Goal: Information Seeking & Learning: Learn about a topic

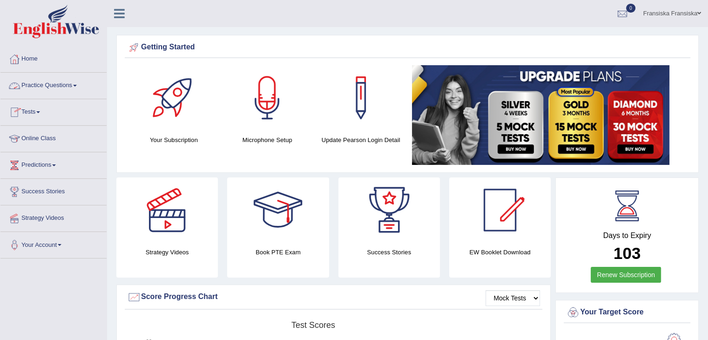
click at [45, 87] on link "Practice Questions" at bounding box center [53, 84] width 106 height 23
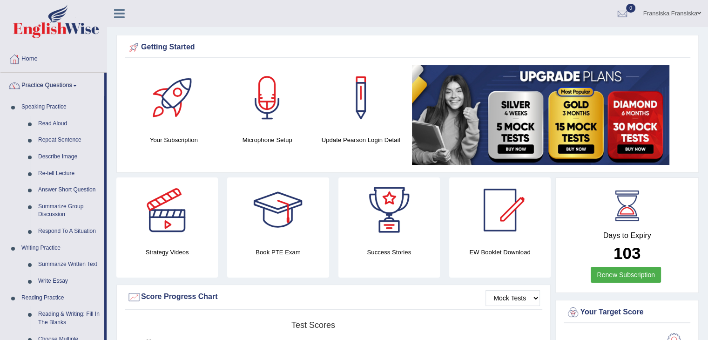
click at [45, 87] on link "Practice Questions" at bounding box center [52, 84] width 104 height 23
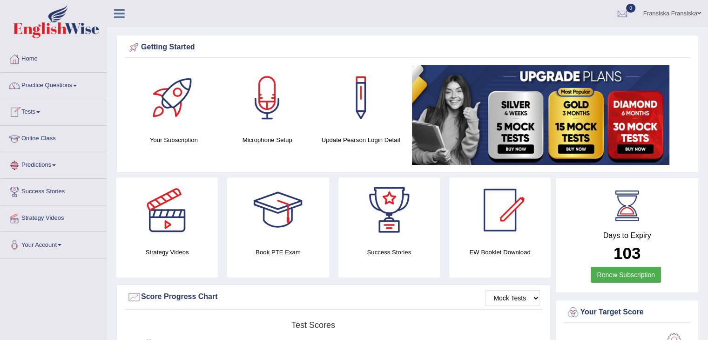
click at [50, 144] on link "Online Class" at bounding box center [53, 137] width 106 height 23
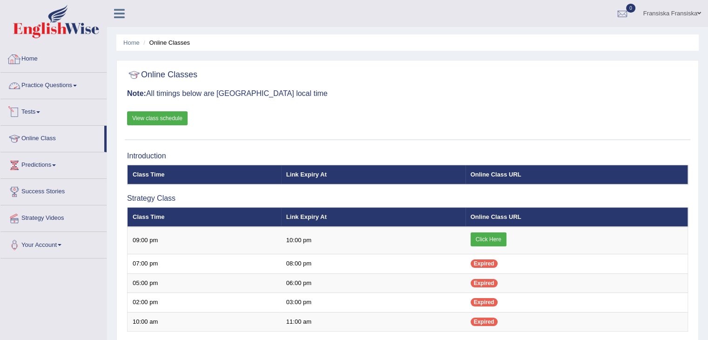
click at [42, 58] on link "Home" at bounding box center [53, 57] width 106 height 23
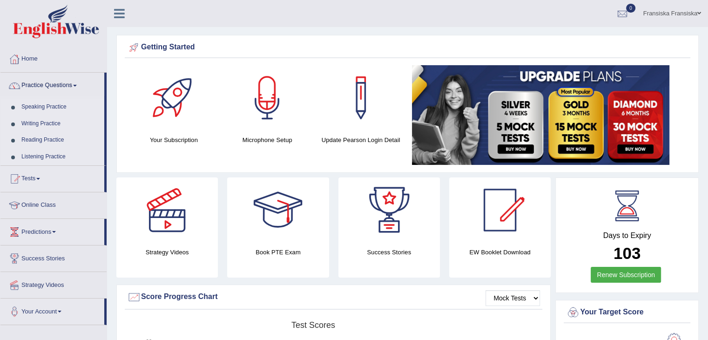
click at [50, 103] on link "Speaking Practice" at bounding box center [60, 107] width 87 height 17
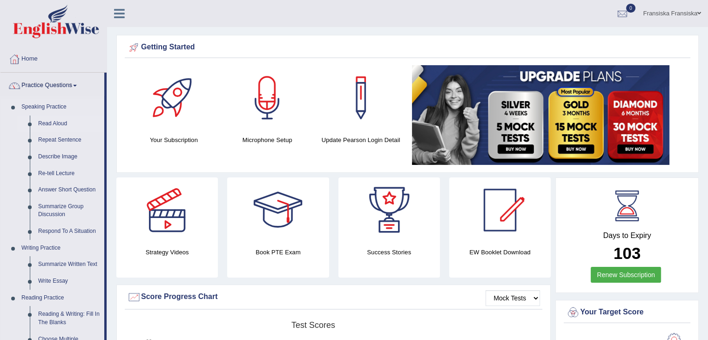
click at [66, 121] on link "Read Aloud" at bounding box center [69, 123] width 70 height 17
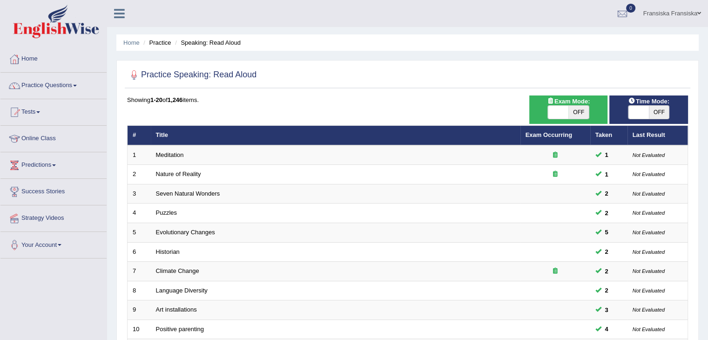
click at [562, 117] on span at bounding box center [558, 112] width 20 height 13
click at [573, 113] on span "OFF" at bounding box center [578, 112] width 20 height 13
checkbox input "true"
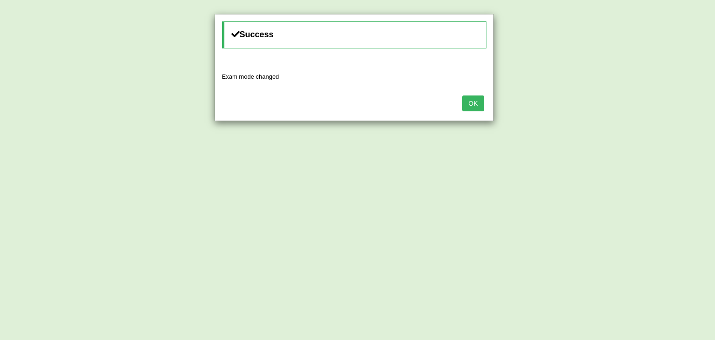
click at [476, 104] on button "OK" at bounding box center [472, 103] width 21 height 16
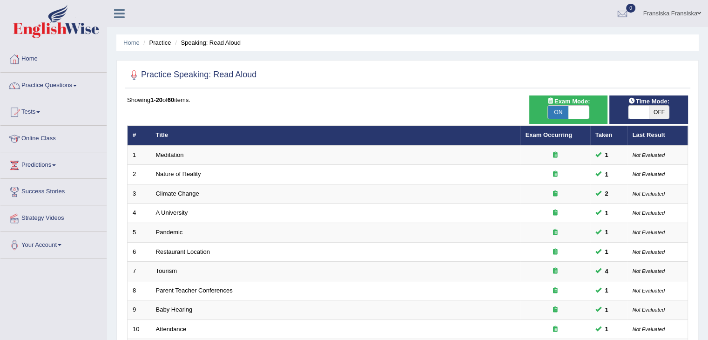
click at [653, 108] on span "OFF" at bounding box center [658, 112] width 20 height 13
checkbox input "true"
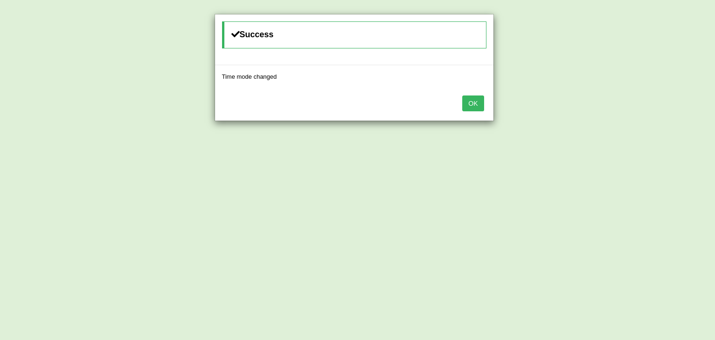
click at [473, 103] on button "OK" at bounding box center [472, 103] width 21 height 16
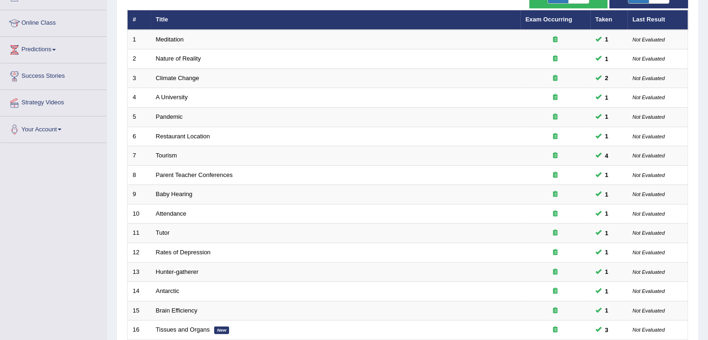
scroll to position [274, 0]
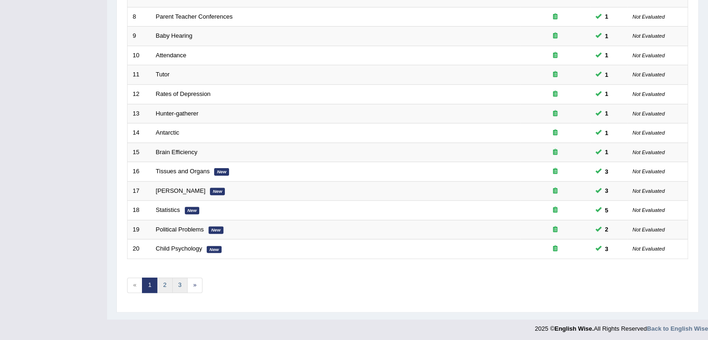
click at [172, 288] on link "3" at bounding box center [179, 284] width 15 height 15
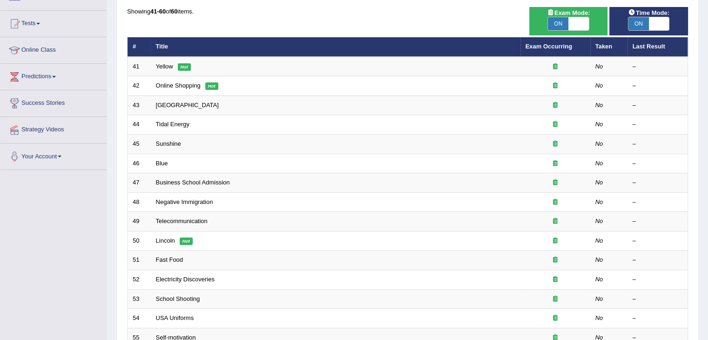
scroll to position [274, 0]
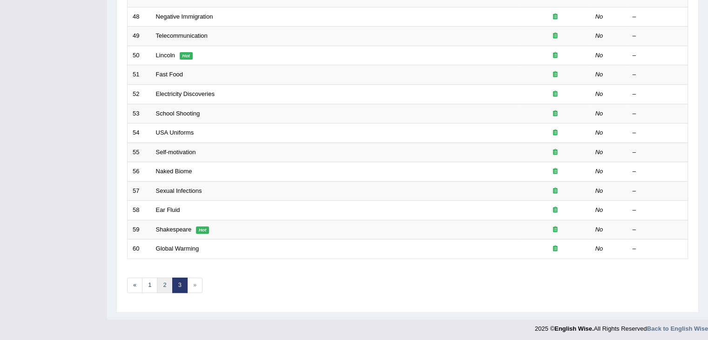
click at [164, 280] on link "2" at bounding box center [164, 284] width 15 height 15
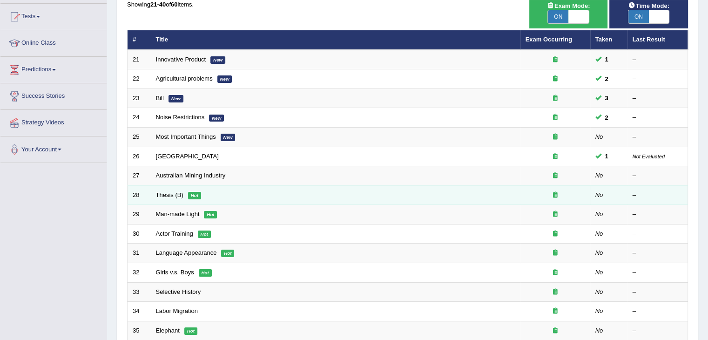
scroll to position [87, 0]
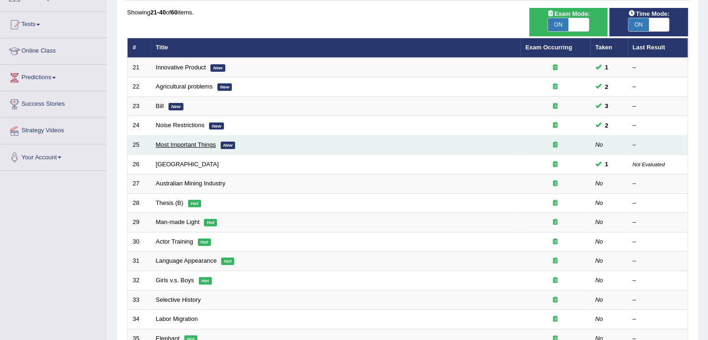
click at [183, 142] on link "Most Important Things" at bounding box center [186, 144] width 60 height 7
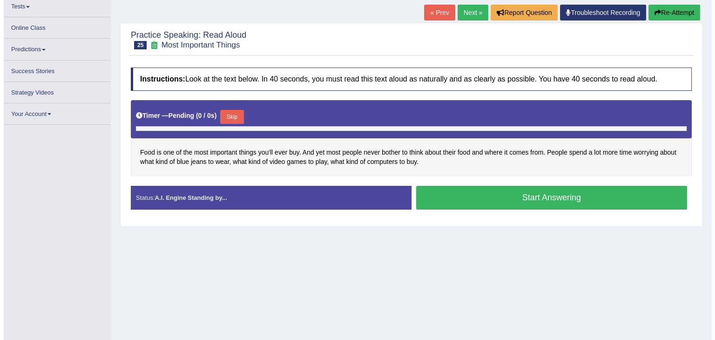
scroll to position [105, 0]
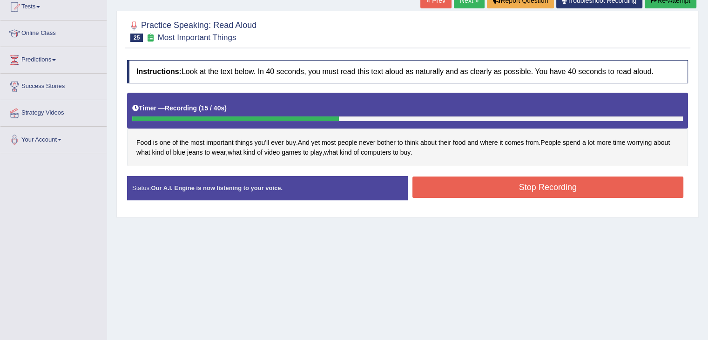
click at [494, 187] on button "Stop Recording" at bounding box center [547, 186] width 271 height 21
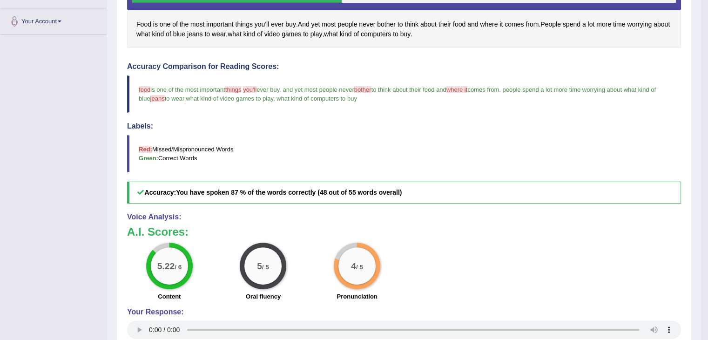
scroll to position [245, 0]
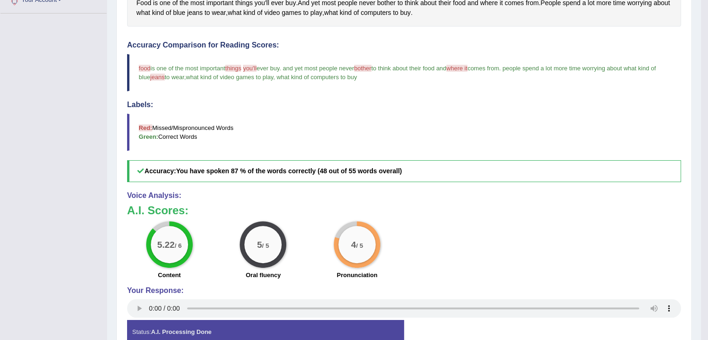
click at [494, 234] on div "5.22 / 6 Content 5 / 5 Oral fluency 4 / 5 Pronunciation" at bounding box center [403, 251] width 563 height 60
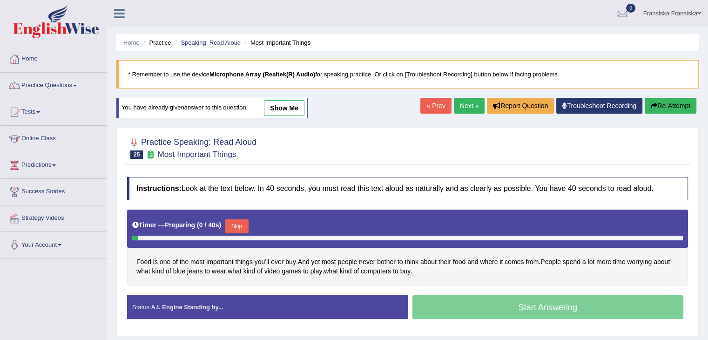
scroll to position [149, 0]
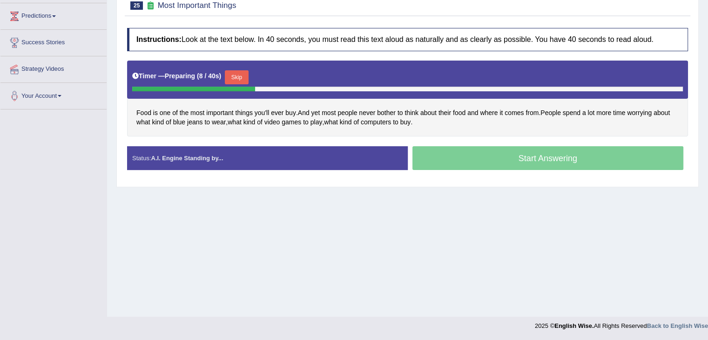
drag, startPoint x: 274, startPoint y: 237, endPoint x: 275, endPoint y: 230, distance: 7.6
click at [274, 237] on div "Home Practice Speaking: Read Aloud Most Important Things * Remember to use the …" at bounding box center [407, 83] width 601 height 465
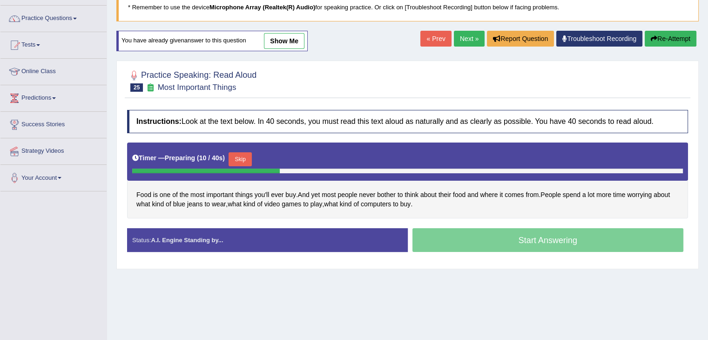
scroll to position [0, 0]
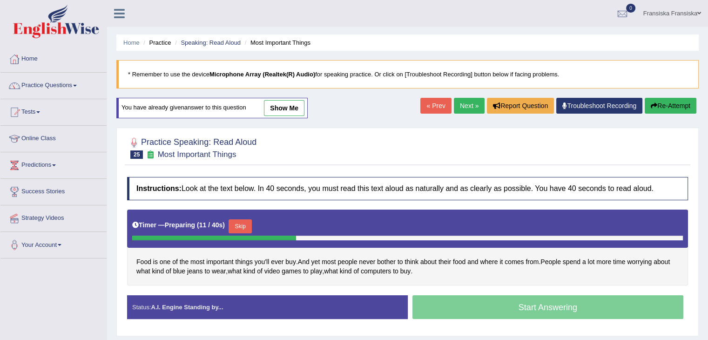
click at [474, 103] on link "Next »" at bounding box center [469, 106] width 31 height 16
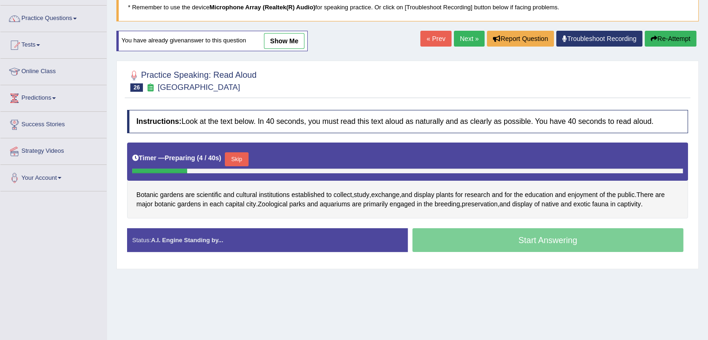
scroll to position [67, 0]
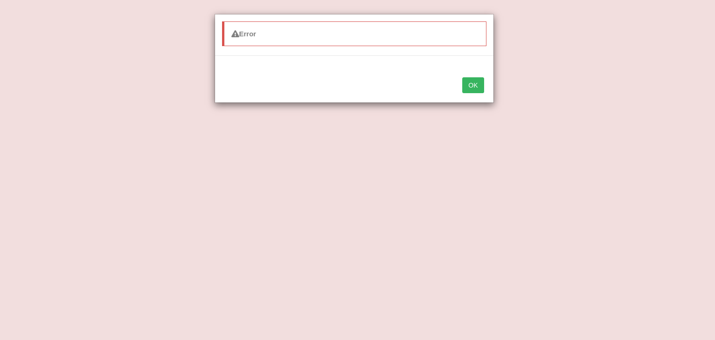
click at [471, 85] on button "OK" at bounding box center [472, 85] width 21 height 16
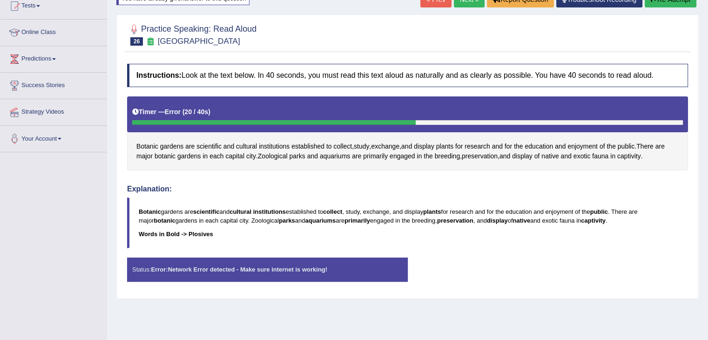
scroll to position [149, 0]
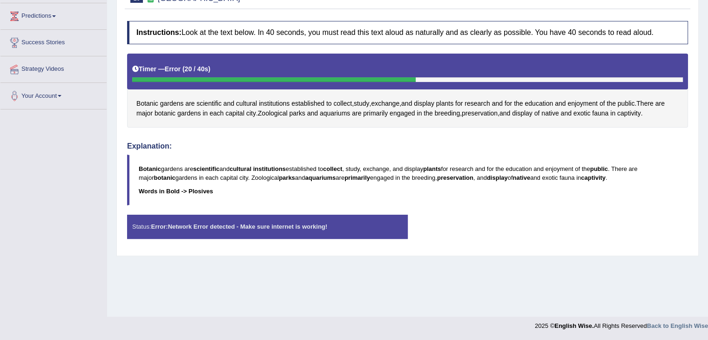
click at [521, 293] on div "Home Practice Speaking: Read Aloud Botanic Gardens * Remember to use the device…" at bounding box center [407, 83] width 601 height 465
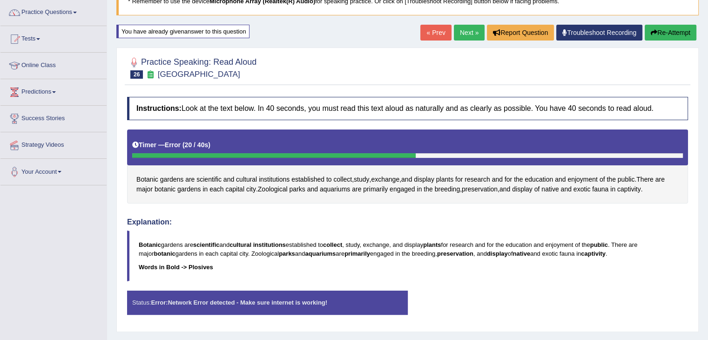
scroll to position [0, 0]
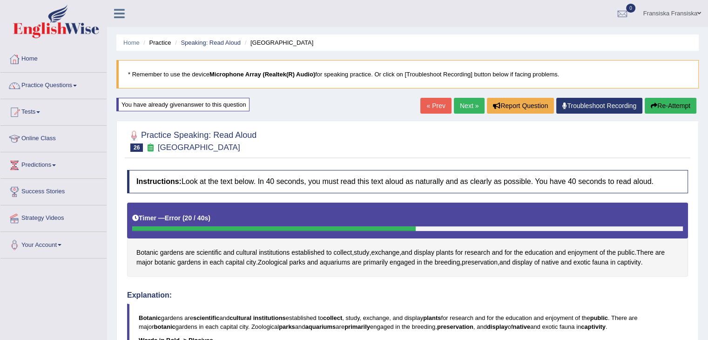
click at [608, 110] on link "Troubleshoot Recording" at bounding box center [599, 106] width 86 height 16
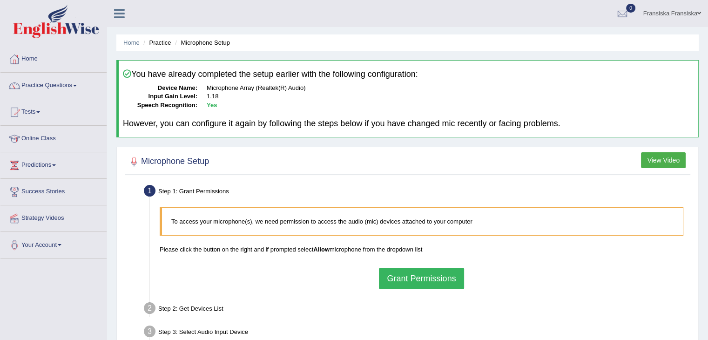
click at [432, 281] on button "Grant Permissions" at bounding box center [421, 277] width 85 height 21
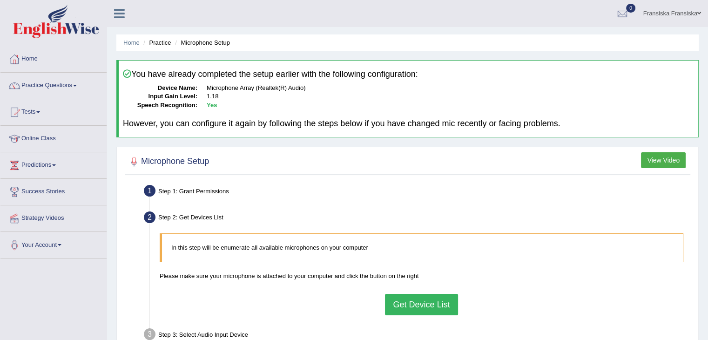
scroll to position [149, 0]
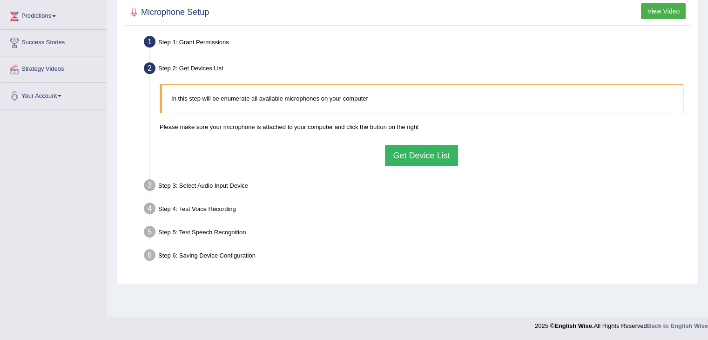
click at [446, 154] on button "Get Device List" at bounding box center [421, 155] width 73 height 21
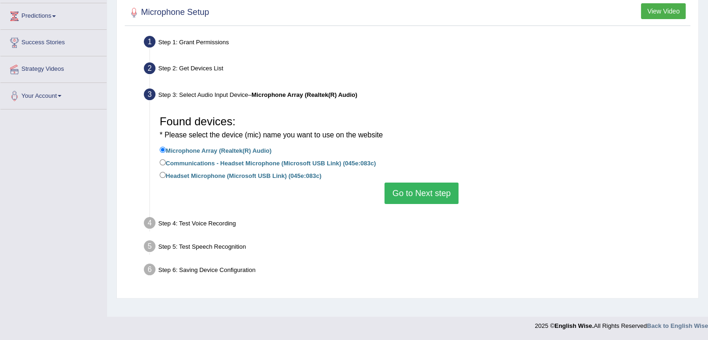
click at [428, 198] on button "Go to Next step" at bounding box center [421, 192] width 74 height 21
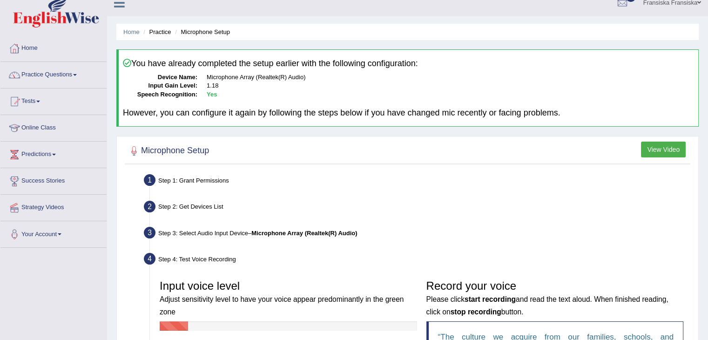
scroll to position [0, 0]
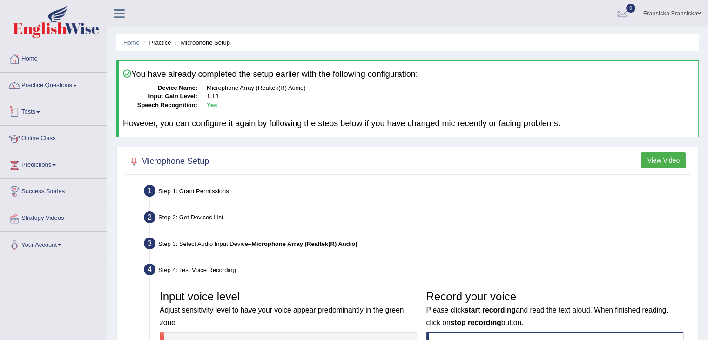
click at [69, 83] on link "Practice Questions" at bounding box center [53, 84] width 106 height 23
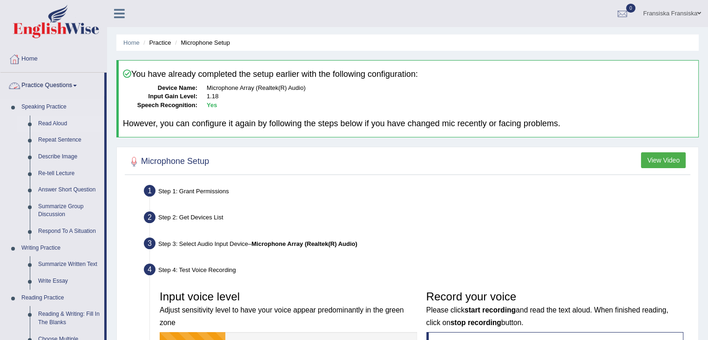
click at [61, 123] on link "Read Aloud" at bounding box center [69, 123] width 70 height 17
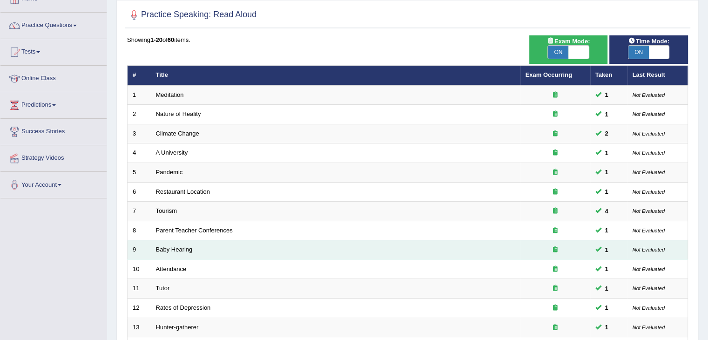
scroll to position [274, 0]
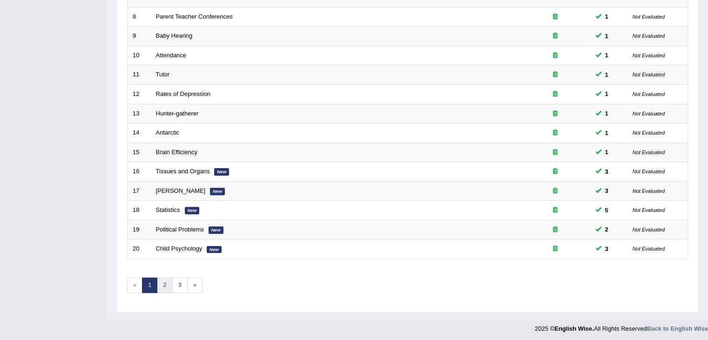
click at [164, 279] on link "2" at bounding box center [164, 284] width 15 height 15
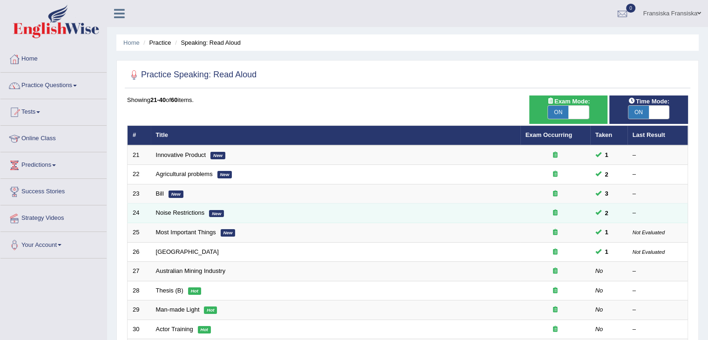
scroll to position [93, 0]
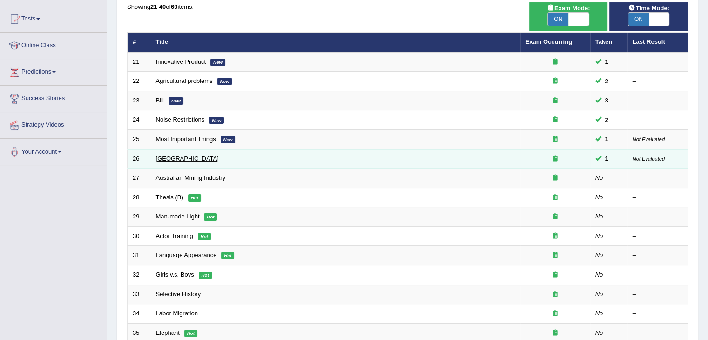
click at [186, 157] on link "[GEOGRAPHIC_DATA]" at bounding box center [187, 158] width 63 height 7
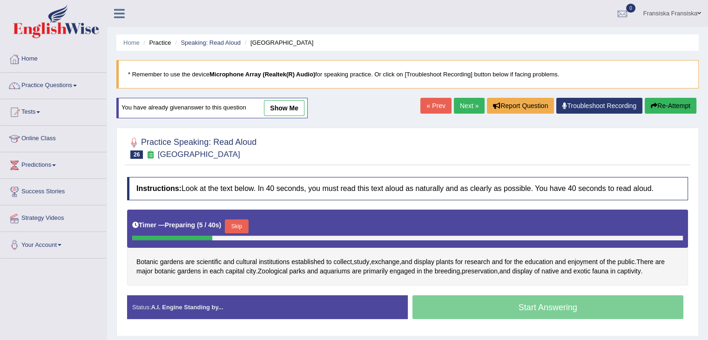
click at [246, 224] on button "Skip" at bounding box center [236, 226] width 23 height 14
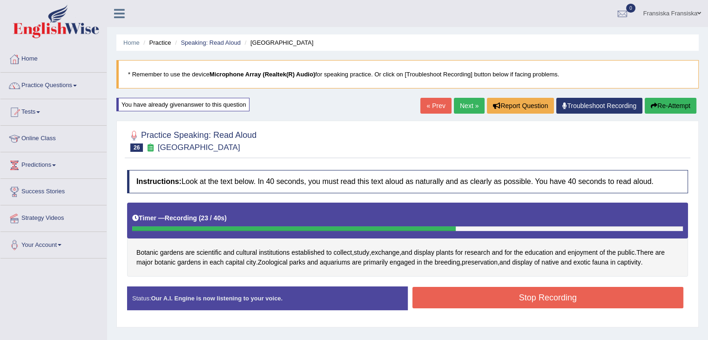
click at [476, 287] on button "Stop Recording" at bounding box center [547, 297] width 271 height 21
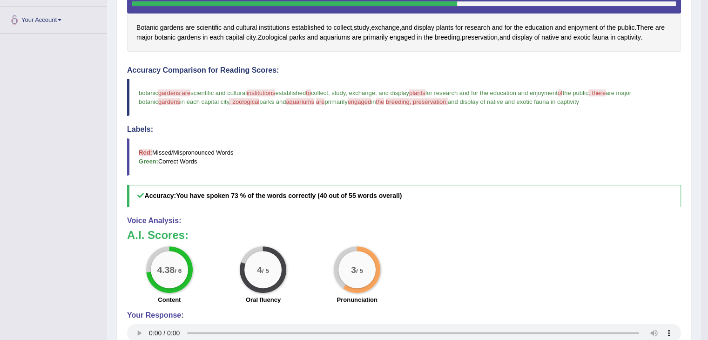
scroll to position [279, 0]
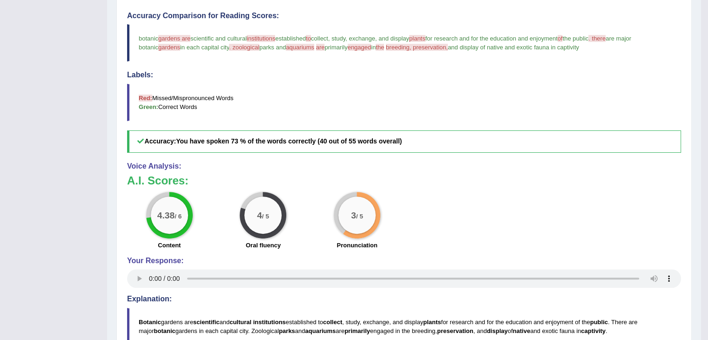
click at [510, 249] on div "4.38 / 6 Content 4 / 5 Oral fluency 3 / 5 Pronunciation" at bounding box center [403, 222] width 563 height 60
click at [552, 222] on div "4.38 / 6 Content 4 / 5 Oral fluency 3 / 5 Pronunciation" at bounding box center [403, 222] width 563 height 60
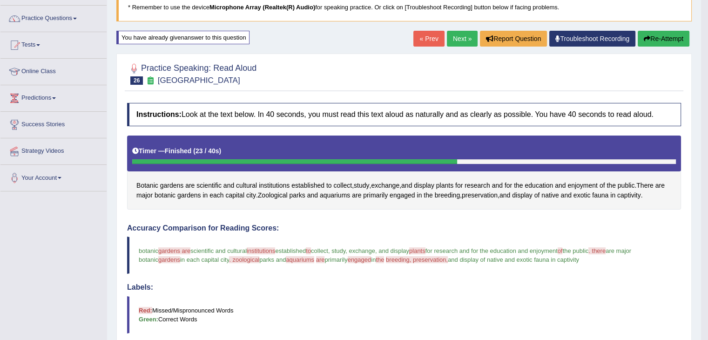
scroll to position [0, 0]
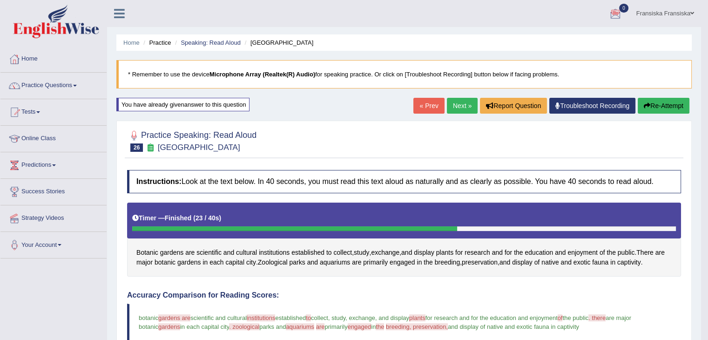
click at [574, 108] on link "Troubleshoot Recording" at bounding box center [592, 106] width 86 height 16
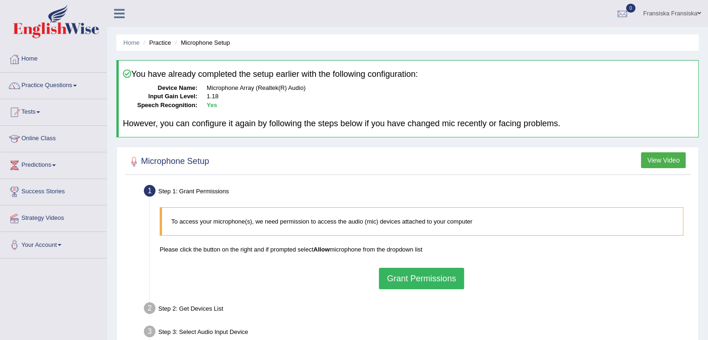
click at [423, 270] on button "Grant Permissions" at bounding box center [421, 277] width 85 height 21
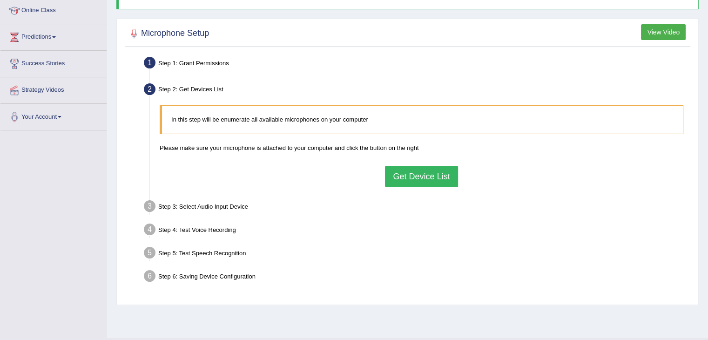
scroll to position [149, 0]
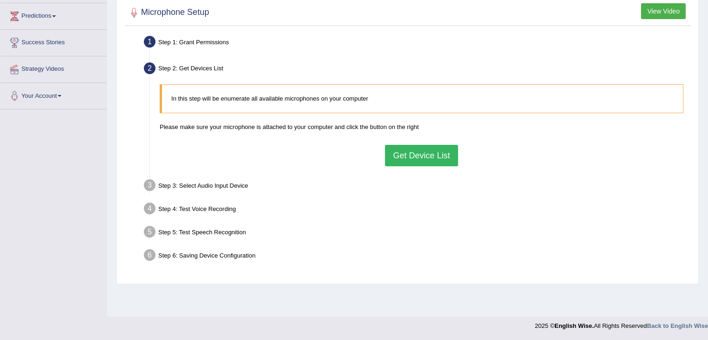
click at [417, 157] on button "Get Device List" at bounding box center [421, 155] width 73 height 21
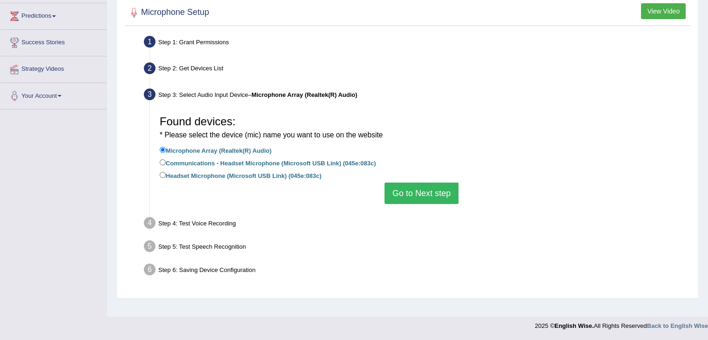
click at [284, 171] on label "Headset Microphone (Microsoft USB Link) (045e:083c)" at bounding box center [240, 175] width 161 height 10
click at [166, 172] on input "Headset Microphone (Microsoft USB Link) (045e:083c)" at bounding box center [163, 175] width 6 height 6
radio input "true"
click at [416, 193] on button "Go to Next step" at bounding box center [421, 192] width 74 height 21
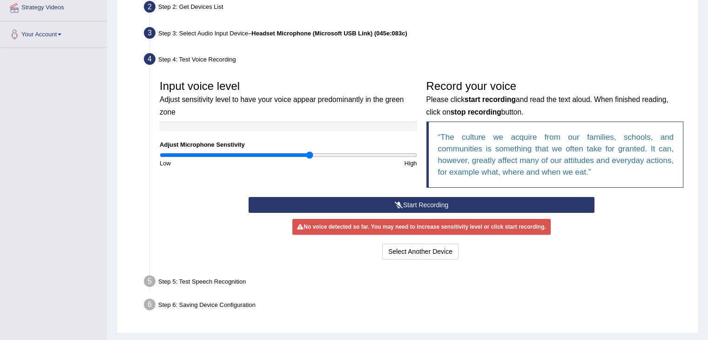
scroll to position [233, 0]
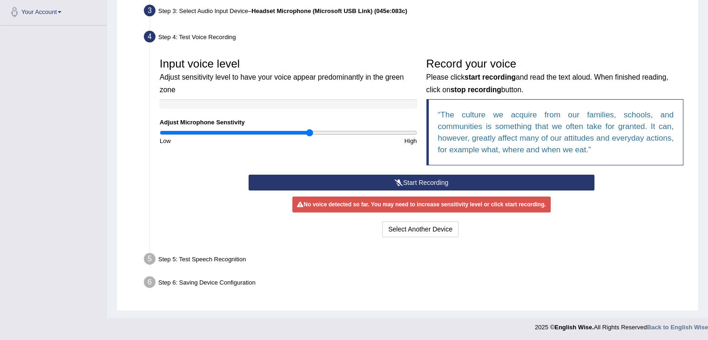
click at [410, 183] on button "Start Recording" at bounding box center [421, 182] width 346 height 16
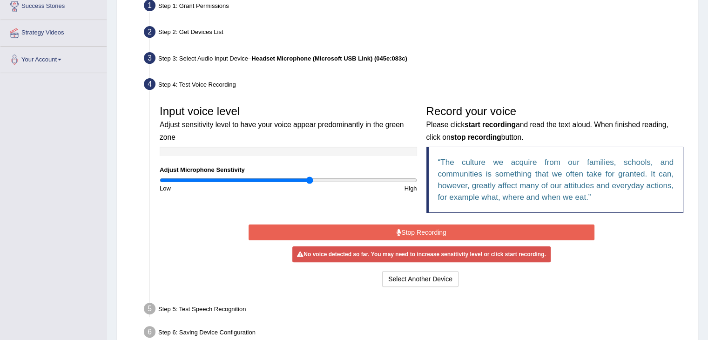
scroll to position [140, 0]
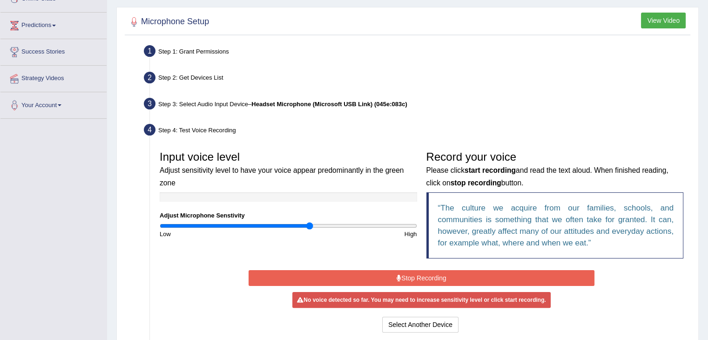
click at [347, 100] on b "Headset Microphone (Microsoft USB Link) (045e:083c)" at bounding box center [328, 103] width 155 height 7
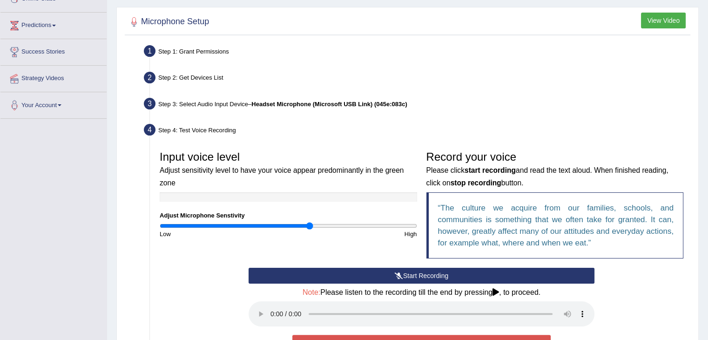
click at [437, 281] on button "Start Recording" at bounding box center [421, 275] width 346 height 16
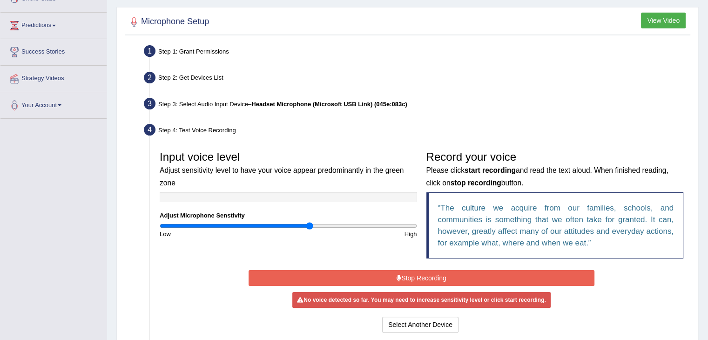
click at [434, 274] on button "Stop Recording" at bounding box center [421, 278] width 346 height 16
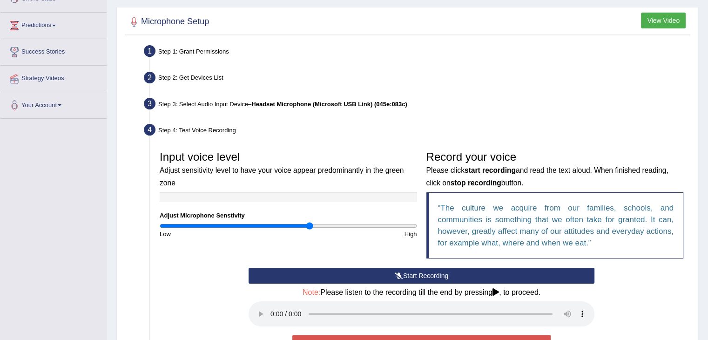
click at [434, 274] on button "Start Recording" at bounding box center [421, 275] width 346 height 16
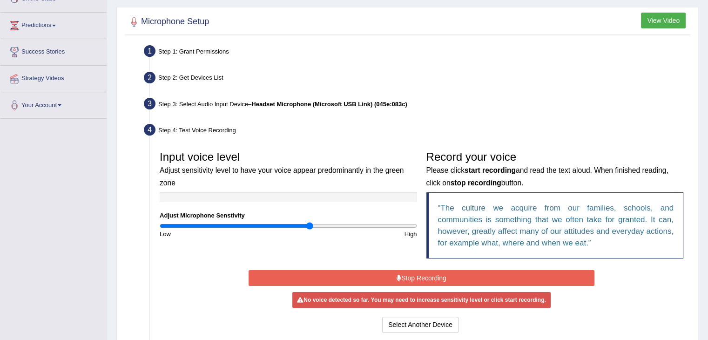
click at [434, 274] on button "Stop Recording" at bounding box center [421, 278] width 346 height 16
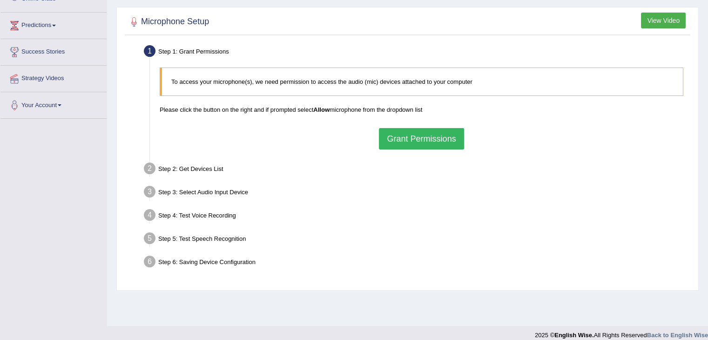
click at [397, 130] on button "Grant Permissions" at bounding box center [421, 138] width 85 height 21
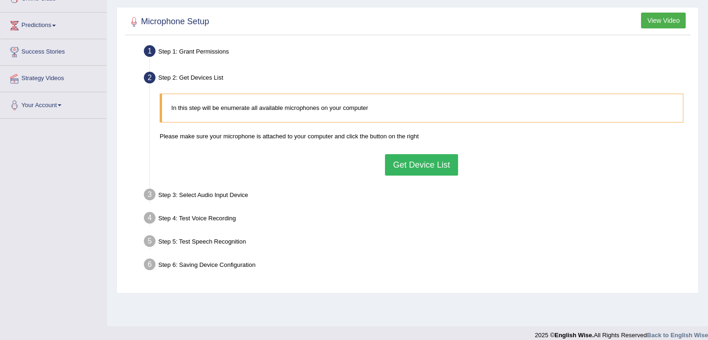
click at [403, 165] on button "Get Device List" at bounding box center [421, 164] width 73 height 21
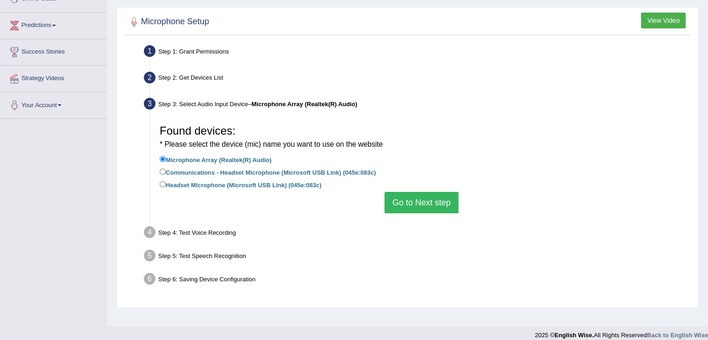
click at [314, 172] on label "Communications - Headset Microphone (Microsoft USB Link) (045e:083c)" at bounding box center [268, 172] width 216 height 10
click at [166, 172] on input "Communications - Headset Microphone (Microsoft USB Link) (045e:083c)" at bounding box center [163, 171] width 6 height 6
radio input "true"
click at [426, 208] on button "Go to Next step" at bounding box center [421, 202] width 74 height 21
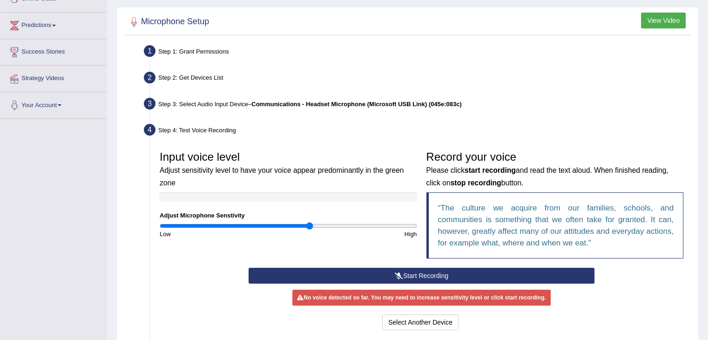
click at [400, 274] on icon at bounding box center [398, 275] width 8 height 7
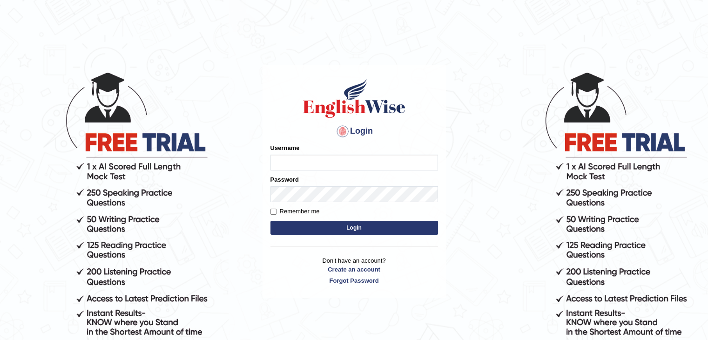
type input "fransikaf"
click at [336, 220] on button "Login" at bounding box center [353, 227] width 167 height 14
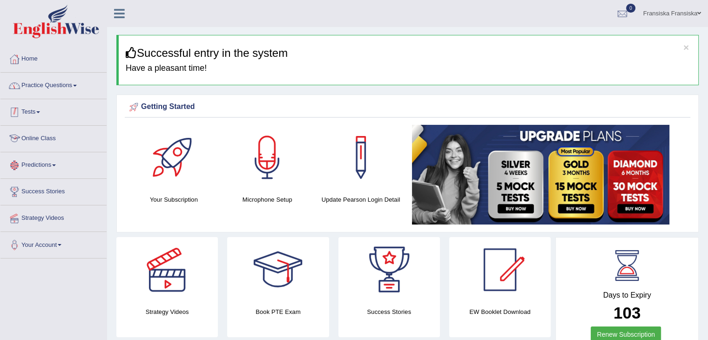
click at [39, 92] on link "Practice Questions" at bounding box center [53, 84] width 106 height 23
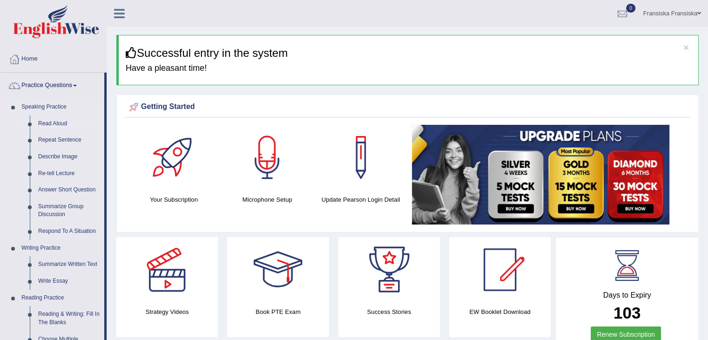
click at [61, 123] on link "Read Aloud" at bounding box center [69, 123] width 70 height 17
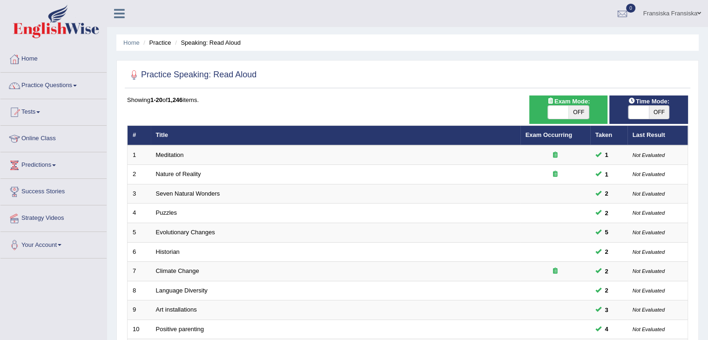
click at [569, 107] on span "OFF" at bounding box center [578, 112] width 20 height 13
checkbox input "true"
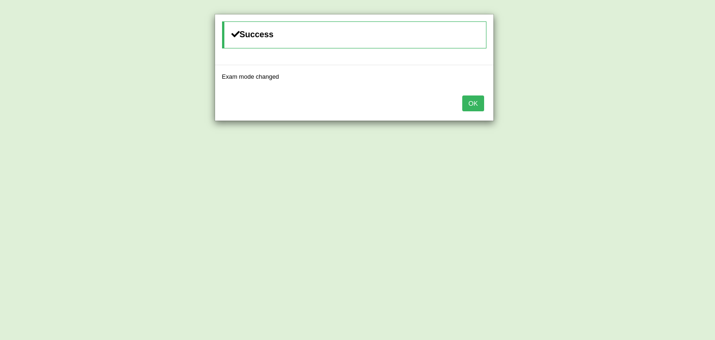
drag, startPoint x: 474, startPoint y: 100, endPoint x: 489, endPoint y: 104, distance: 15.8
click at [474, 101] on button "OK" at bounding box center [472, 103] width 21 height 16
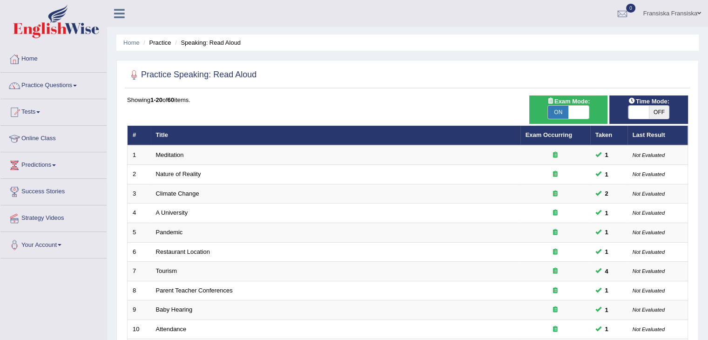
click at [646, 114] on span at bounding box center [638, 112] width 20 height 13
checkbox input "true"
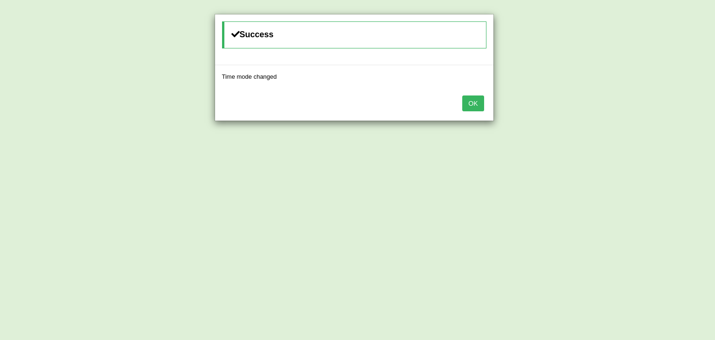
click at [468, 101] on button "OK" at bounding box center [472, 103] width 21 height 16
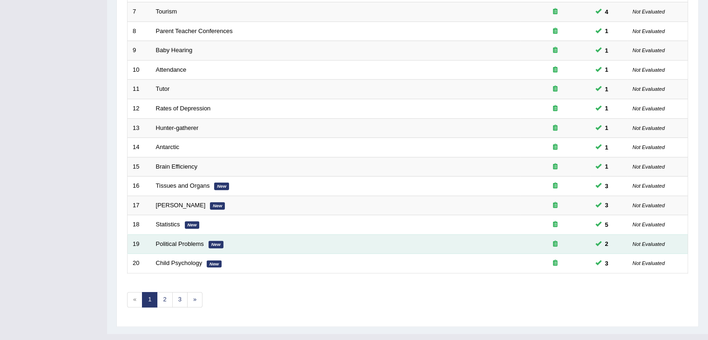
scroll to position [274, 0]
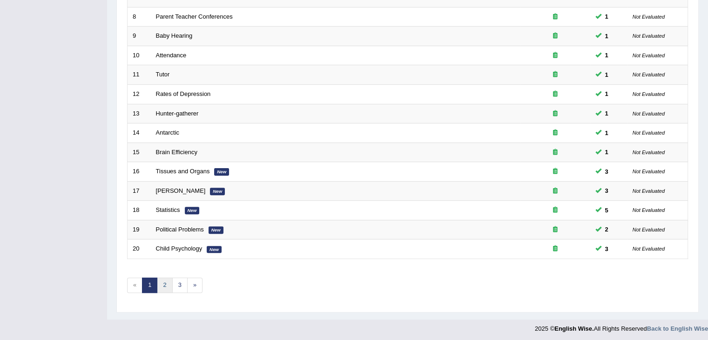
click at [165, 284] on link "2" at bounding box center [164, 284] width 15 height 15
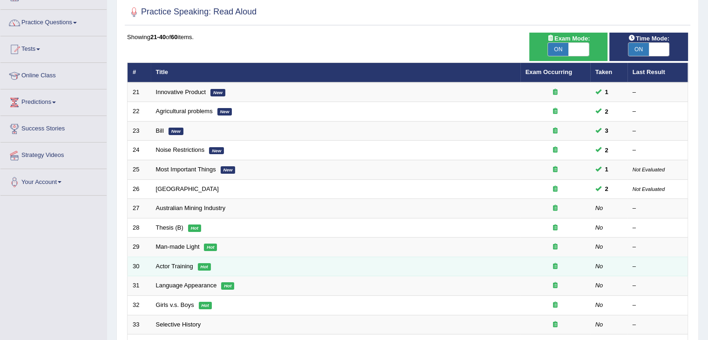
scroll to position [140, 0]
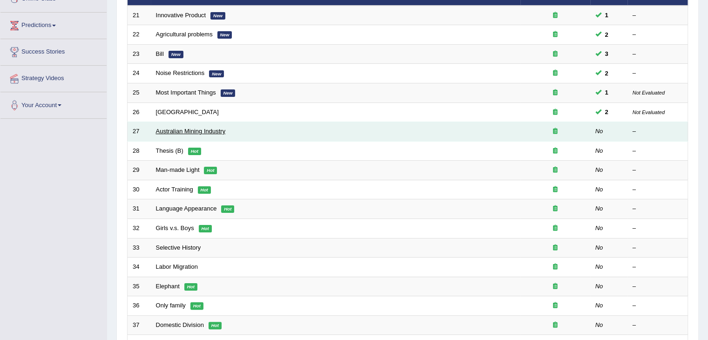
click at [183, 128] on link "Australian Mining Industry" at bounding box center [191, 130] width 70 height 7
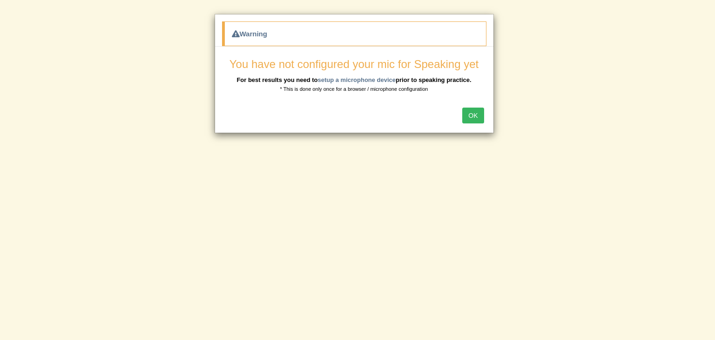
click at [471, 114] on button "OK" at bounding box center [472, 115] width 21 height 16
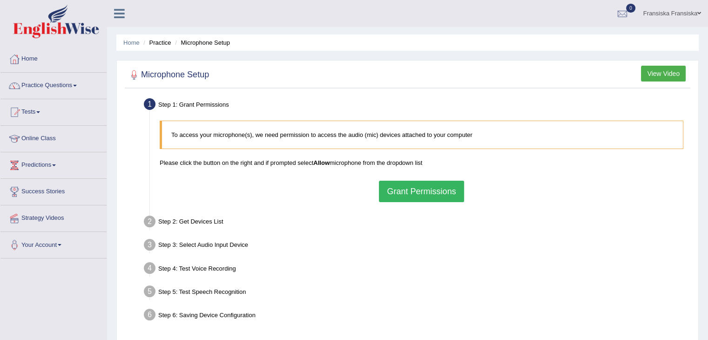
click at [424, 180] on button "Grant Permissions" at bounding box center [421, 190] width 85 height 21
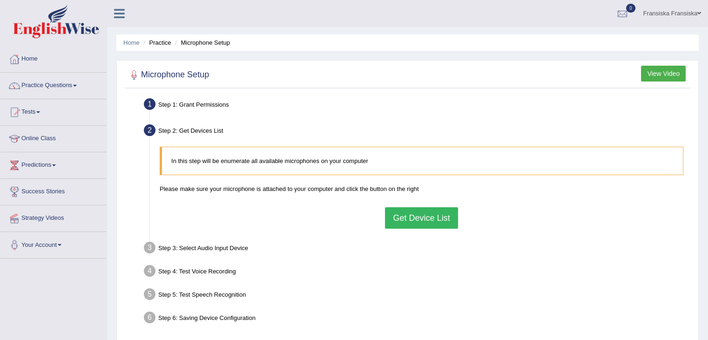
click at [415, 214] on button "Get Device List" at bounding box center [421, 217] width 73 height 21
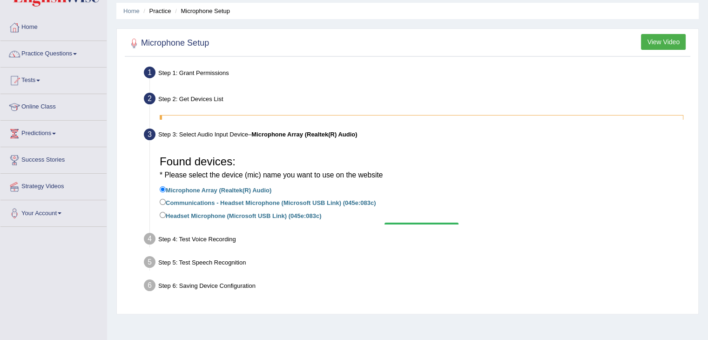
scroll to position [93, 0]
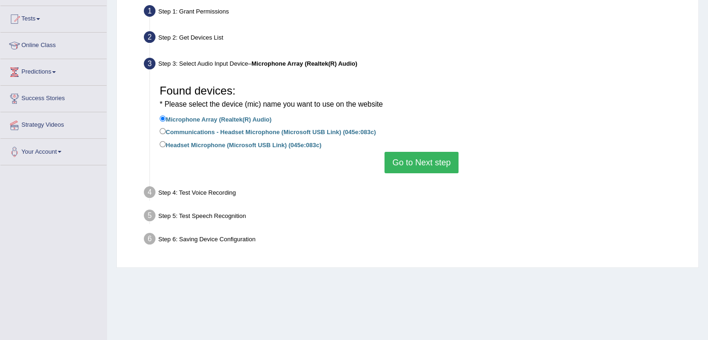
click at [322, 132] on label "Communications - Headset Microphone (Microsoft USB Link) (045e:083c)" at bounding box center [268, 131] width 216 height 10
click at [166, 132] on input "Communications - Headset Microphone (Microsoft USB Link) (045e:083c)" at bounding box center [163, 131] width 6 height 6
radio input "true"
click at [406, 164] on button "Go to Next step" at bounding box center [421, 162] width 74 height 21
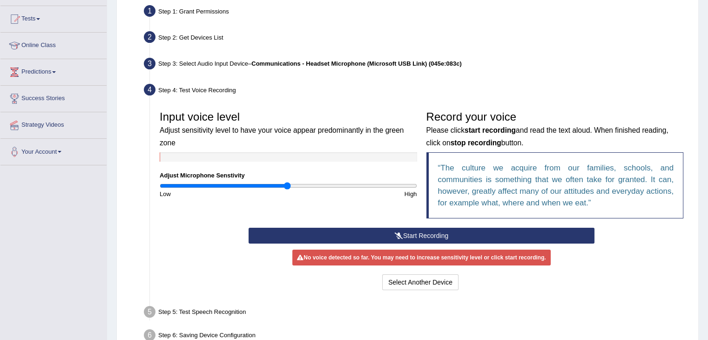
click at [384, 233] on button "Start Recording" at bounding box center [421, 235] width 346 height 16
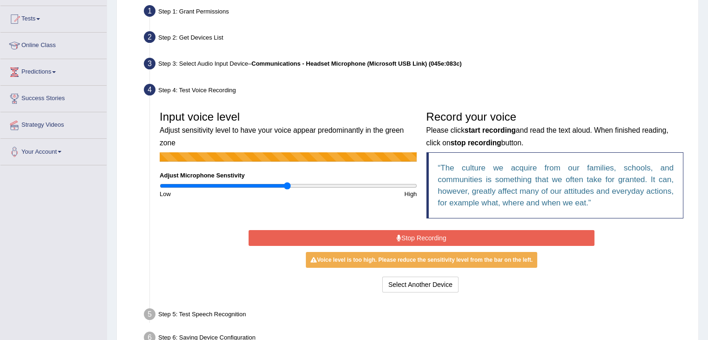
click at [387, 238] on button "Stop Recording" at bounding box center [421, 238] width 346 height 16
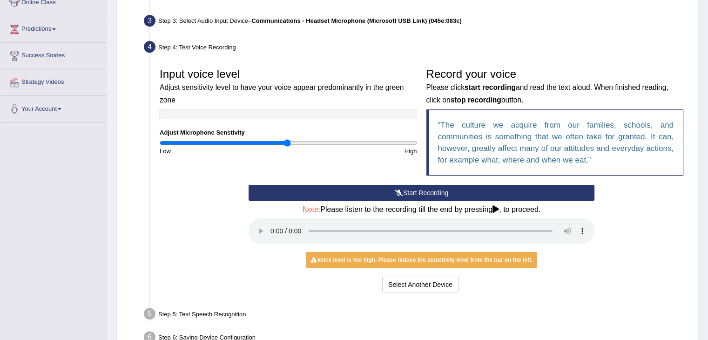
scroll to position [192, 0]
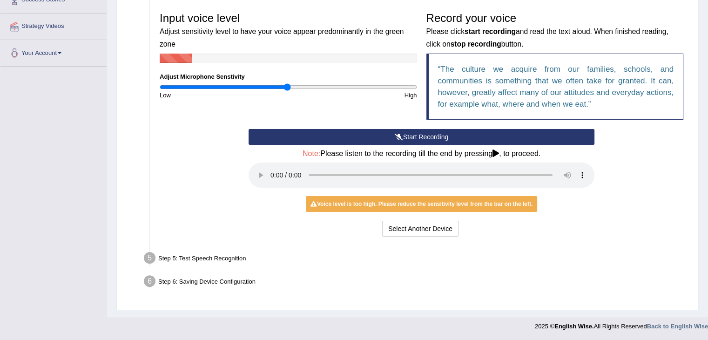
click at [377, 137] on button "Start Recording" at bounding box center [421, 137] width 346 height 16
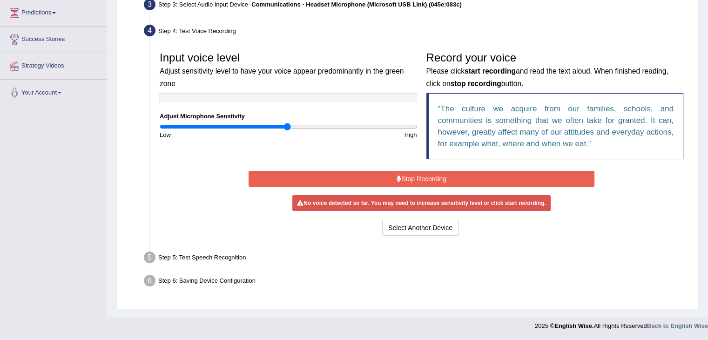
scroll to position [149, 0]
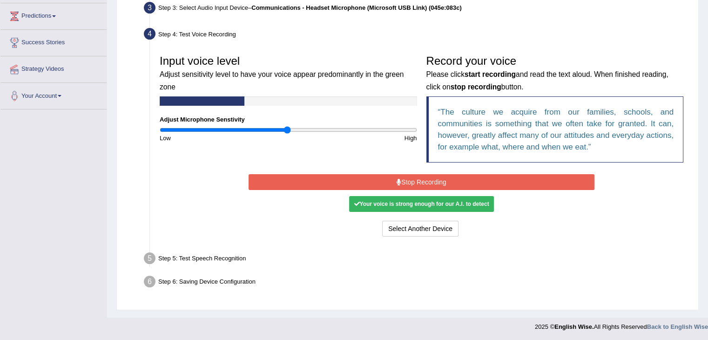
click at [445, 180] on button "Stop Recording" at bounding box center [421, 182] width 346 height 16
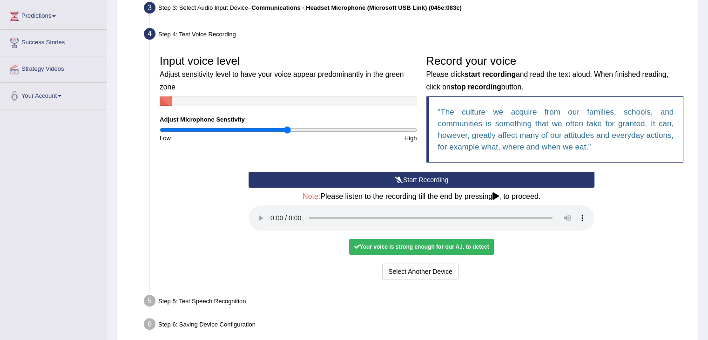
scroll to position [192, 0]
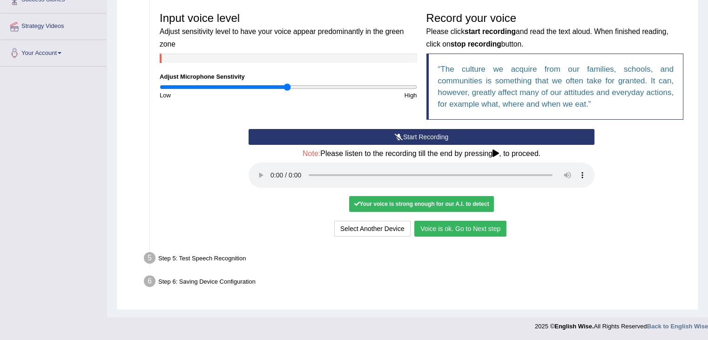
click at [413, 129] on button "Start Recording" at bounding box center [421, 137] width 346 height 16
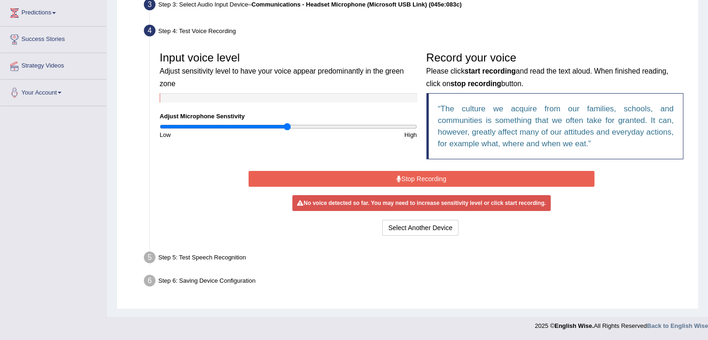
scroll to position [149, 0]
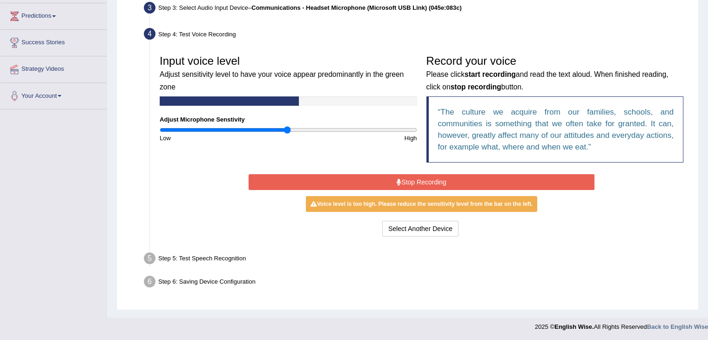
click at [458, 176] on button "Stop Recording" at bounding box center [421, 182] width 346 height 16
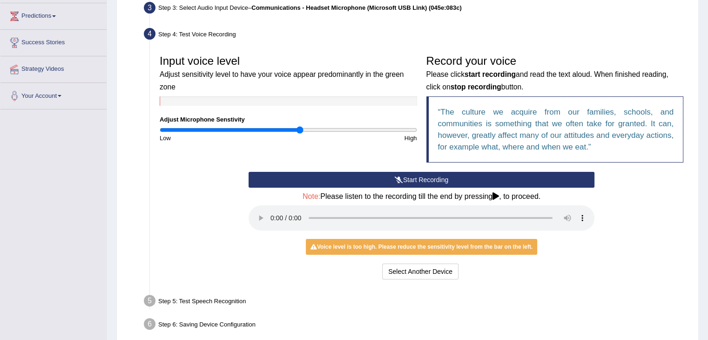
click at [298, 131] on input "range" at bounding box center [288, 129] width 257 height 7
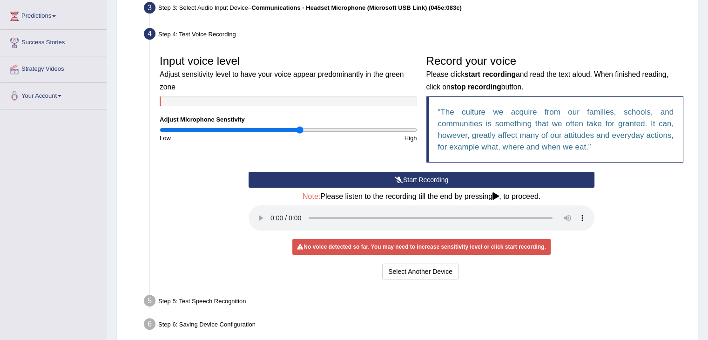
click at [389, 180] on button "Start Recording" at bounding box center [421, 180] width 346 height 16
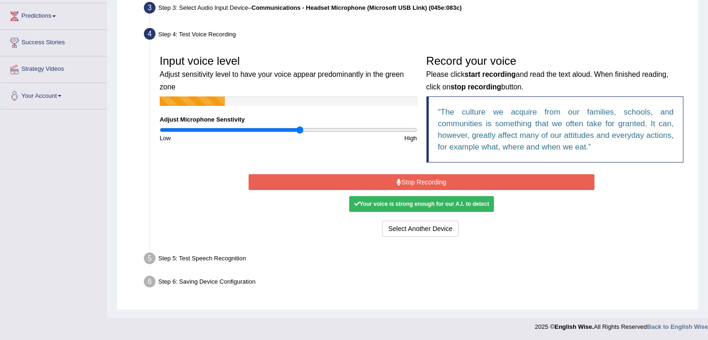
click at [311, 134] on div "High" at bounding box center [354, 138] width 133 height 9
click at [316, 128] on input "range" at bounding box center [288, 129] width 257 height 7
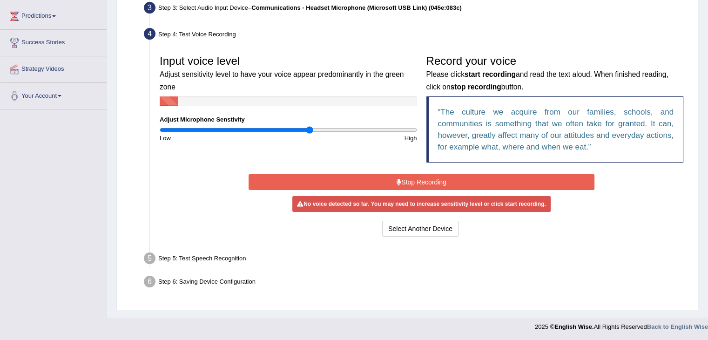
type input "1.18"
click at [309, 133] on input "range" at bounding box center [288, 129] width 257 height 7
click at [328, 134] on div "High" at bounding box center [354, 138] width 133 height 9
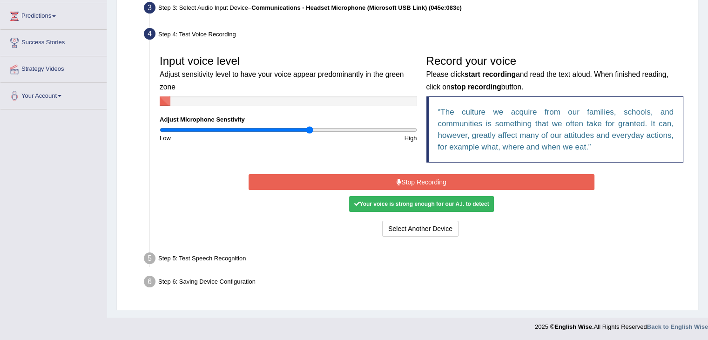
click at [499, 182] on button "Stop Recording" at bounding box center [421, 182] width 346 height 16
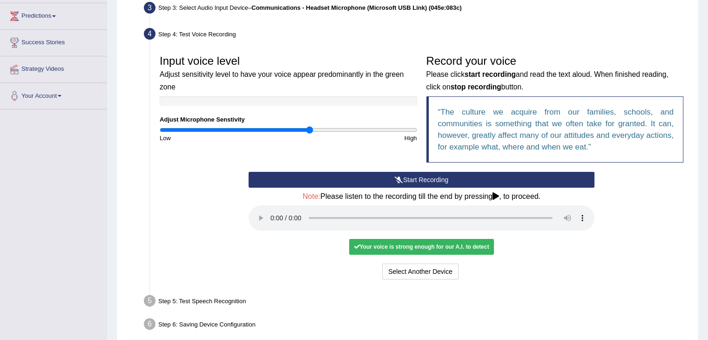
scroll to position [192, 0]
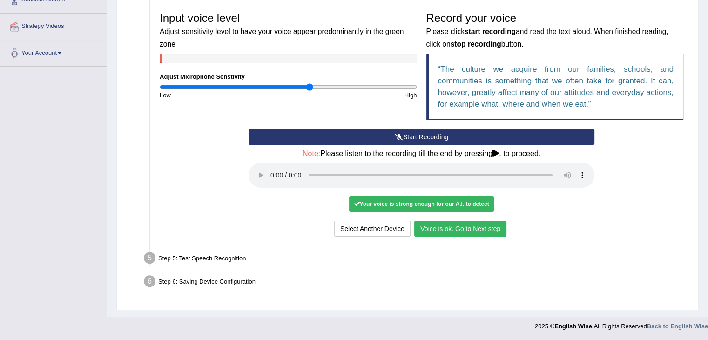
click at [447, 224] on button "Voice is ok. Go to Next step" at bounding box center [460, 228] width 92 height 16
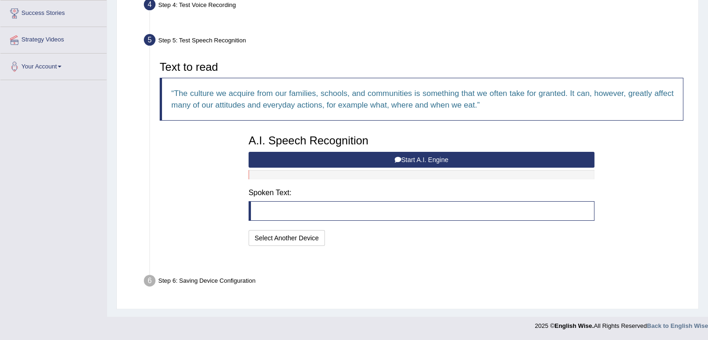
scroll to position [155, 0]
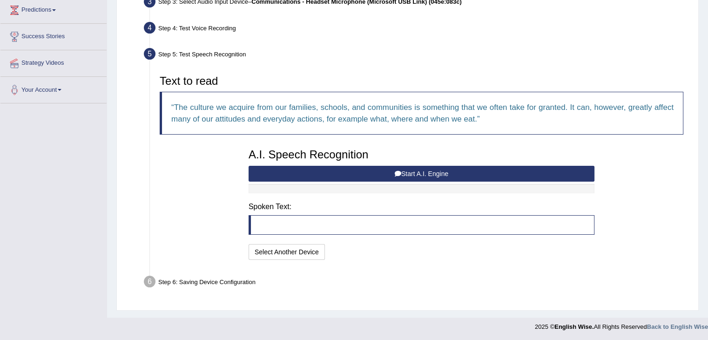
click at [400, 178] on button "Start A.I. Engine" at bounding box center [421, 174] width 346 height 16
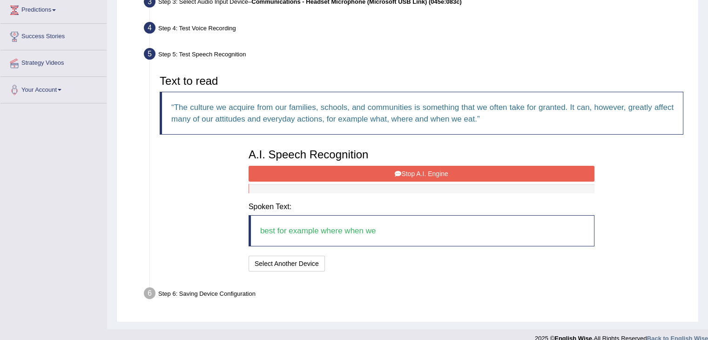
click at [416, 169] on button "Stop A.I. Engine" at bounding box center [421, 174] width 346 height 16
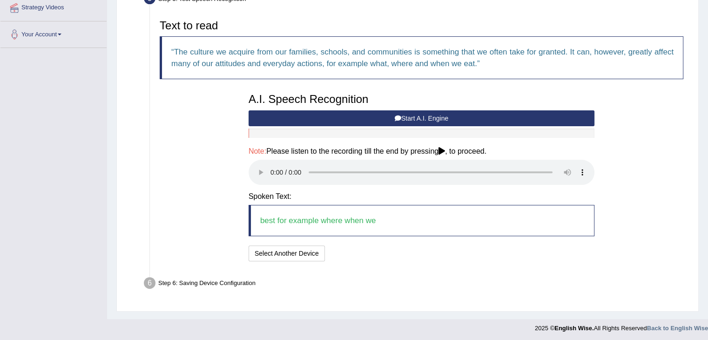
scroll to position [212, 0]
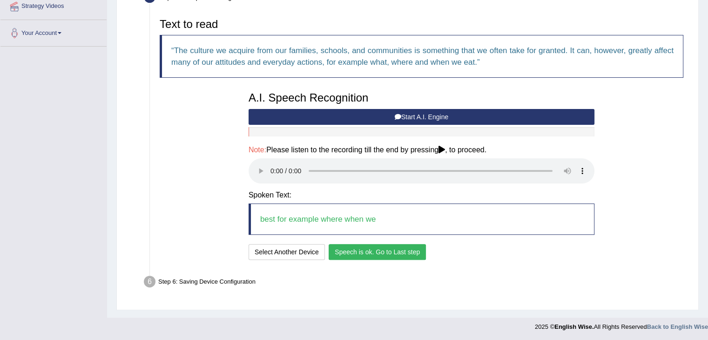
click at [387, 257] on button "Speech is ok. Go to Last step" at bounding box center [376, 252] width 97 height 16
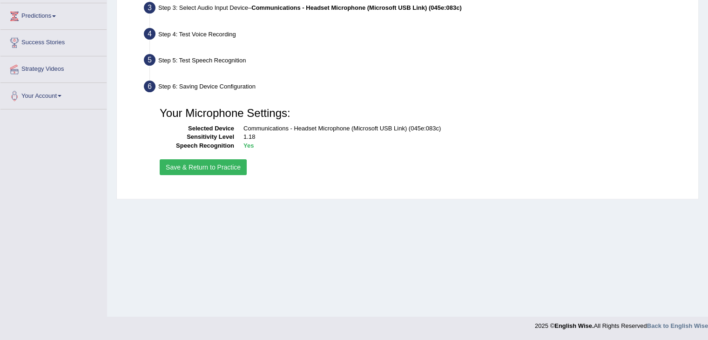
click at [220, 167] on button "Save & Return to Practice" at bounding box center [203, 167] width 87 height 16
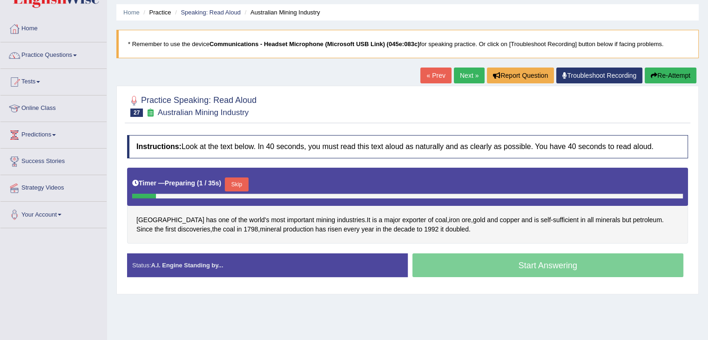
scroll to position [47, 0]
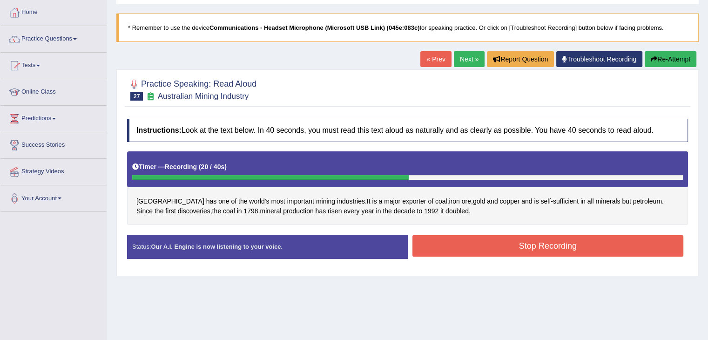
click at [488, 242] on button "Stop Recording" at bounding box center [547, 245] width 271 height 21
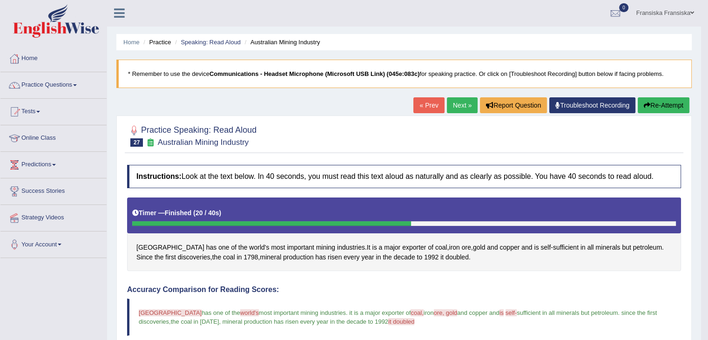
scroll to position [0, 0]
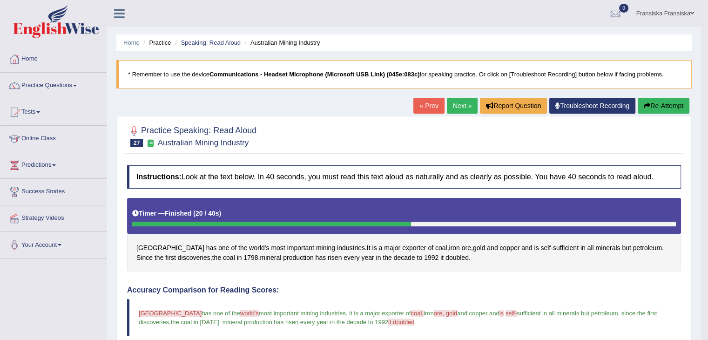
click at [459, 110] on link "Next »" at bounding box center [462, 106] width 31 height 16
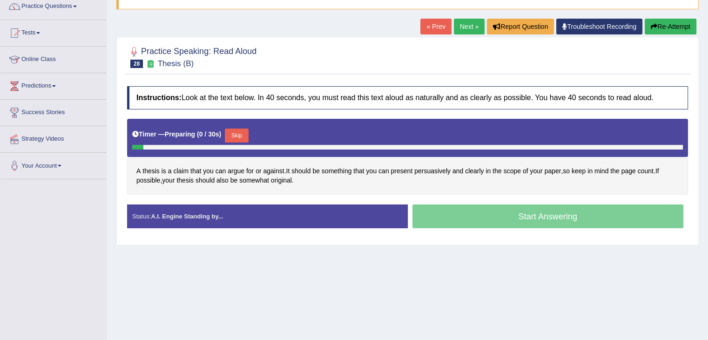
scroll to position [93, 0]
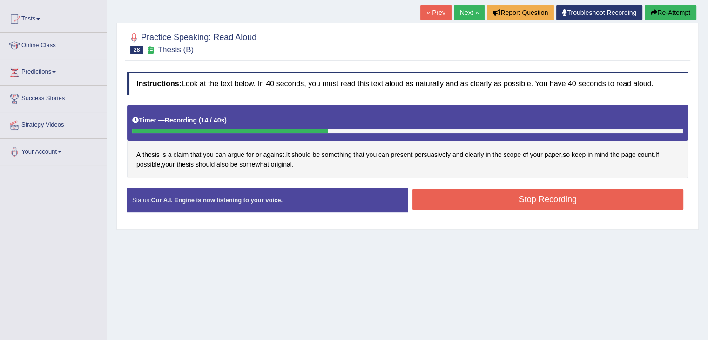
click at [494, 199] on button "Stop Recording" at bounding box center [547, 198] width 271 height 21
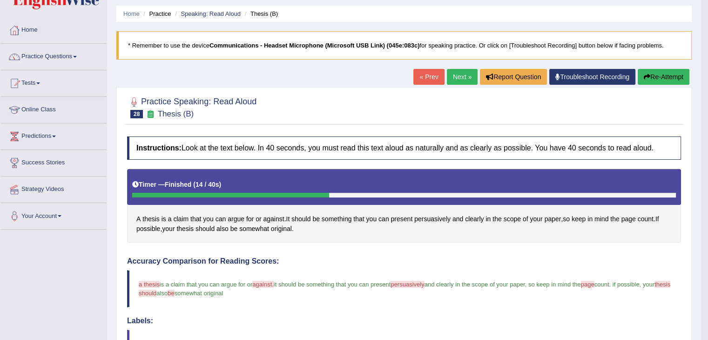
scroll to position [0, 0]
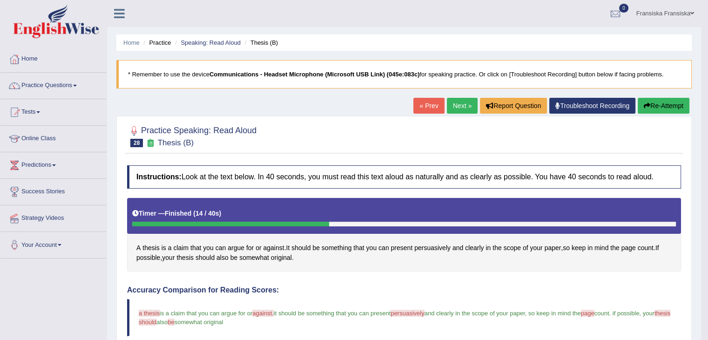
click at [465, 106] on link "Next »" at bounding box center [462, 106] width 31 height 16
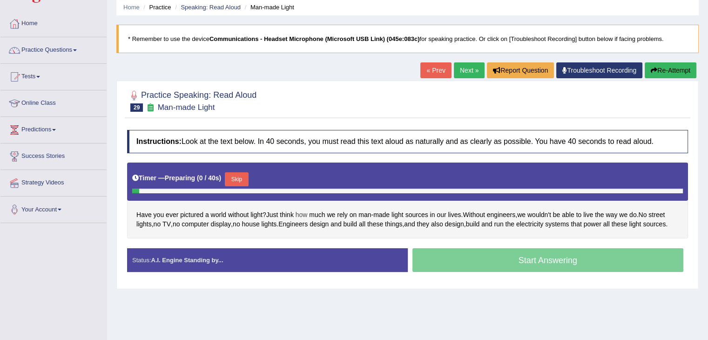
scroll to position [93, 0]
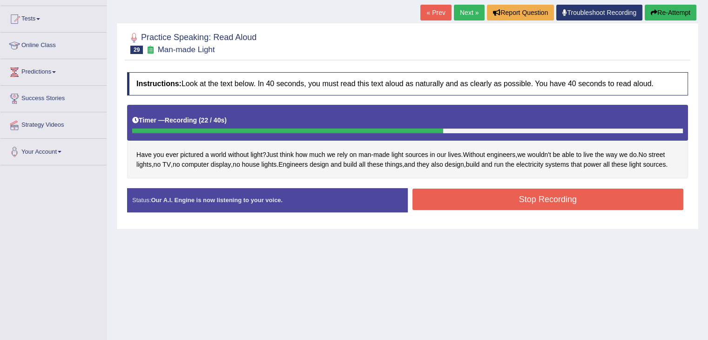
click at [609, 193] on button "Stop Recording" at bounding box center [547, 198] width 271 height 21
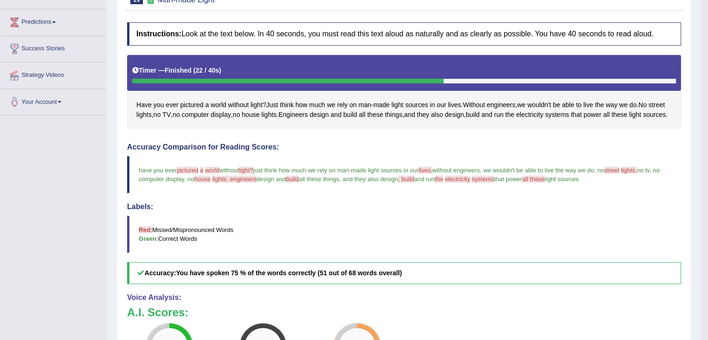
scroll to position [0, 0]
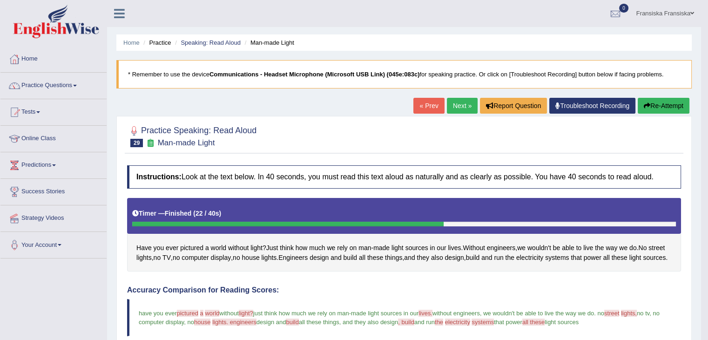
click at [465, 103] on link "Next »" at bounding box center [462, 106] width 31 height 16
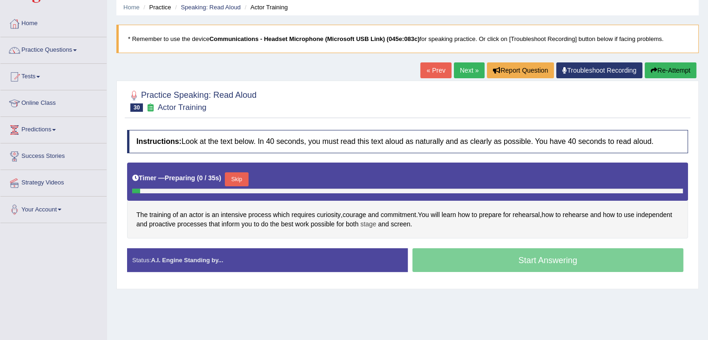
scroll to position [93, 0]
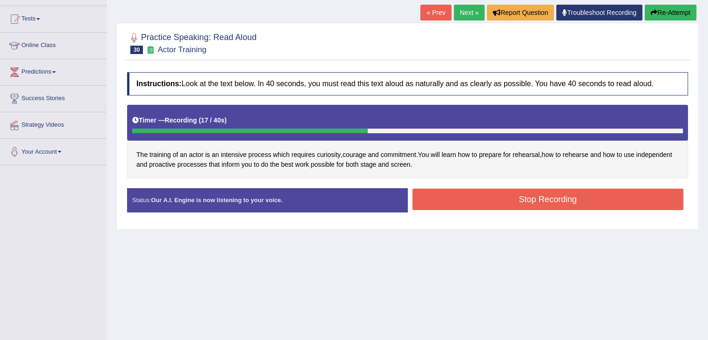
click at [500, 201] on button "Stop Recording" at bounding box center [547, 198] width 271 height 21
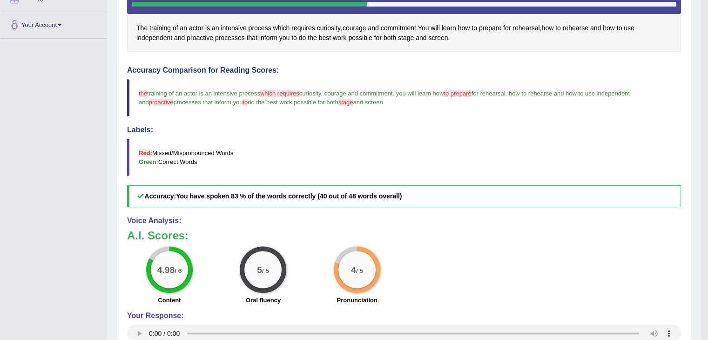
scroll to position [85, 0]
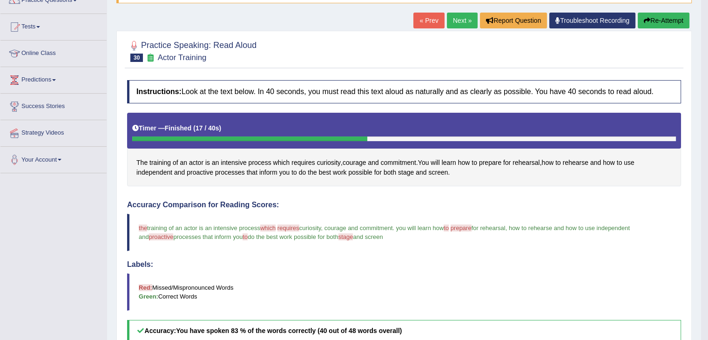
click at [456, 23] on link "Next »" at bounding box center [462, 21] width 31 height 16
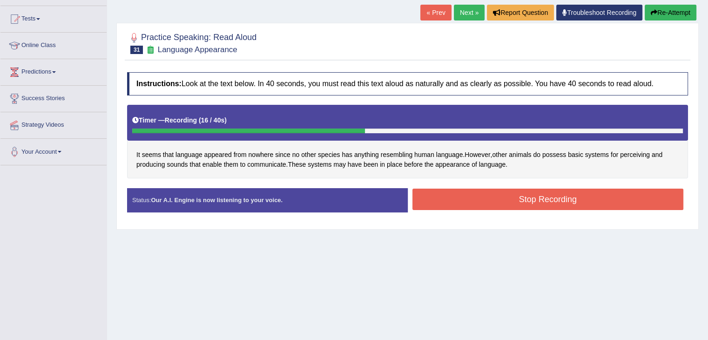
click at [579, 200] on button "Stop Recording" at bounding box center [547, 198] width 271 height 21
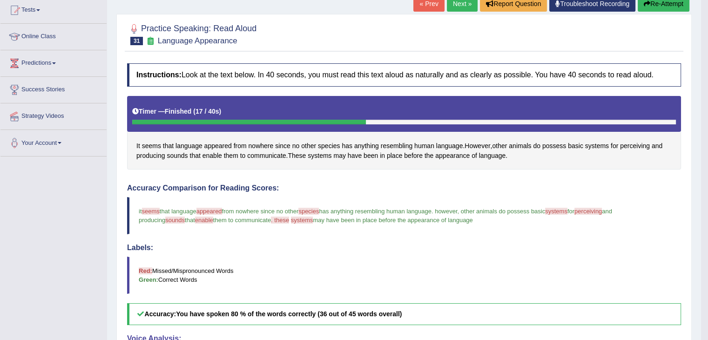
scroll to position [93, 0]
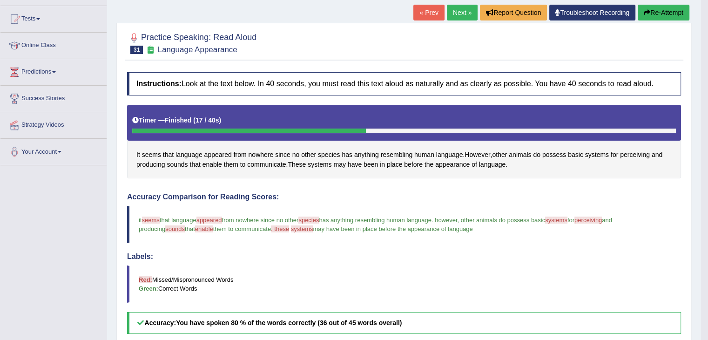
click at [464, 16] on link "Next »" at bounding box center [462, 13] width 31 height 16
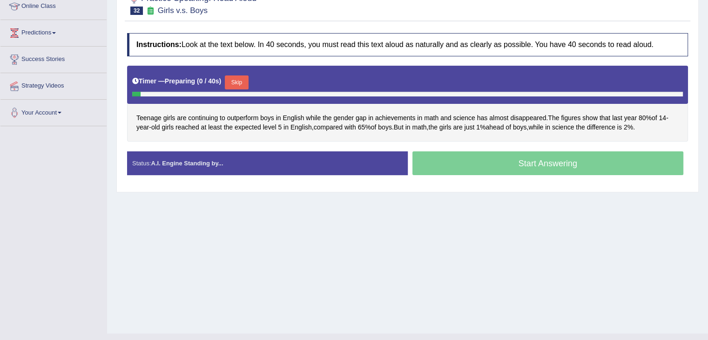
scroll to position [140, 0]
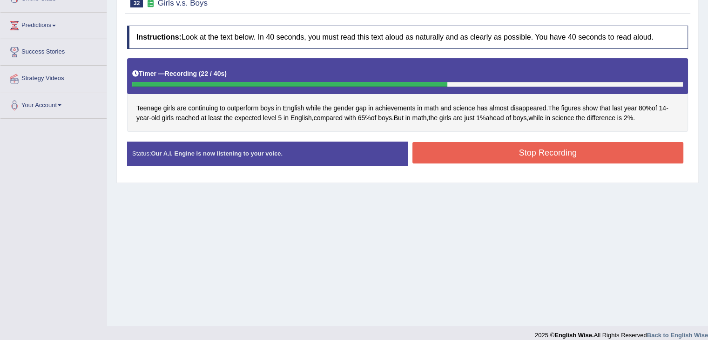
click at [590, 147] on button "Stop Recording" at bounding box center [547, 152] width 271 height 21
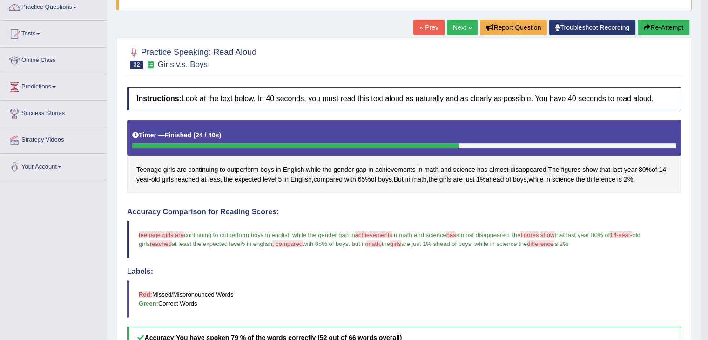
scroll to position [0, 0]
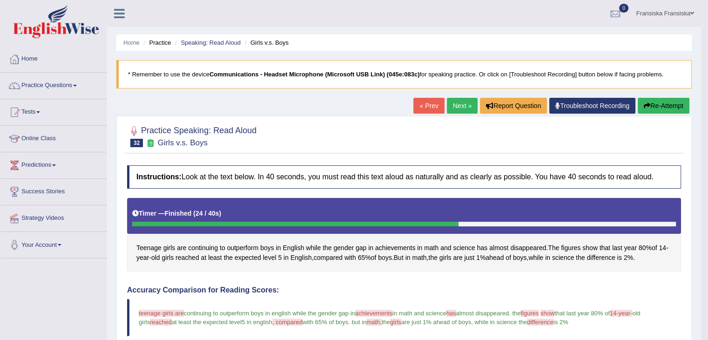
click at [466, 107] on link "Next »" at bounding box center [462, 106] width 31 height 16
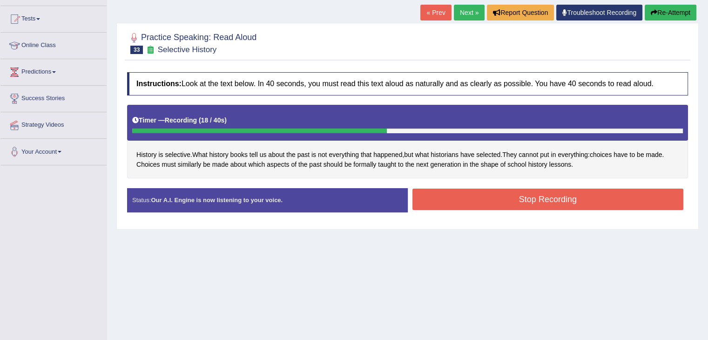
click at [570, 202] on button "Stop Recording" at bounding box center [547, 198] width 271 height 21
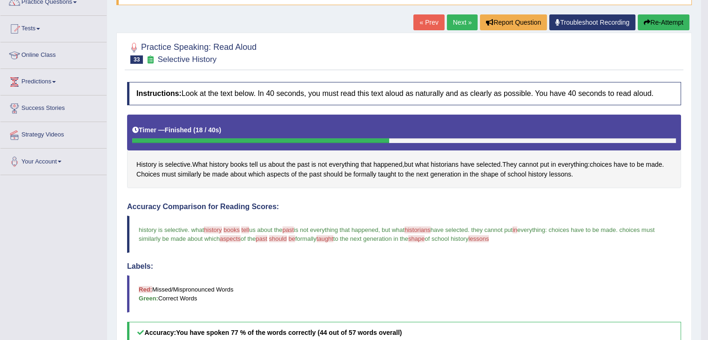
scroll to position [63, 0]
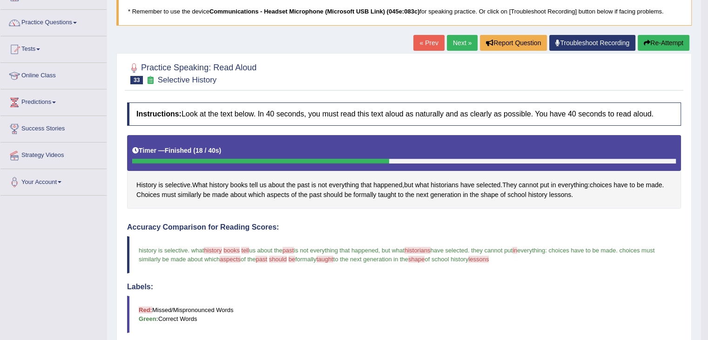
click at [461, 48] on link "Next »" at bounding box center [462, 43] width 31 height 16
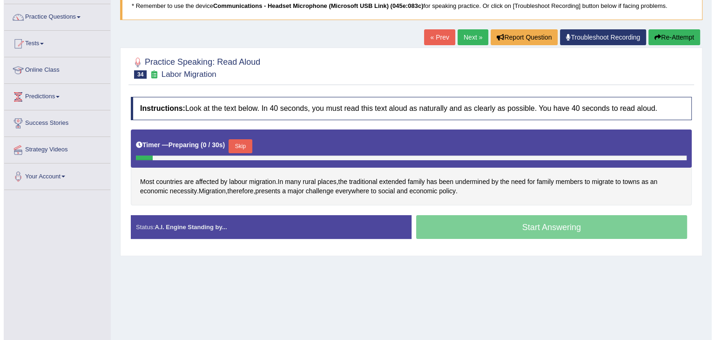
scroll to position [93, 0]
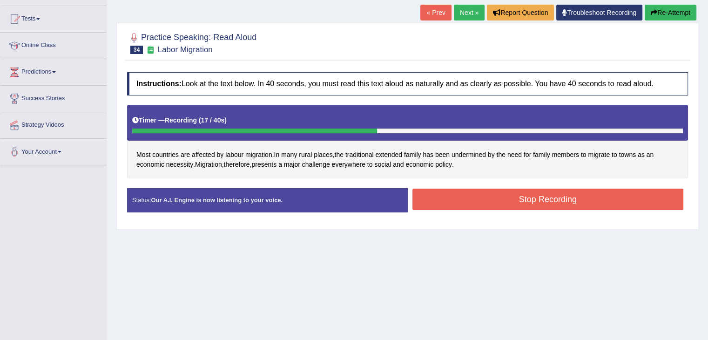
click at [473, 199] on button "Stop Recording" at bounding box center [547, 198] width 271 height 21
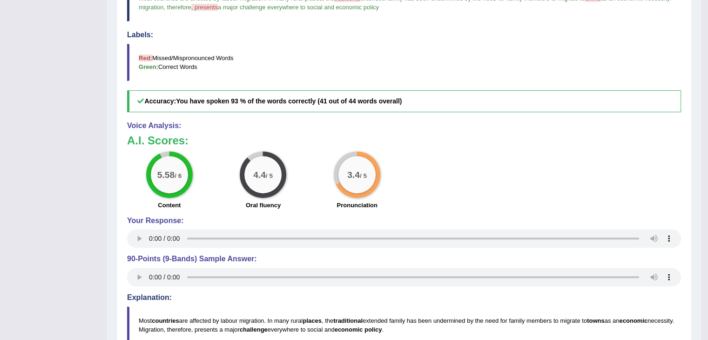
scroll to position [85, 0]
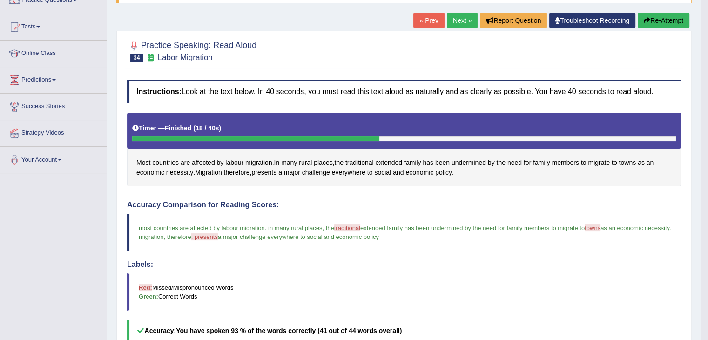
click at [460, 20] on link "Next »" at bounding box center [462, 21] width 31 height 16
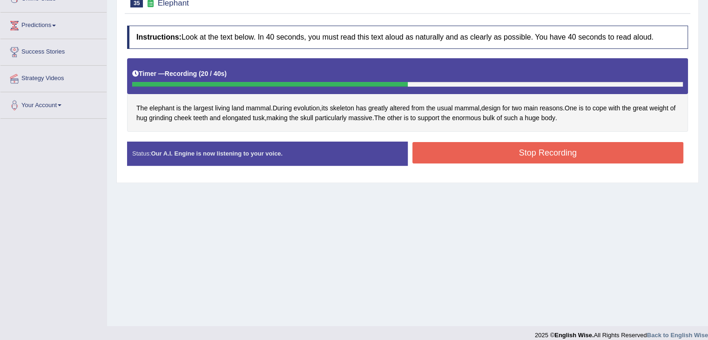
click at [577, 151] on button "Stop Recording" at bounding box center [547, 152] width 271 height 21
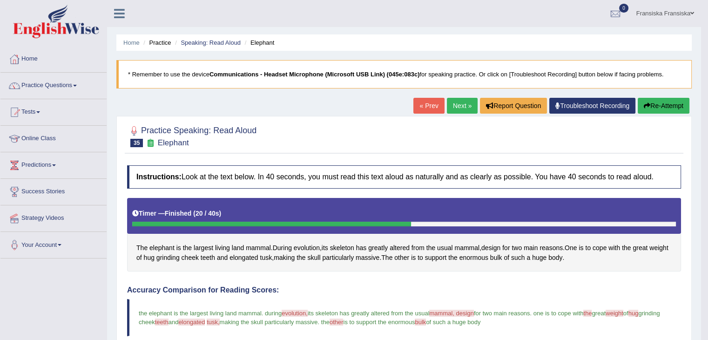
click at [463, 104] on link "Next »" at bounding box center [462, 106] width 31 height 16
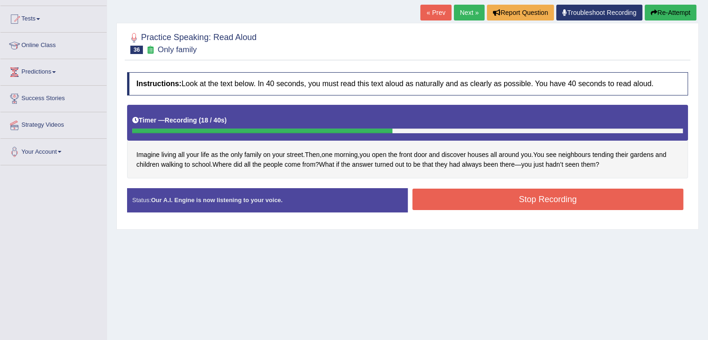
click at [635, 194] on button "Stop Recording" at bounding box center [547, 198] width 271 height 21
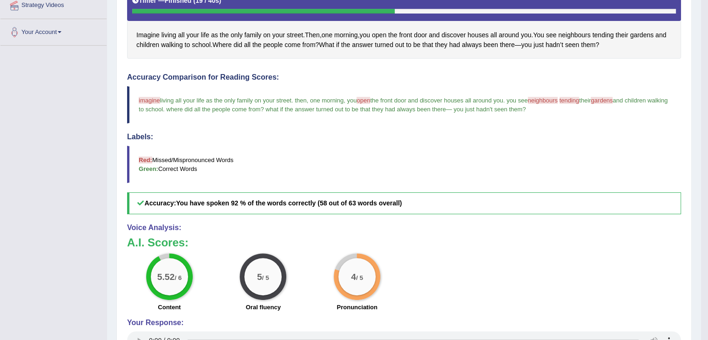
scroll to position [279, 0]
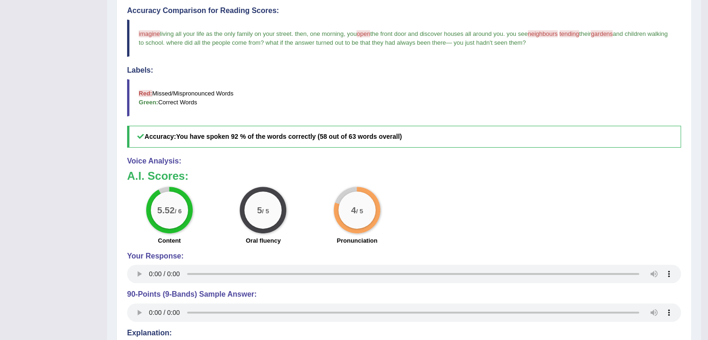
click at [139, 261] on div "Your Response:" at bounding box center [404, 269] width 554 height 34
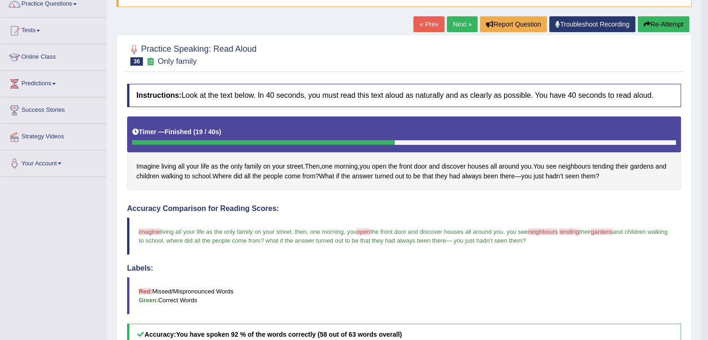
scroll to position [93, 0]
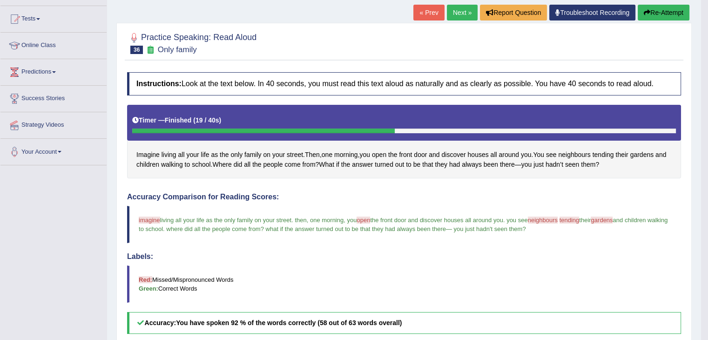
click at [465, 11] on link "Next »" at bounding box center [462, 13] width 31 height 16
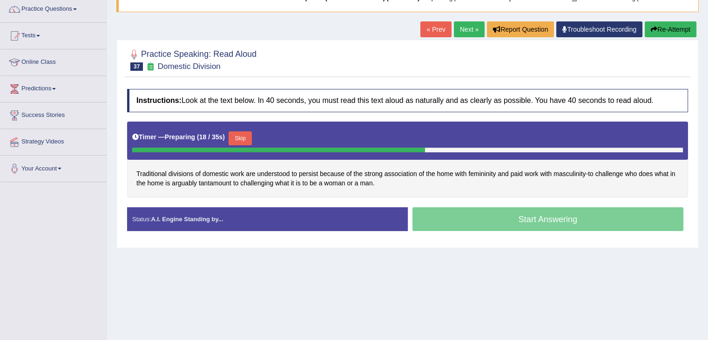
scroll to position [75, 0]
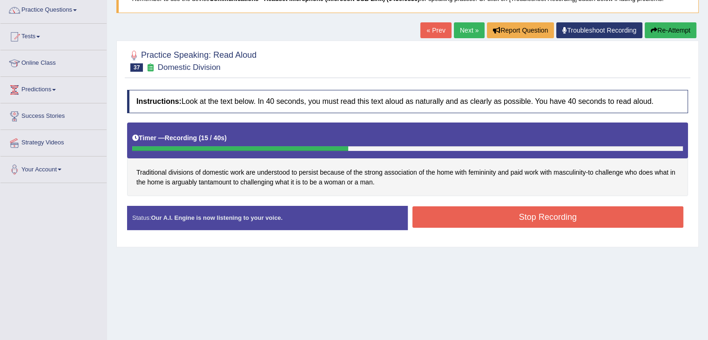
click at [519, 212] on button "Stop Recording" at bounding box center [547, 216] width 271 height 21
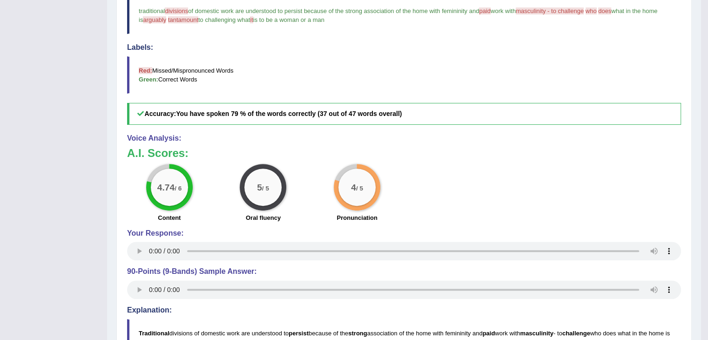
scroll to position [308, 0]
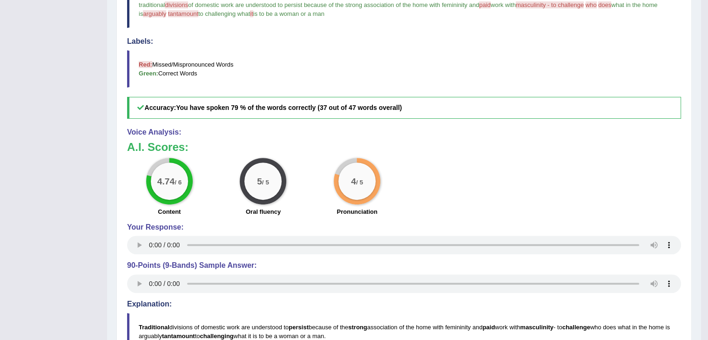
click at [140, 252] on div "Your Response:" at bounding box center [404, 240] width 554 height 34
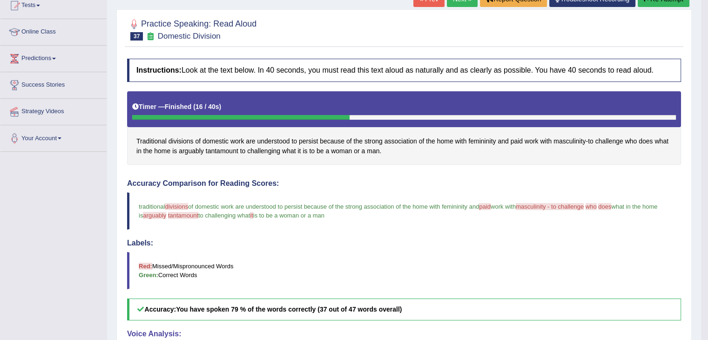
scroll to position [0, 0]
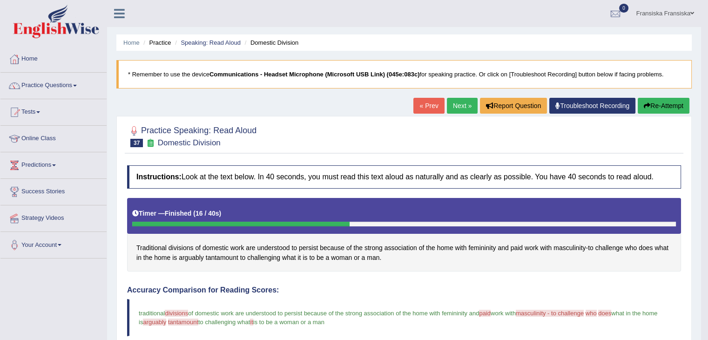
click at [461, 101] on link "Next »" at bounding box center [462, 106] width 31 height 16
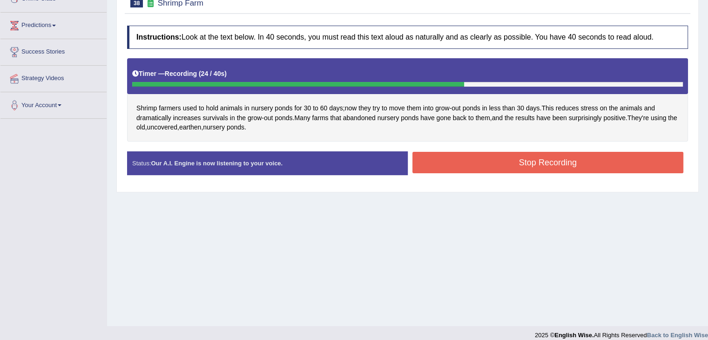
click at [560, 158] on button "Stop Recording" at bounding box center [547, 162] width 271 height 21
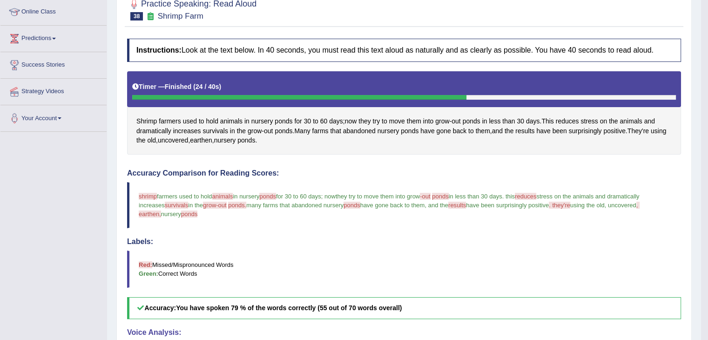
scroll to position [73, 0]
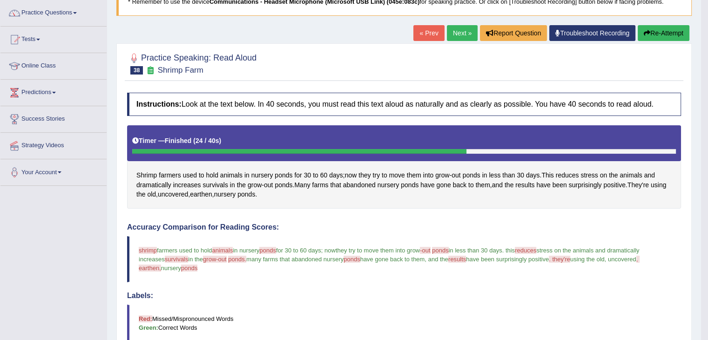
click at [460, 36] on link "Next »" at bounding box center [462, 33] width 31 height 16
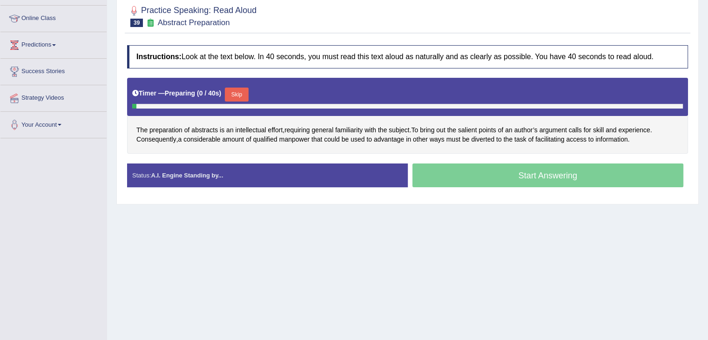
scroll to position [140, 0]
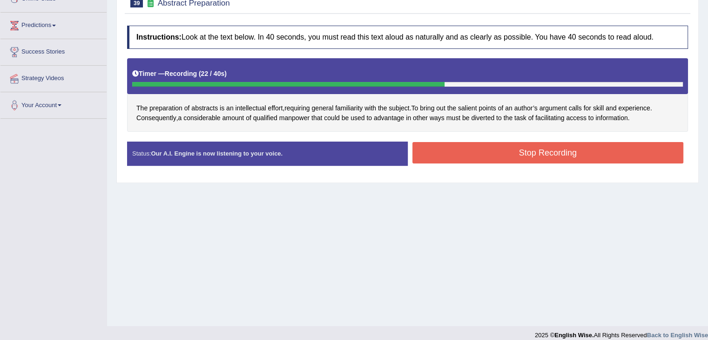
click at [596, 148] on button "Stop Recording" at bounding box center [547, 152] width 271 height 21
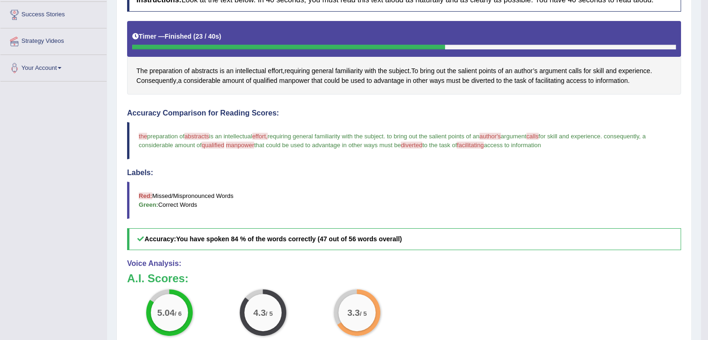
scroll to position [0, 0]
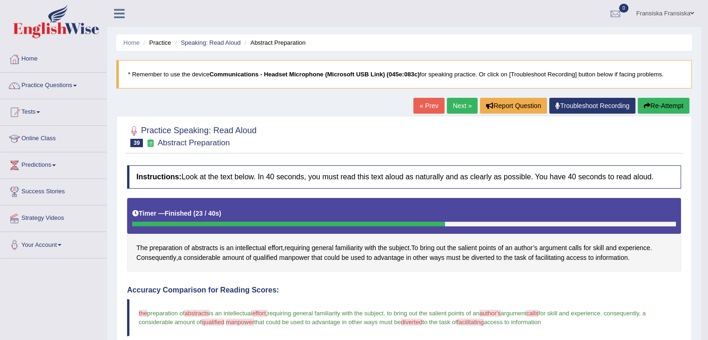
click at [466, 110] on link "Next »" at bounding box center [462, 106] width 31 height 16
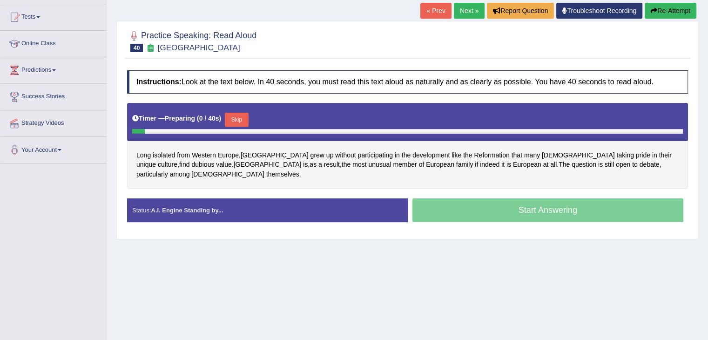
scroll to position [97, 0]
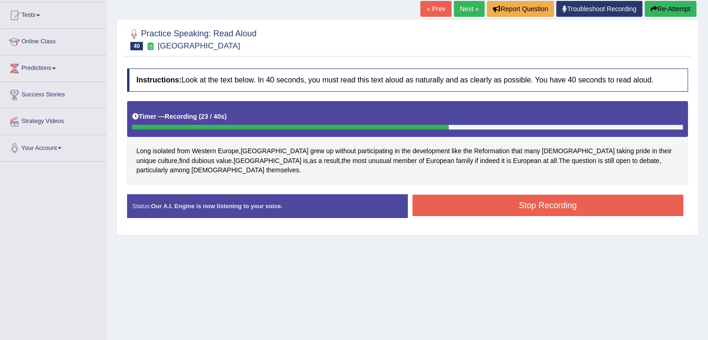
click at [469, 195] on button "Stop Recording" at bounding box center [547, 204] width 271 height 21
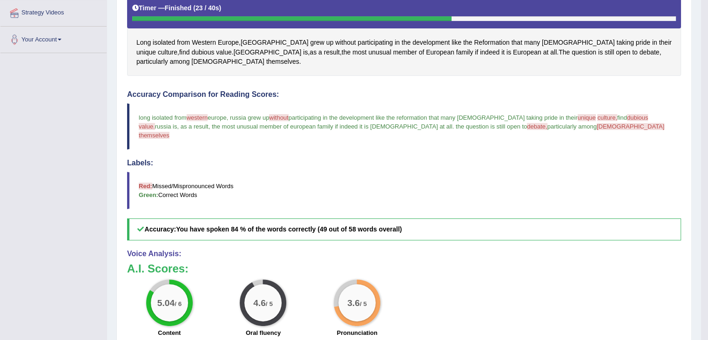
scroll to position [0, 0]
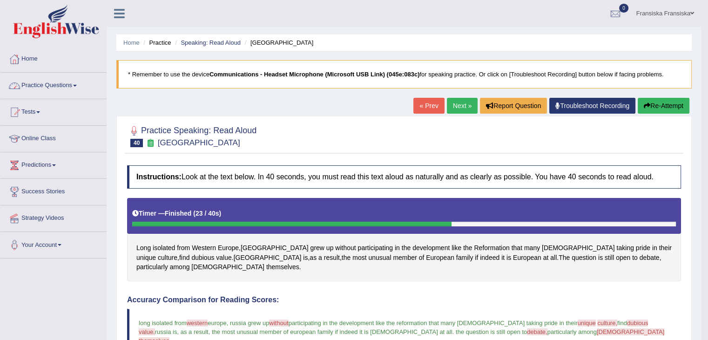
click at [74, 86] on link "Practice Questions" at bounding box center [53, 84] width 106 height 23
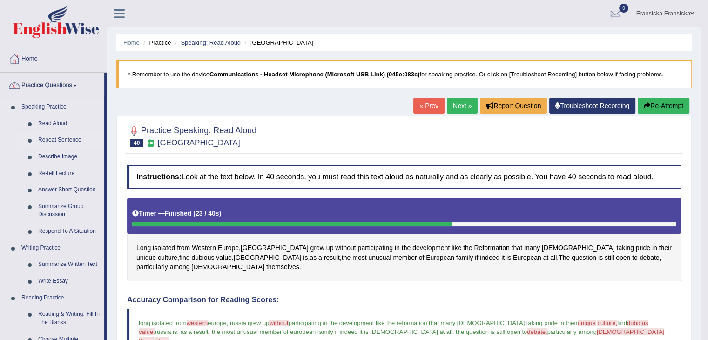
click at [68, 141] on link "Repeat Sentence" at bounding box center [69, 140] width 70 height 17
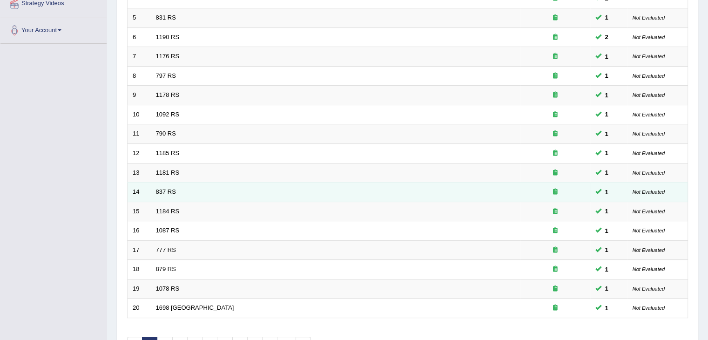
scroll to position [274, 0]
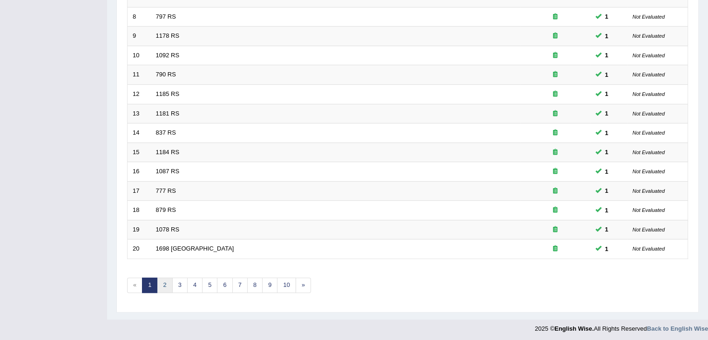
click at [170, 286] on link "2" at bounding box center [164, 284] width 15 height 15
click at [178, 283] on link "3" at bounding box center [179, 284] width 15 height 15
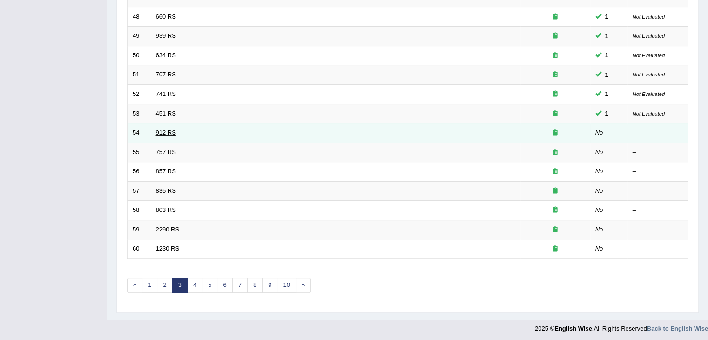
click at [173, 131] on link "912 RS" at bounding box center [166, 132] width 20 height 7
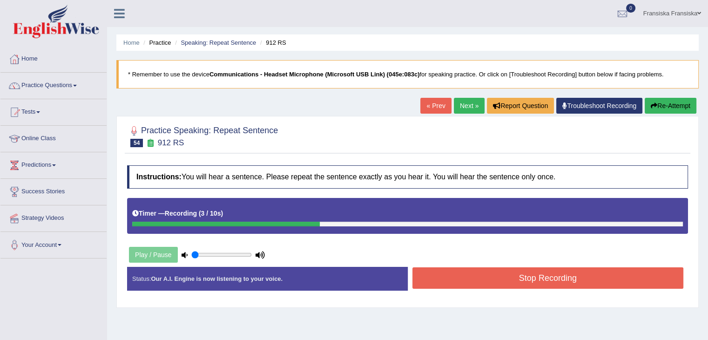
click at [438, 259] on div "Instructions: You will hear a sentence. Please repeat the sentence exactly as y…" at bounding box center [407, 231] width 565 height 142
click at [446, 268] on button "Stop Recording" at bounding box center [547, 277] width 271 height 21
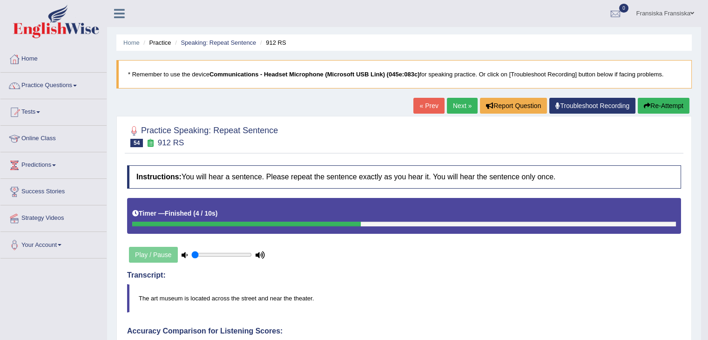
click at [464, 107] on link "Next »" at bounding box center [462, 106] width 31 height 16
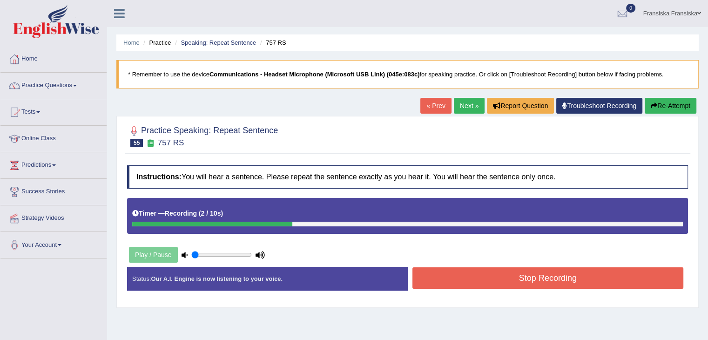
click at [547, 273] on button "Stop Recording" at bounding box center [547, 277] width 271 height 21
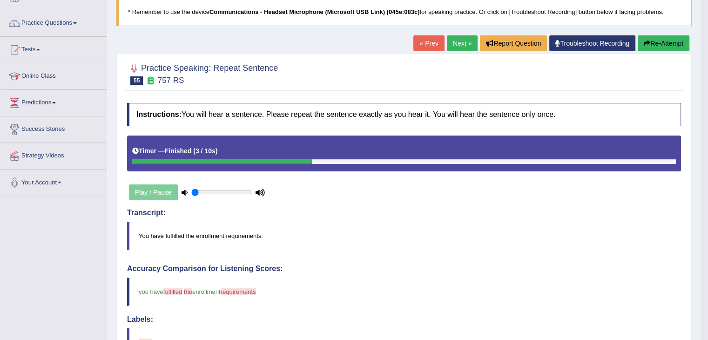
scroll to position [47, 0]
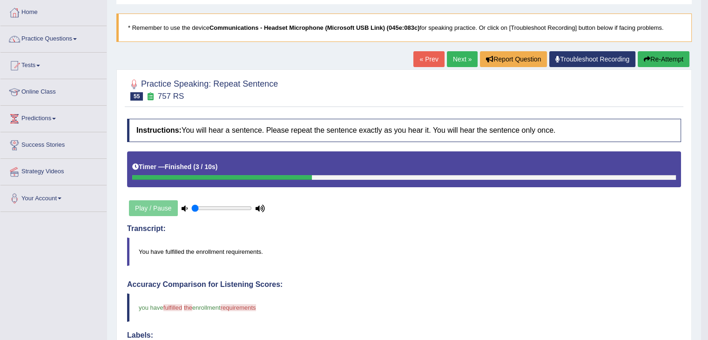
click at [466, 64] on link "Next »" at bounding box center [462, 59] width 31 height 16
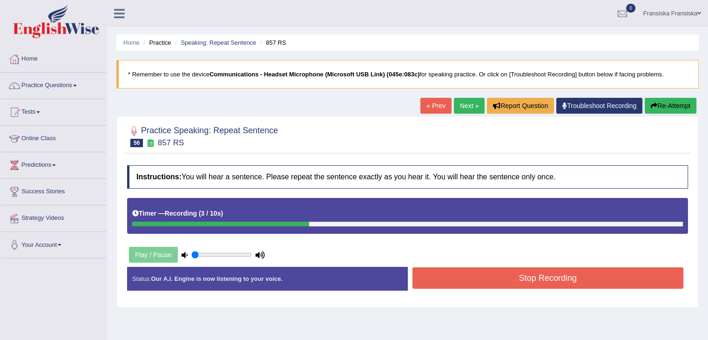
click at [526, 274] on button "Stop Recording" at bounding box center [547, 277] width 271 height 21
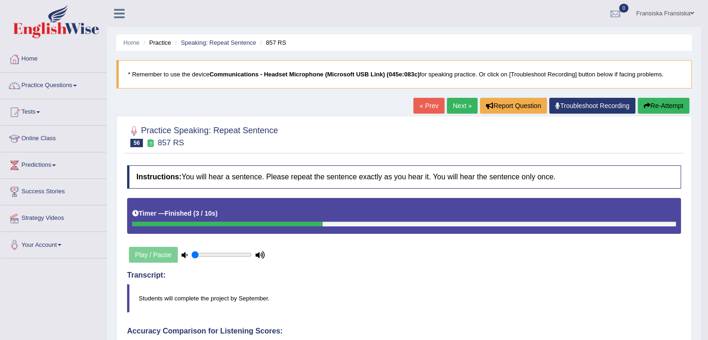
click at [460, 110] on link "Next »" at bounding box center [462, 106] width 31 height 16
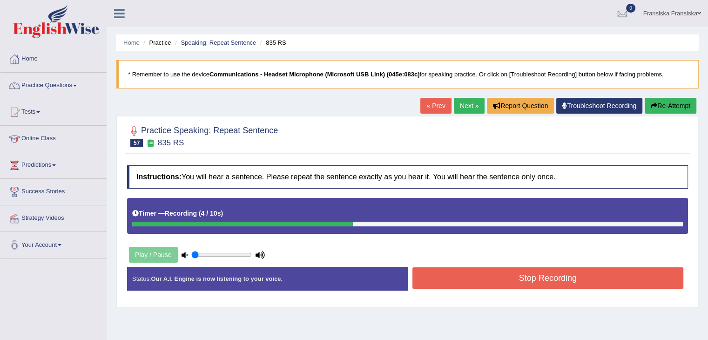
click at [523, 279] on button "Stop Recording" at bounding box center [547, 277] width 271 height 21
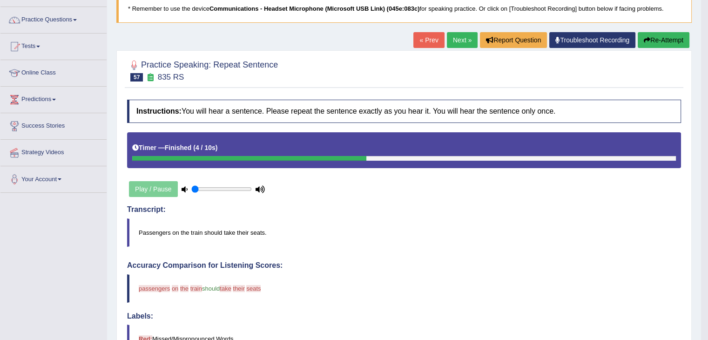
scroll to position [47, 0]
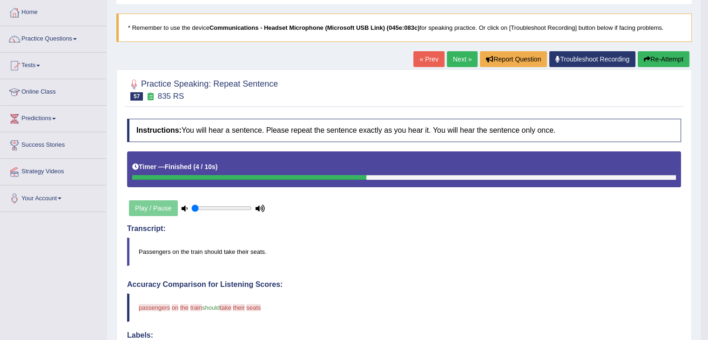
click at [467, 58] on link "Next »" at bounding box center [462, 59] width 31 height 16
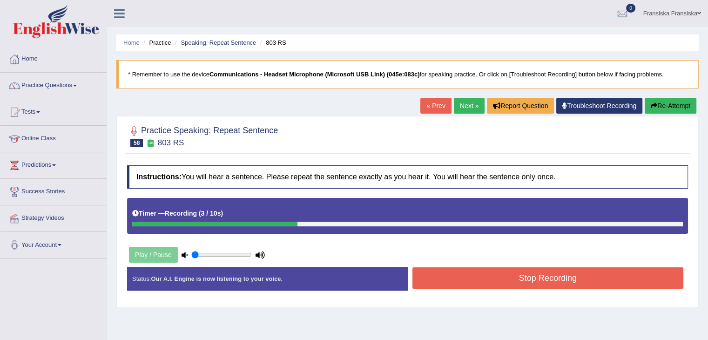
click at [471, 276] on button "Stop Recording" at bounding box center [547, 277] width 271 height 21
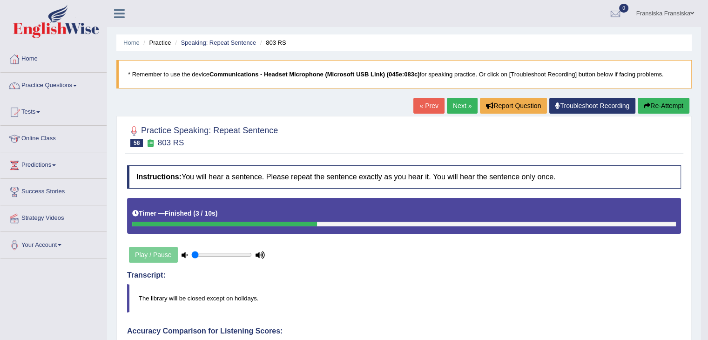
click at [453, 100] on link "Next »" at bounding box center [462, 106] width 31 height 16
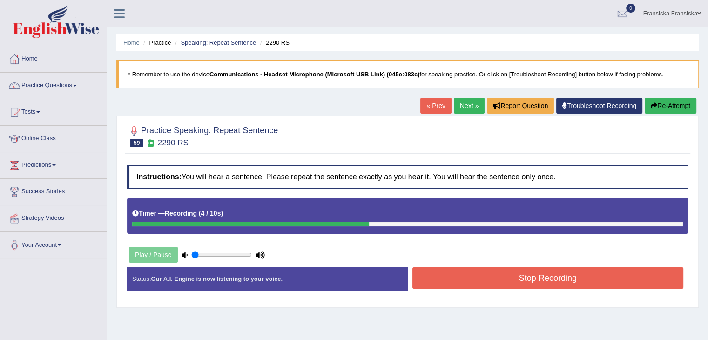
click at [545, 279] on button "Stop Recording" at bounding box center [547, 277] width 271 height 21
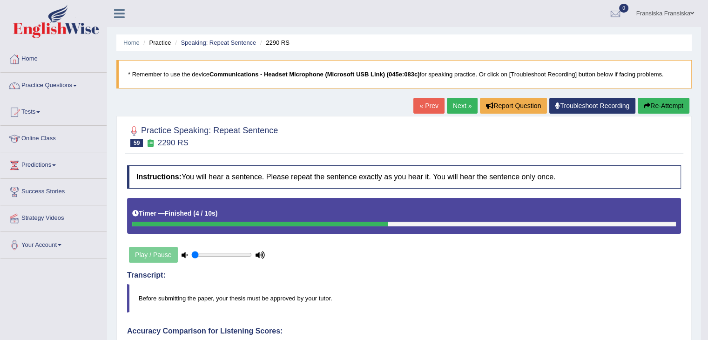
click at [448, 107] on link "Next »" at bounding box center [462, 106] width 31 height 16
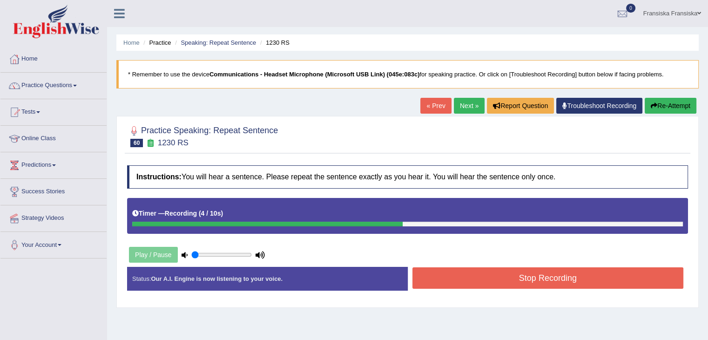
click at [546, 274] on button "Stop Recording" at bounding box center [547, 277] width 271 height 21
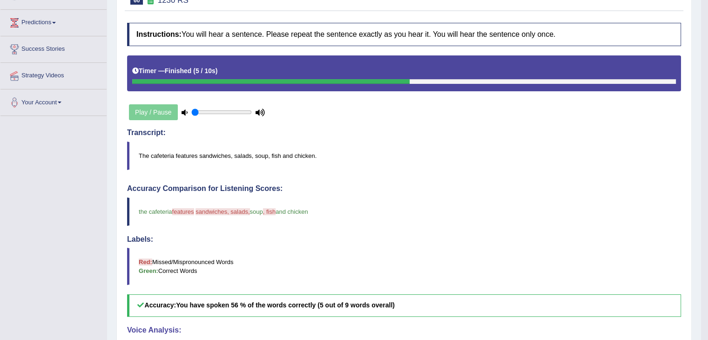
scroll to position [93, 0]
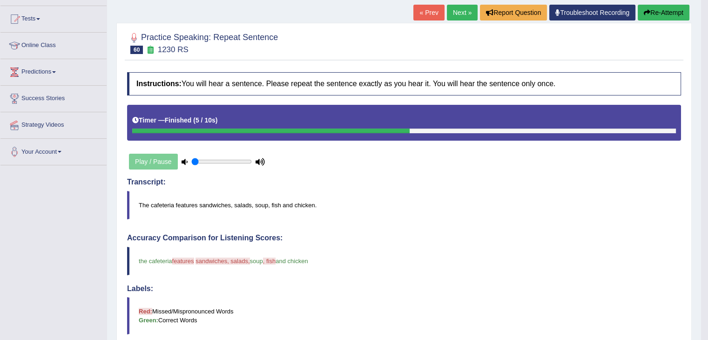
click at [469, 17] on link "Next »" at bounding box center [462, 13] width 31 height 16
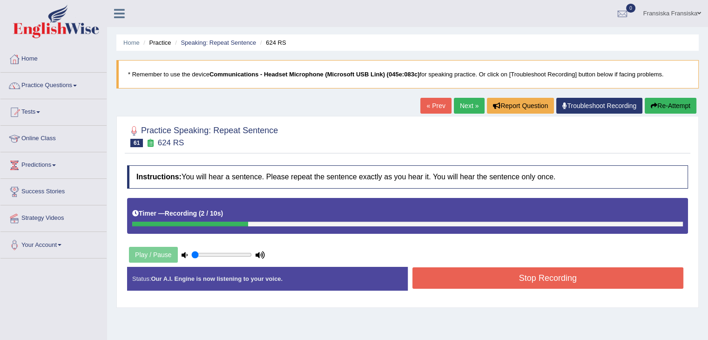
click at [539, 285] on button "Stop Recording" at bounding box center [547, 277] width 271 height 21
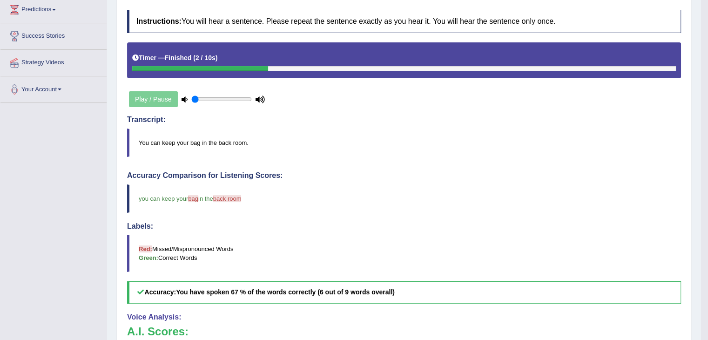
scroll to position [93, 0]
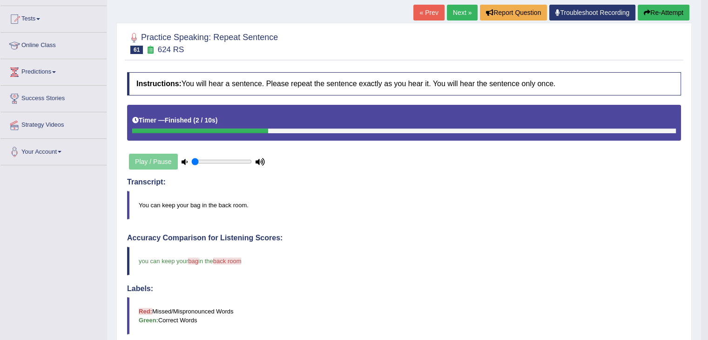
click at [452, 12] on link "Next »" at bounding box center [462, 13] width 31 height 16
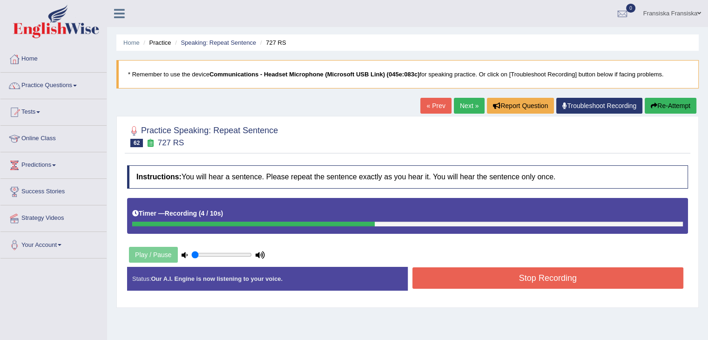
click at [557, 274] on button "Stop Recording" at bounding box center [547, 277] width 271 height 21
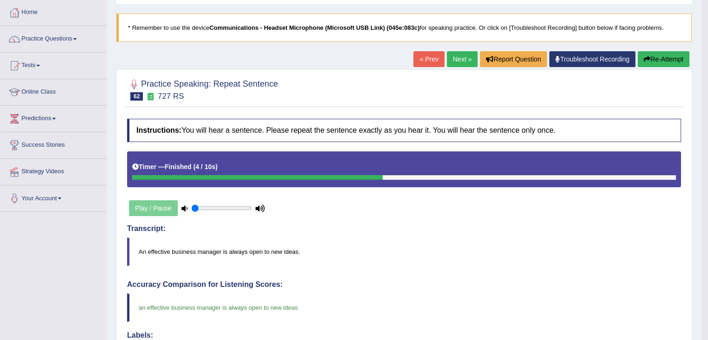
scroll to position [47, 0]
click at [458, 61] on link "Next »" at bounding box center [462, 59] width 31 height 16
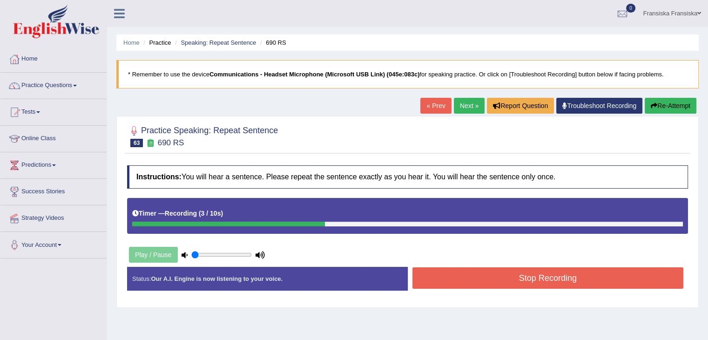
click at [558, 280] on button "Stop Recording" at bounding box center [547, 277] width 271 height 21
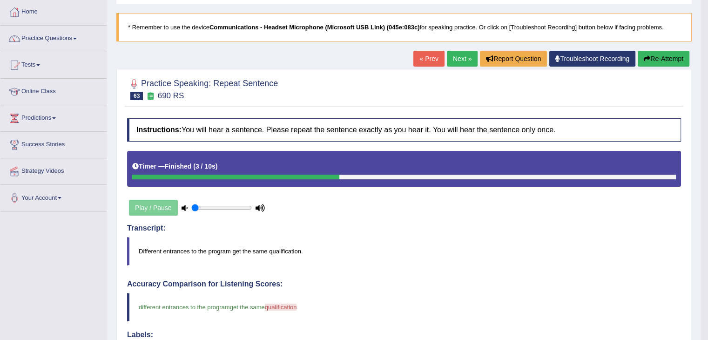
scroll to position [47, 0]
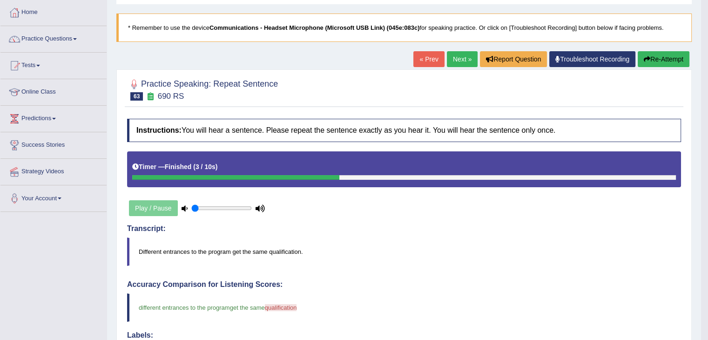
click at [454, 58] on link "Next »" at bounding box center [462, 59] width 31 height 16
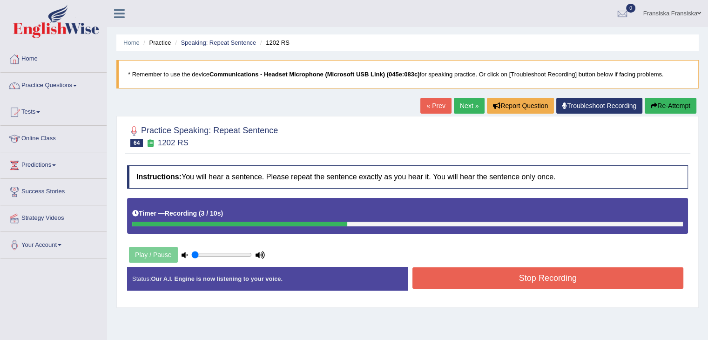
click at [522, 283] on button "Stop Recording" at bounding box center [547, 277] width 271 height 21
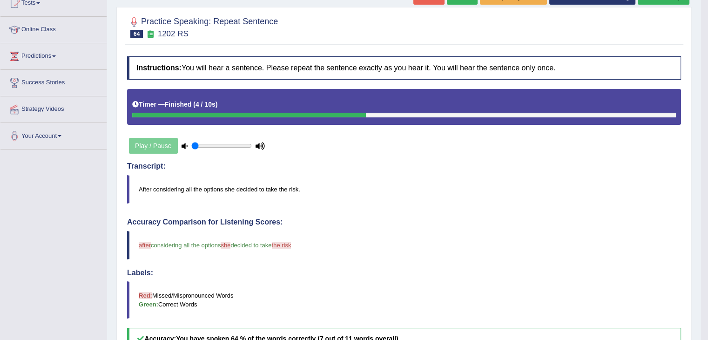
scroll to position [93, 0]
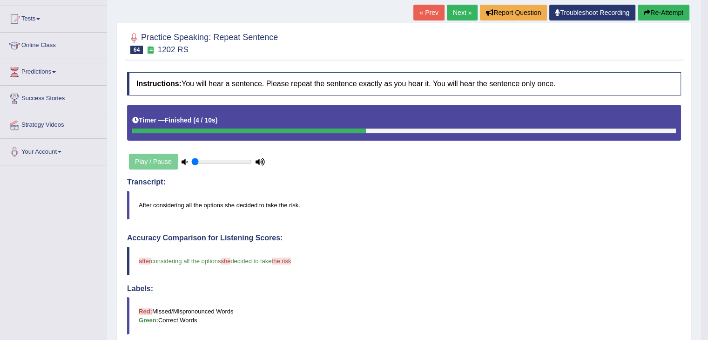
click at [461, 9] on link "Next »" at bounding box center [462, 13] width 31 height 16
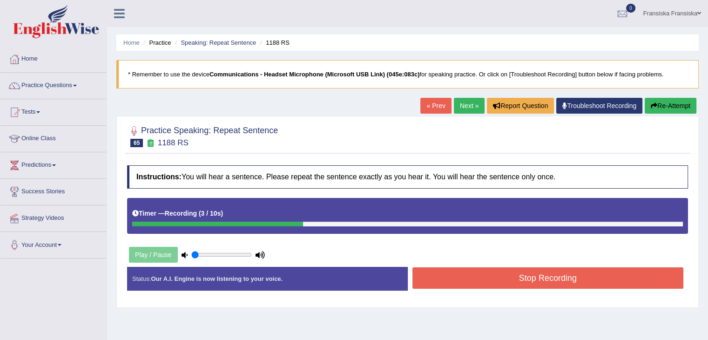
click at [546, 273] on button "Stop Recording" at bounding box center [547, 277] width 271 height 21
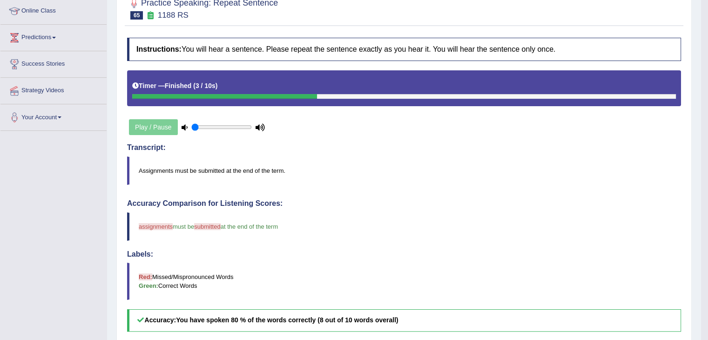
scroll to position [47, 0]
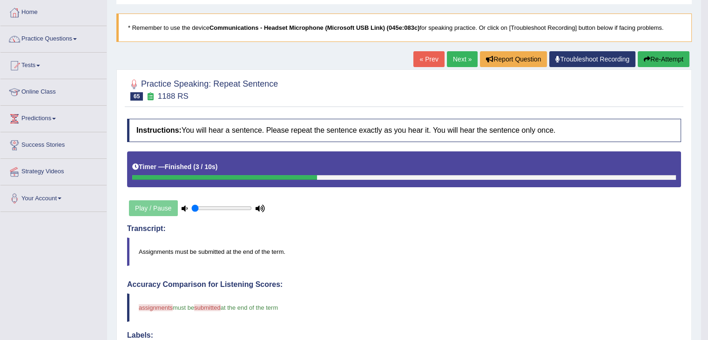
click at [466, 61] on link "Next »" at bounding box center [462, 59] width 31 height 16
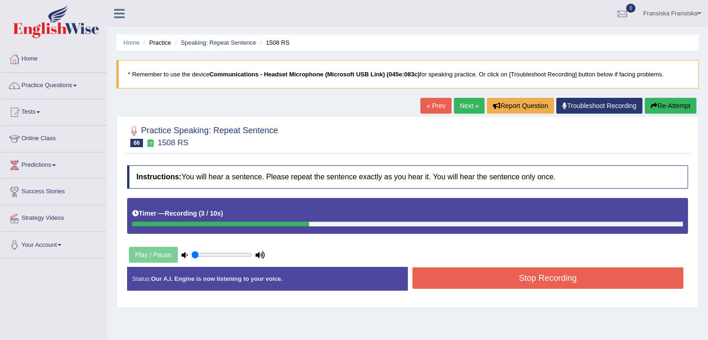
click at [528, 281] on button "Stop Recording" at bounding box center [547, 277] width 271 height 21
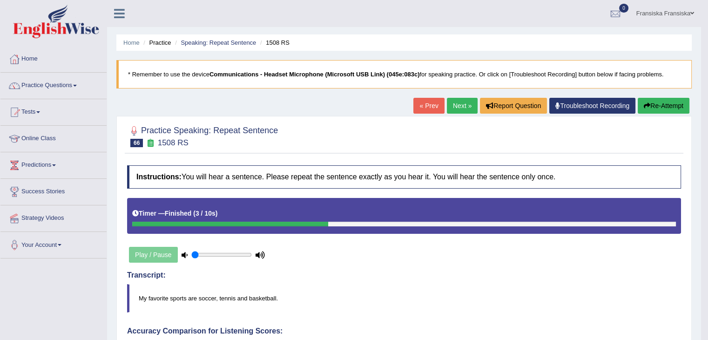
click at [460, 104] on link "Next »" at bounding box center [462, 106] width 31 height 16
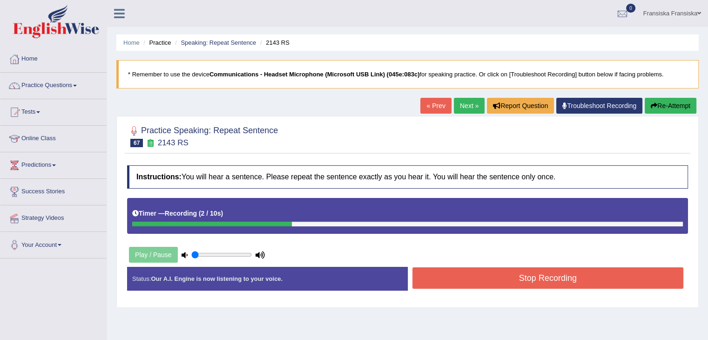
click at [555, 281] on button "Stop Recording" at bounding box center [547, 277] width 271 height 21
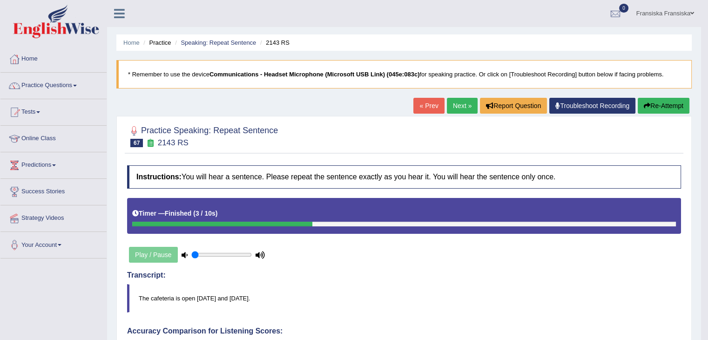
click at [464, 109] on link "Next »" at bounding box center [462, 106] width 31 height 16
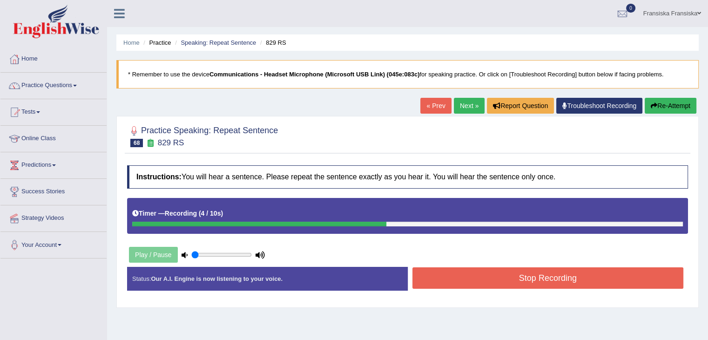
click at [535, 281] on button "Stop Recording" at bounding box center [547, 277] width 271 height 21
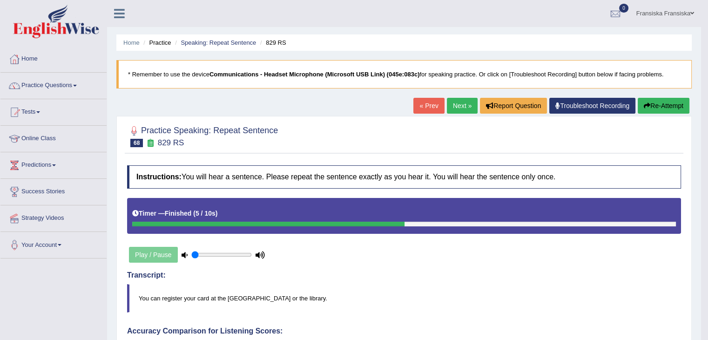
click at [463, 107] on link "Next »" at bounding box center [462, 106] width 31 height 16
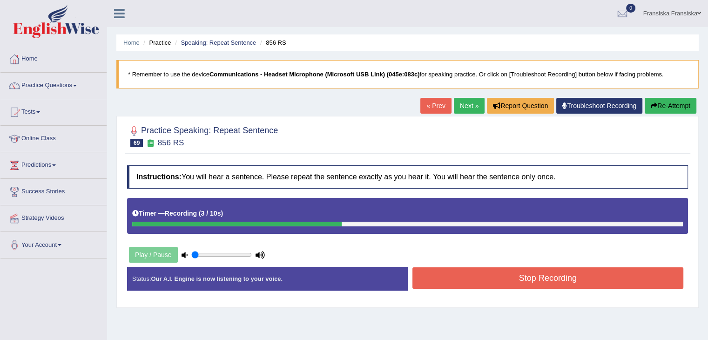
click at [533, 275] on button "Stop Recording" at bounding box center [547, 277] width 271 height 21
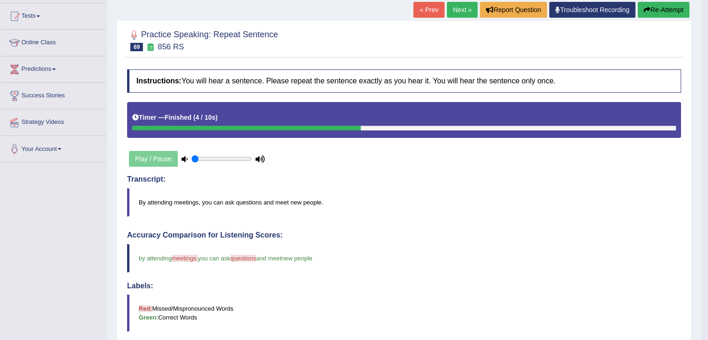
scroll to position [47, 0]
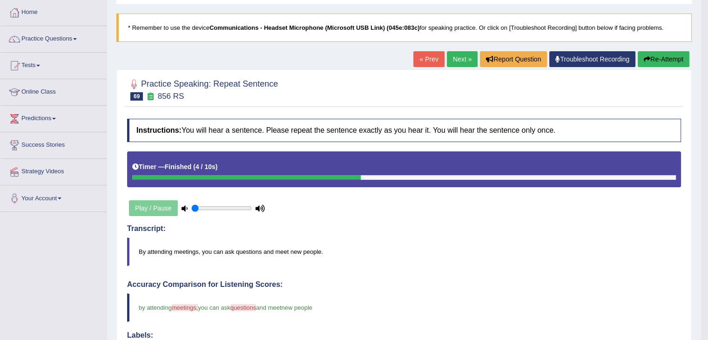
click at [463, 64] on link "Next »" at bounding box center [462, 59] width 31 height 16
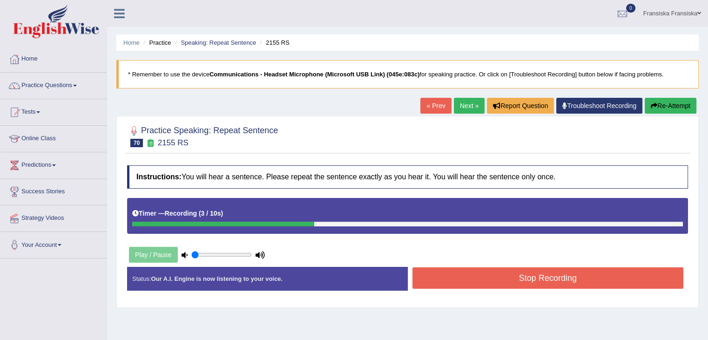
click at [525, 277] on button "Stop Recording" at bounding box center [547, 277] width 271 height 21
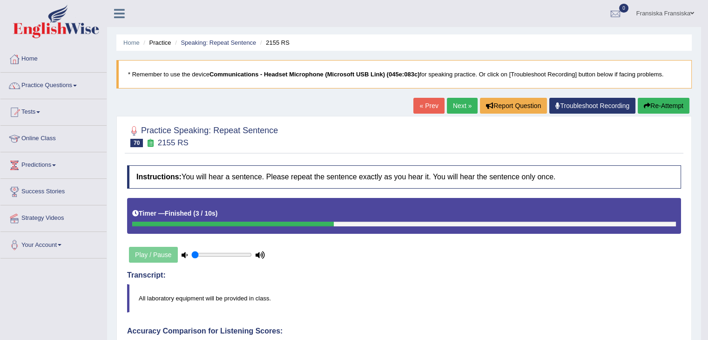
drag, startPoint x: 454, startPoint y: 105, endPoint x: 450, endPoint y: 111, distance: 7.4
click at [454, 106] on link "Next »" at bounding box center [462, 106] width 31 height 16
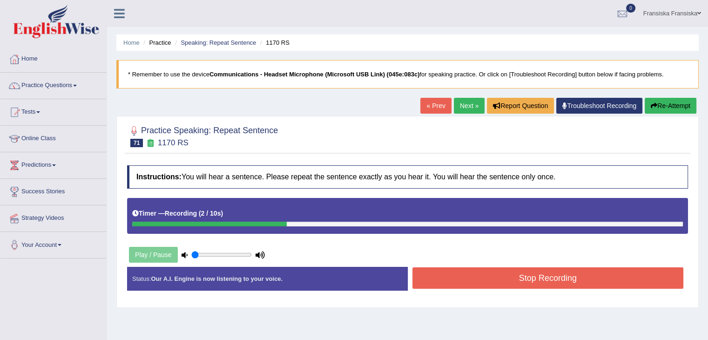
click at [496, 271] on button "Stop Recording" at bounding box center [547, 277] width 271 height 21
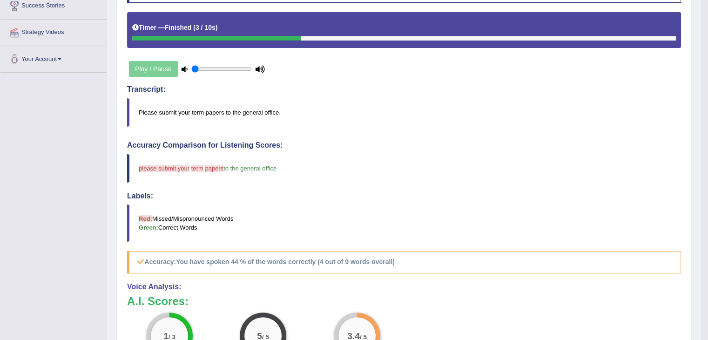
scroll to position [93, 0]
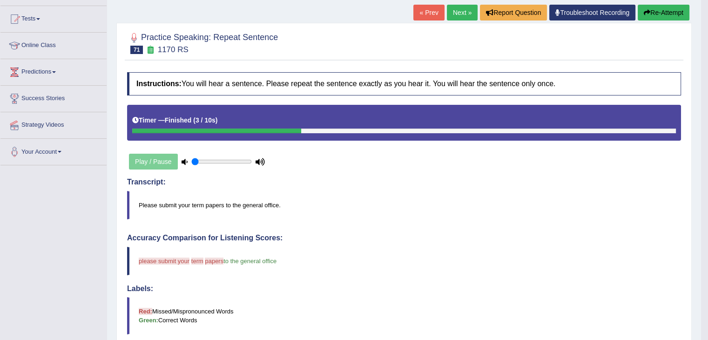
click at [469, 10] on link "Next »" at bounding box center [462, 13] width 31 height 16
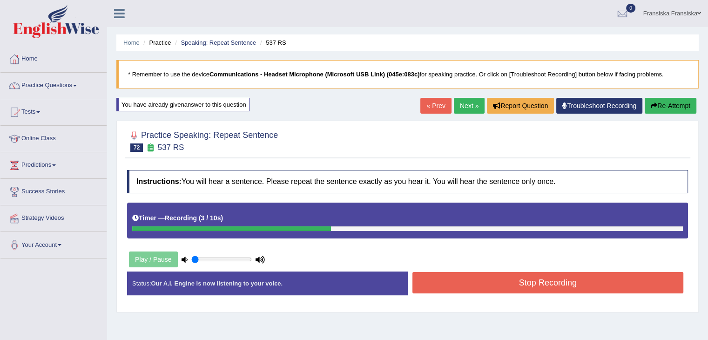
click at [536, 272] on button "Stop Recording" at bounding box center [547, 282] width 271 height 21
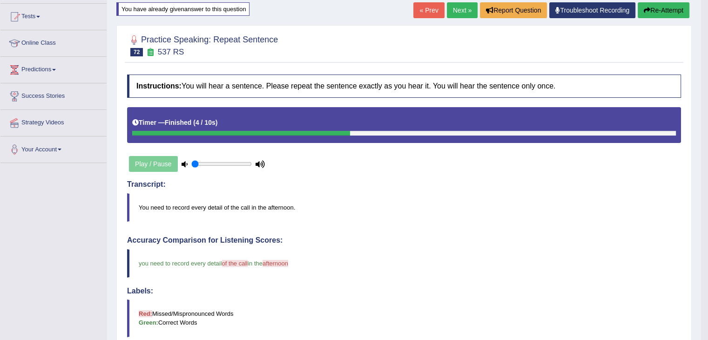
scroll to position [93, 0]
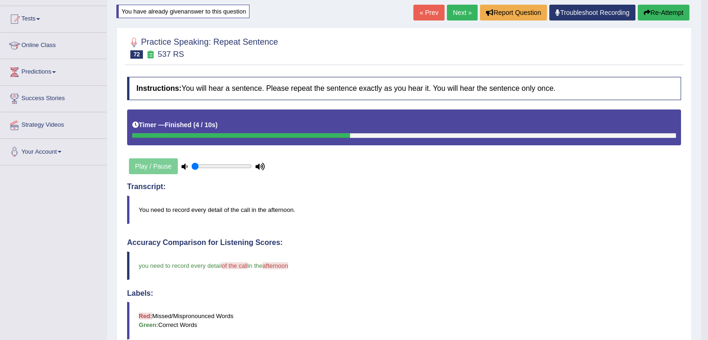
click at [465, 8] on link "Next »" at bounding box center [462, 13] width 31 height 16
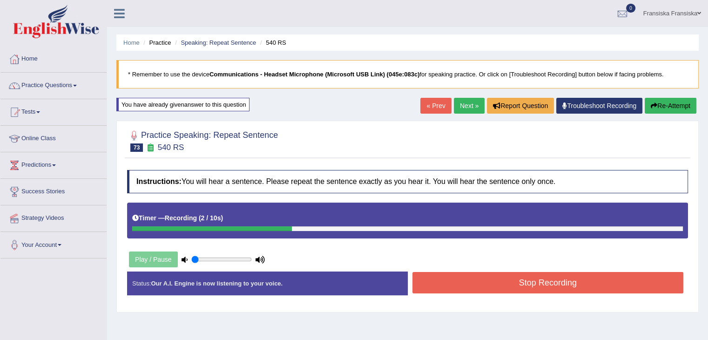
click at [566, 283] on button "Stop Recording" at bounding box center [547, 282] width 271 height 21
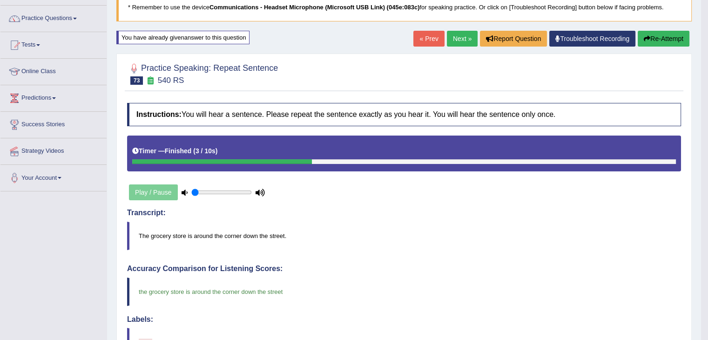
scroll to position [47, 0]
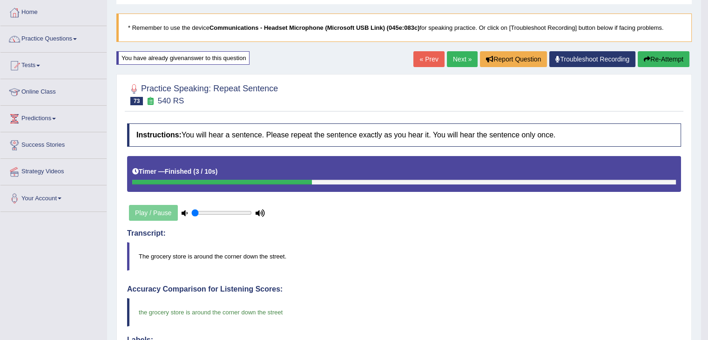
click at [467, 61] on link "Next »" at bounding box center [462, 59] width 31 height 16
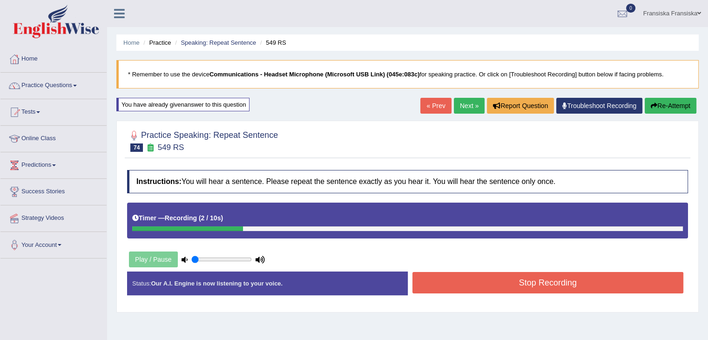
click at [561, 284] on button "Stop Recording" at bounding box center [547, 282] width 271 height 21
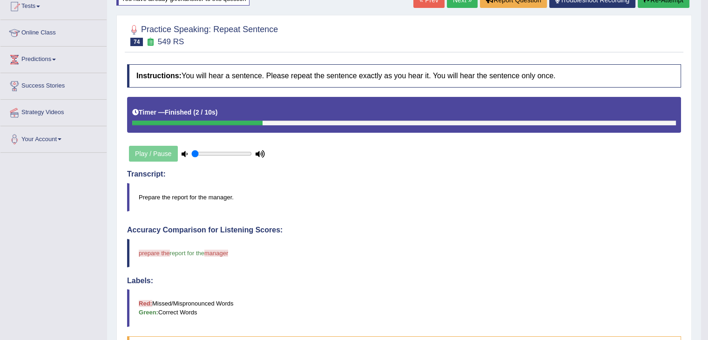
scroll to position [99, 0]
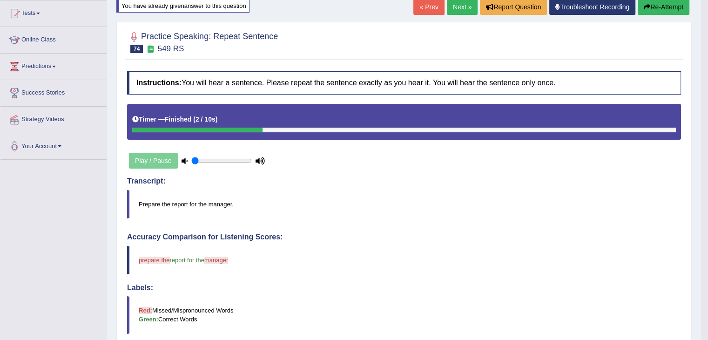
click at [454, 9] on link "Next »" at bounding box center [462, 7] width 31 height 16
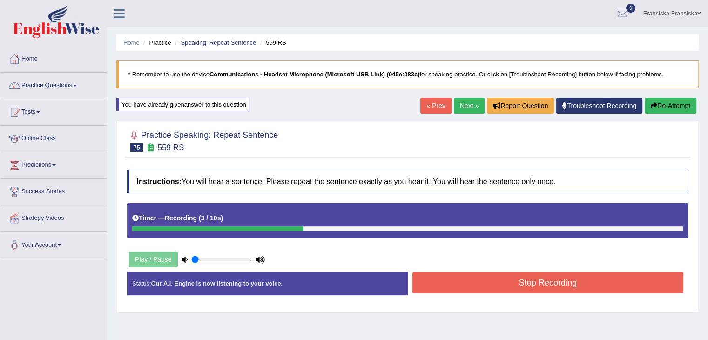
click at [530, 274] on button "Stop Recording" at bounding box center [547, 282] width 271 height 21
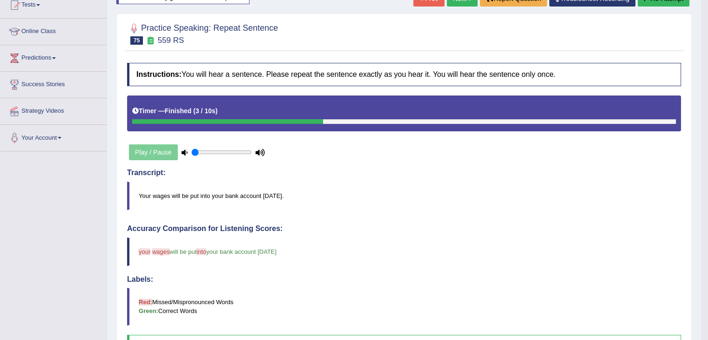
scroll to position [93, 0]
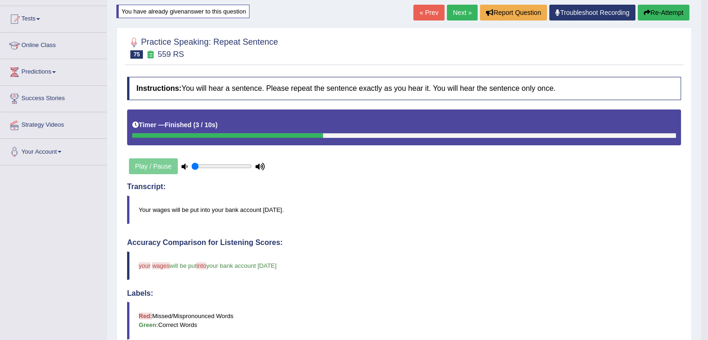
click at [465, 12] on link "Next »" at bounding box center [462, 13] width 31 height 16
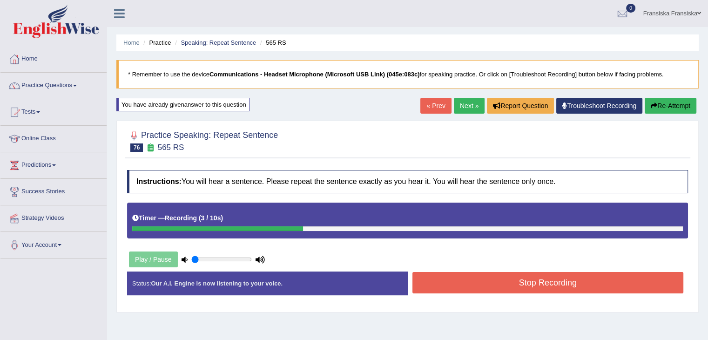
click at [549, 281] on button "Stop Recording" at bounding box center [547, 282] width 271 height 21
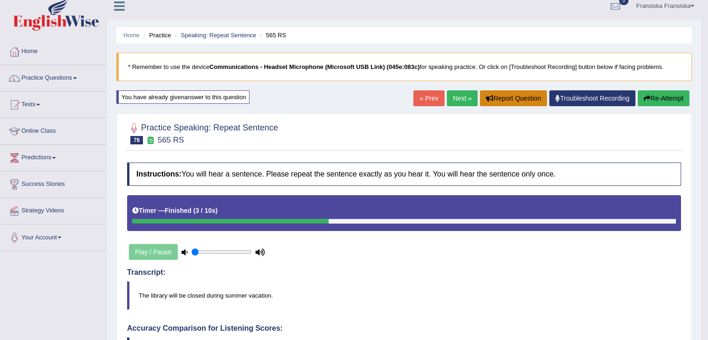
scroll to position [6, 0]
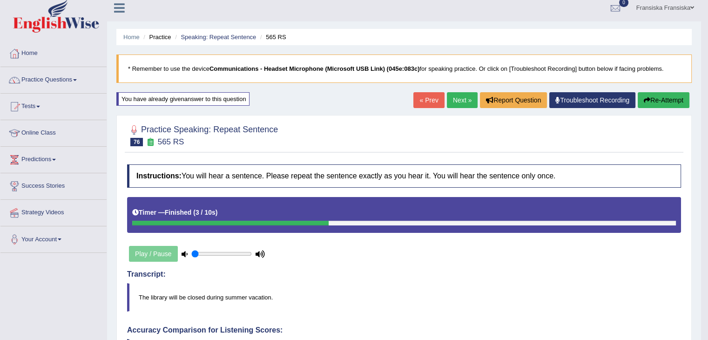
click at [461, 97] on link "Next »" at bounding box center [462, 100] width 31 height 16
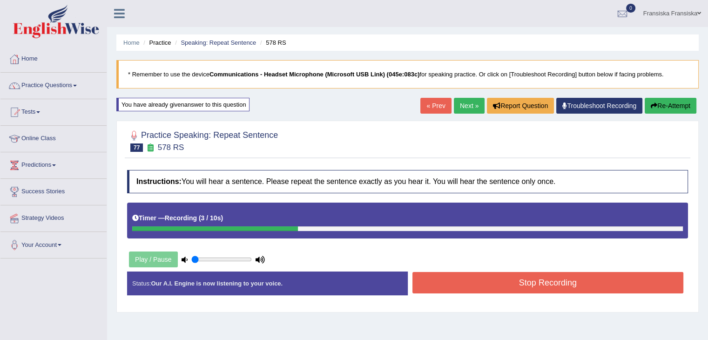
click at [535, 288] on button "Stop Recording" at bounding box center [547, 282] width 271 height 21
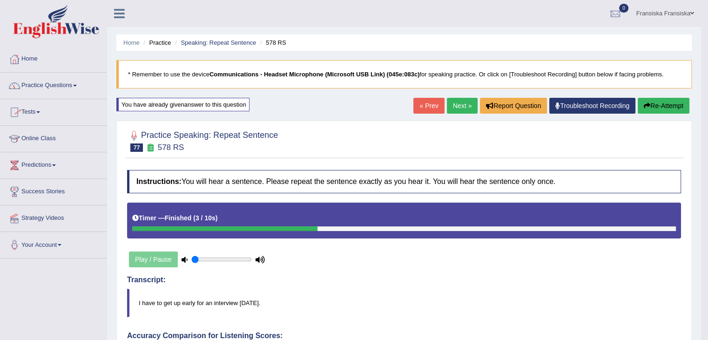
click at [54, 168] on link "Predictions" at bounding box center [53, 163] width 106 height 23
click at [60, 261] on link "Your Account" at bounding box center [53, 259] width 106 height 23
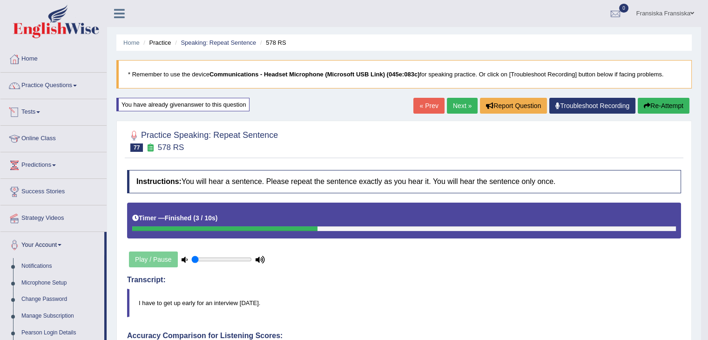
click at [45, 162] on link "Predictions" at bounding box center [53, 163] width 106 height 23
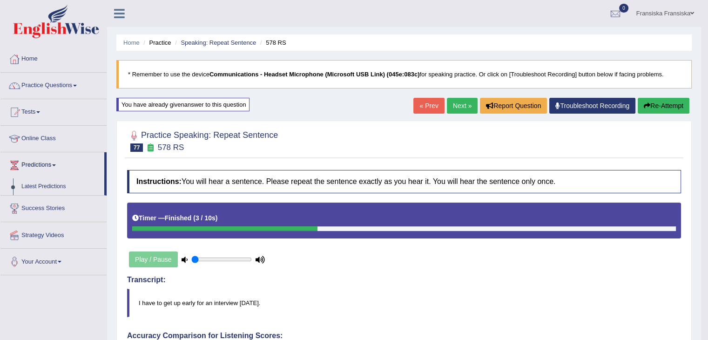
click at [66, 90] on link "Practice Questions" at bounding box center [53, 84] width 106 height 23
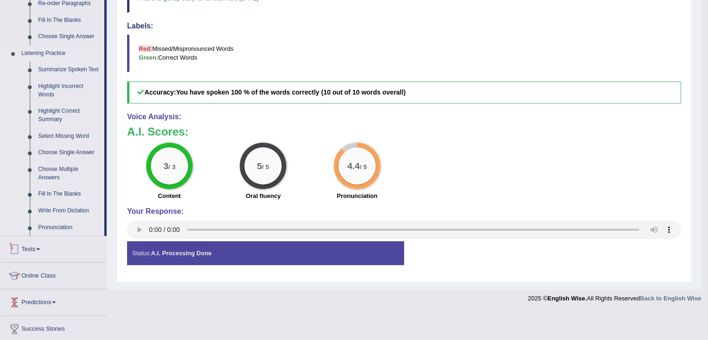
scroll to position [372, 0]
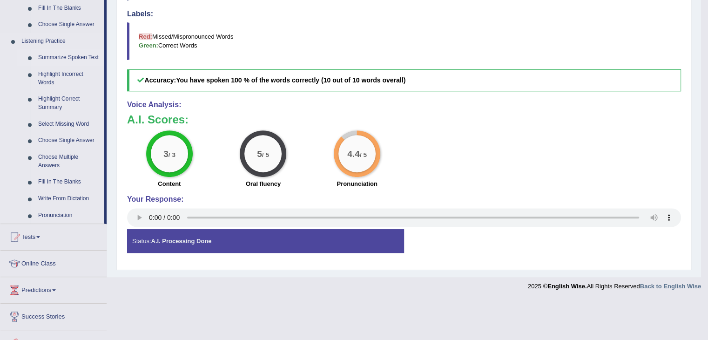
click at [70, 59] on link "Summarize Spoken Text" at bounding box center [69, 57] width 70 height 17
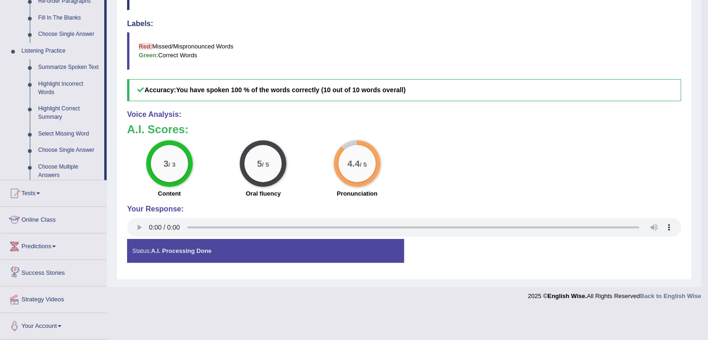
scroll to position [331, 0]
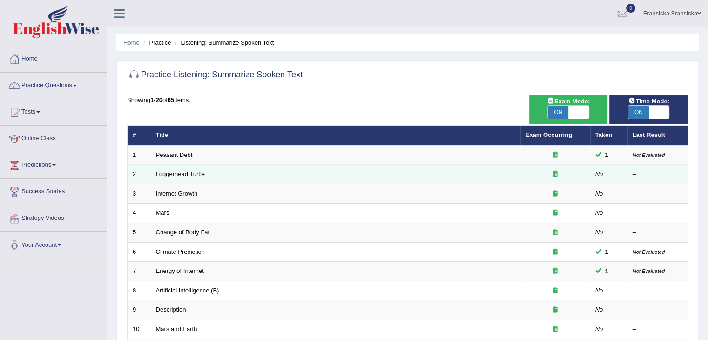
click at [199, 172] on link "Loggerhead Turtle" at bounding box center [180, 173] width 49 height 7
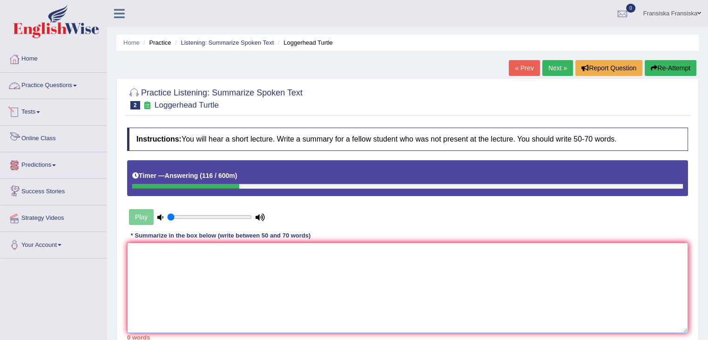
click at [252, 307] on textarea at bounding box center [407, 287] width 561 height 90
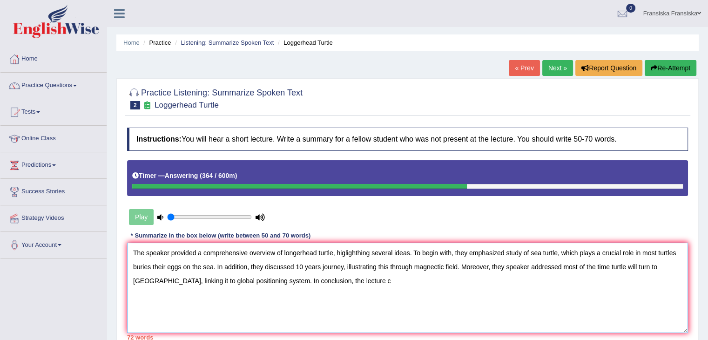
click at [611, 263] on textarea "The speaker provided a comprehensive overview of longerhead turtle, higlighthin…" at bounding box center [407, 287] width 561 height 90
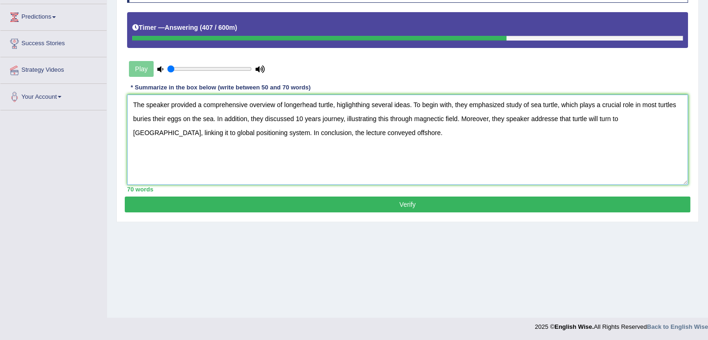
scroll to position [149, 0]
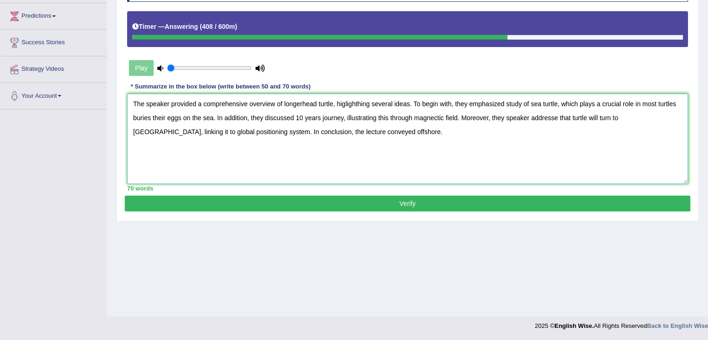
type textarea "The speaker provided a comprehensive overview of longerhead turtle, higlighthin…"
click at [444, 212] on div "Practice Listening: Summarize Spoken Text 2 Loggerhead Turtle Instructions: You…" at bounding box center [407, 75] width 582 height 292
click at [440, 206] on button "Verify" at bounding box center [407, 203] width 565 height 16
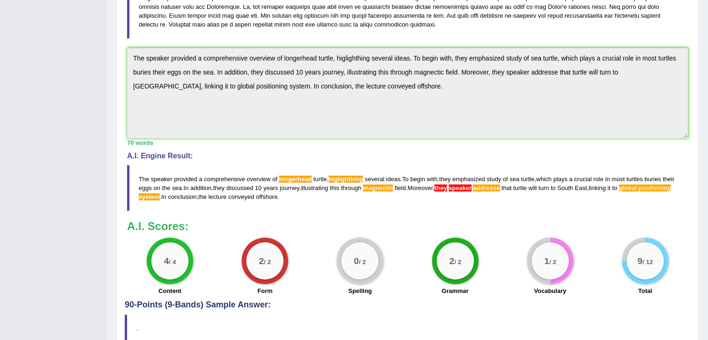
scroll to position [261, 0]
click at [499, 186] on span "addresse" at bounding box center [486, 188] width 27 height 7
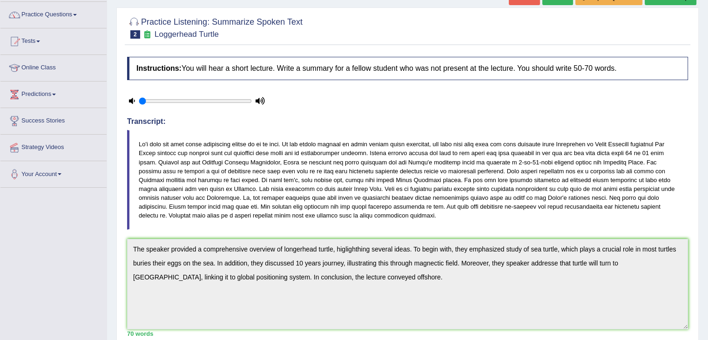
scroll to position [0, 0]
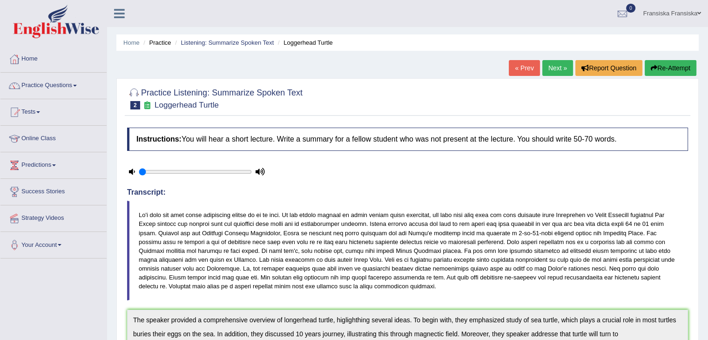
click at [556, 73] on link "Next »" at bounding box center [557, 68] width 31 height 16
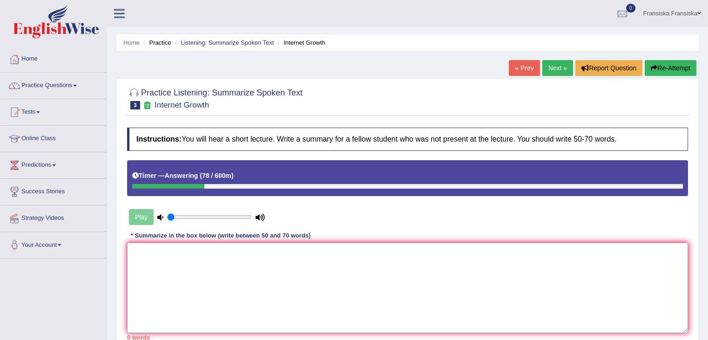
click at [324, 256] on textarea at bounding box center [407, 287] width 561 height 90
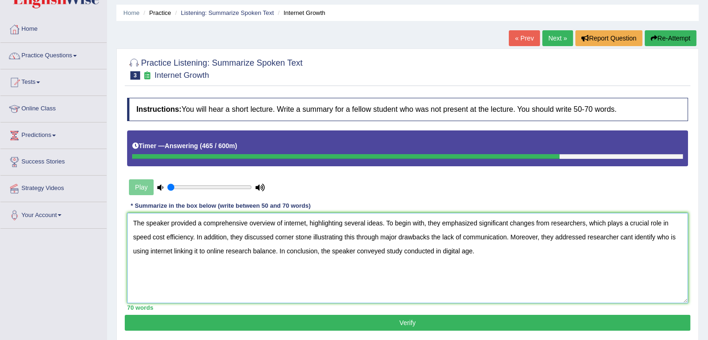
scroll to position [47, 0]
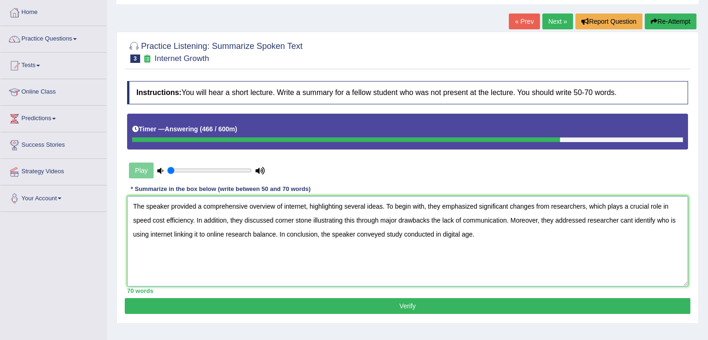
type textarea "The speaker provided a comprehensive overview of internet, highlighting several…"
click at [530, 308] on button "Verify" at bounding box center [407, 306] width 565 height 16
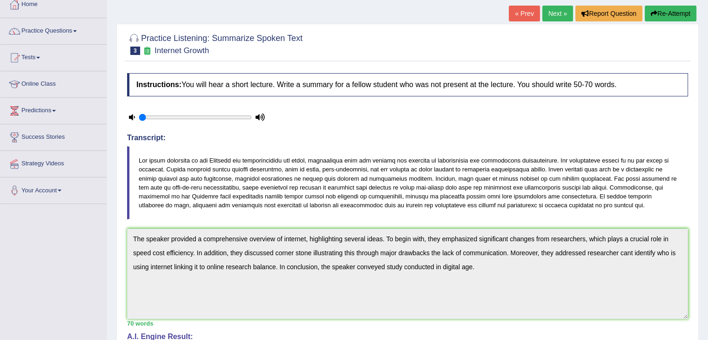
scroll to position [0, 0]
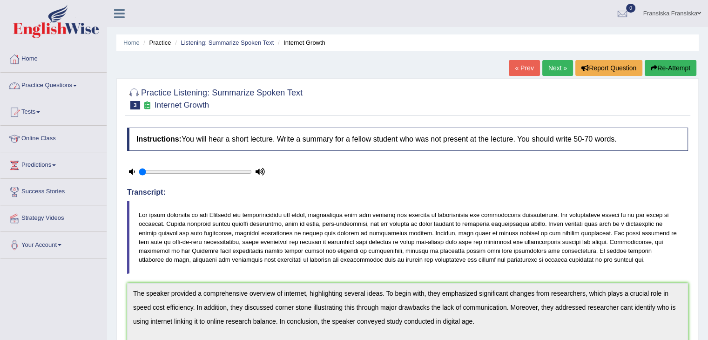
click at [71, 89] on link "Practice Questions" at bounding box center [53, 84] width 106 height 23
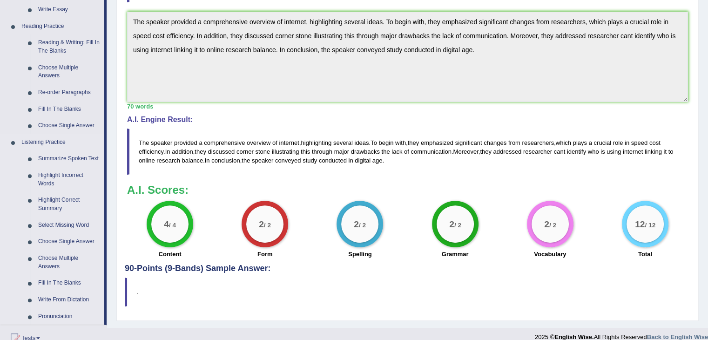
scroll to position [326, 0]
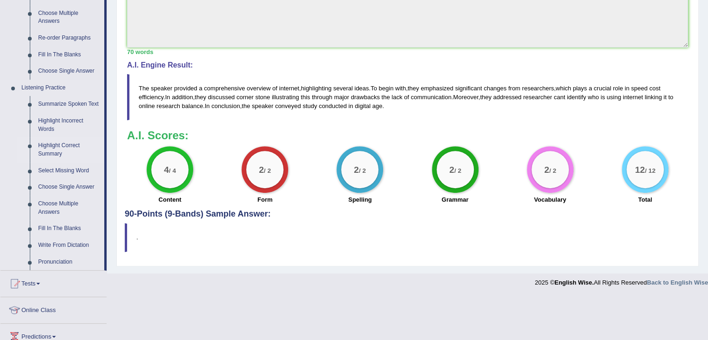
click at [66, 144] on link "Highlight Correct Summary" at bounding box center [69, 149] width 70 height 25
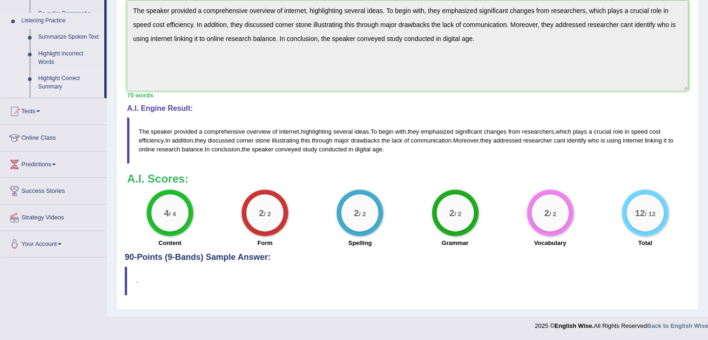
scroll to position [281, 0]
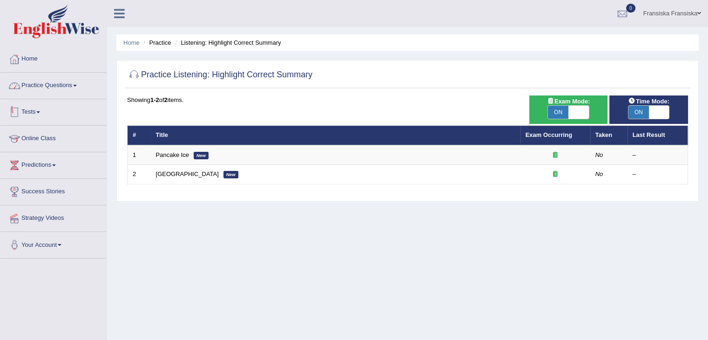
click at [40, 89] on link "Practice Questions" at bounding box center [53, 84] width 106 height 23
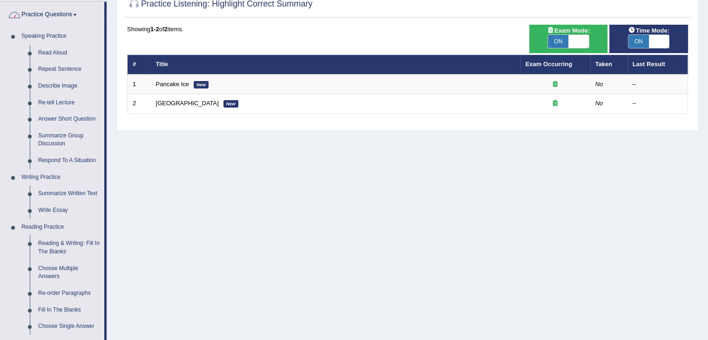
scroll to position [279, 0]
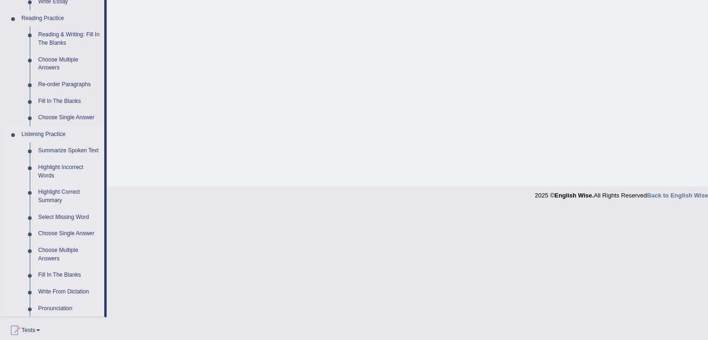
click at [64, 169] on link "Highlight Incorrect Words" at bounding box center [69, 171] width 70 height 25
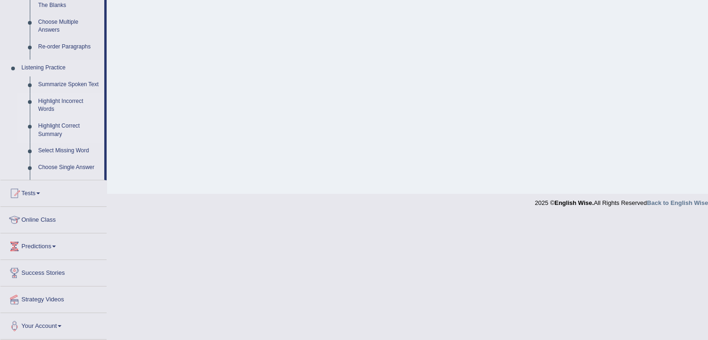
scroll to position [149, 0]
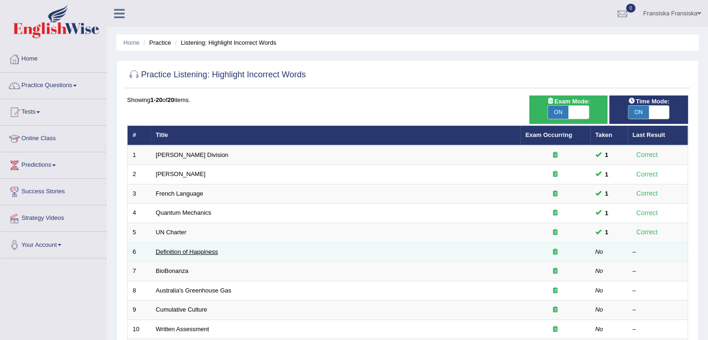
click at [169, 248] on link "Definition of Happiness" at bounding box center [187, 251] width 62 height 7
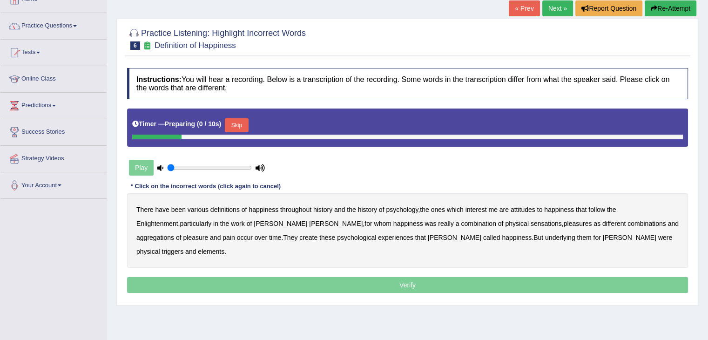
scroll to position [140, 0]
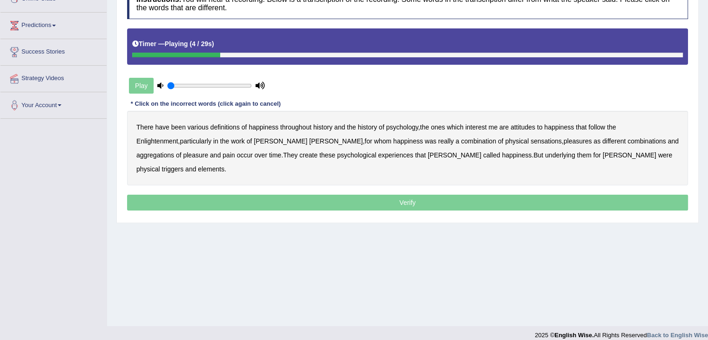
click at [396, 127] on b "psychology" at bounding box center [402, 126] width 32 height 7
click at [522, 125] on b "attitudes" at bounding box center [522, 126] width 25 height 7
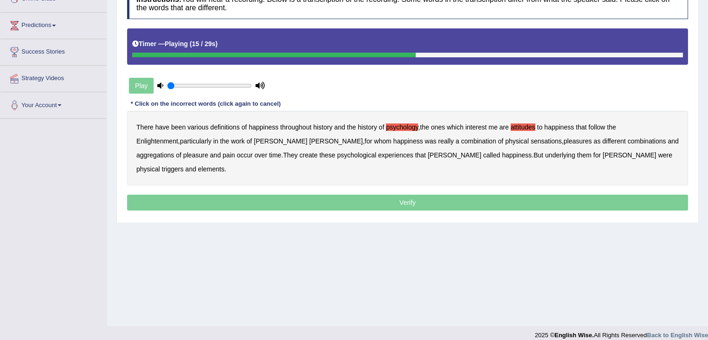
click at [530, 142] on b "sensations" at bounding box center [545, 140] width 31 height 7
click at [299, 153] on b "create" at bounding box center [308, 154] width 18 height 7
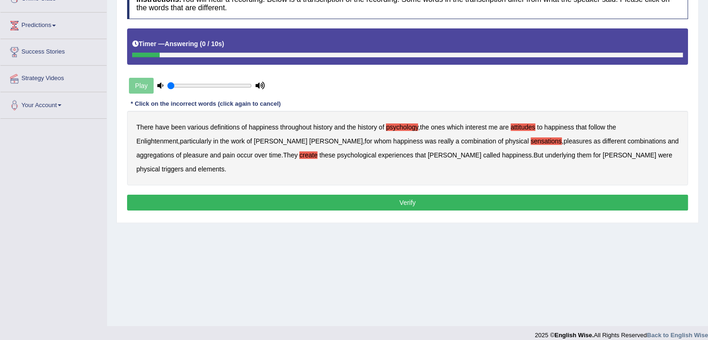
click at [605, 157] on div "There have been various definitions of happiness throughout history and the his…" at bounding box center [407, 148] width 561 height 74
click at [224, 165] on b "elements" at bounding box center [211, 168] width 27 height 7
click at [553, 194] on button "Verify" at bounding box center [407, 202] width 561 height 16
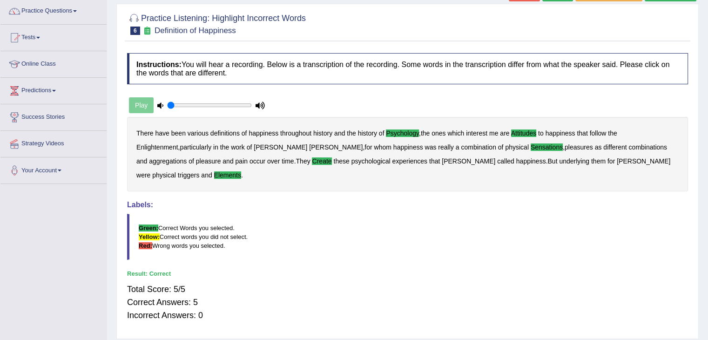
scroll to position [0, 0]
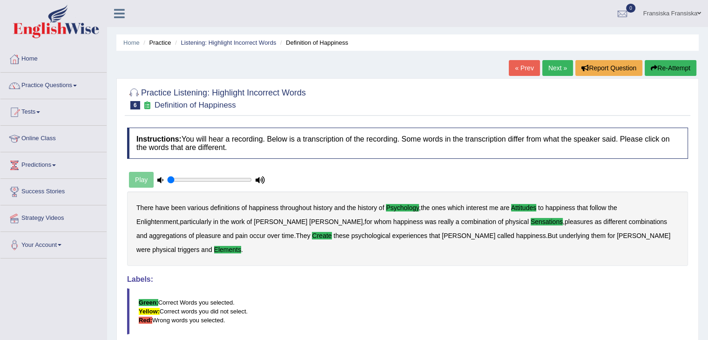
click at [556, 68] on link "Next »" at bounding box center [557, 68] width 31 height 16
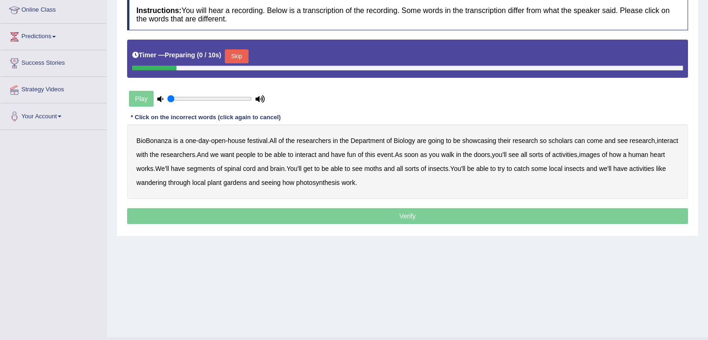
scroll to position [149, 0]
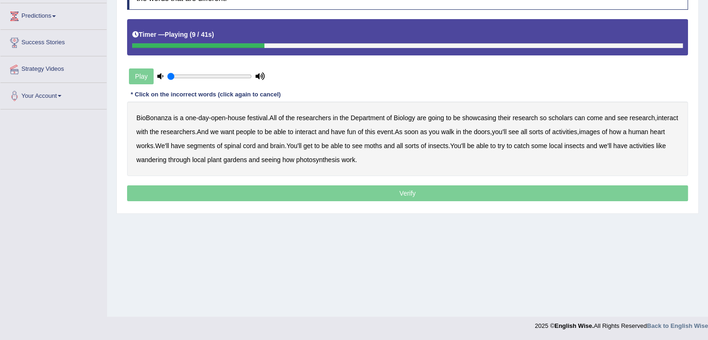
click at [560, 118] on b "scholars" at bounding box center [560, 117] width 24 height 7
click at [600, 133] on b "images" at bounding box center [589, 131] width 21 height 7
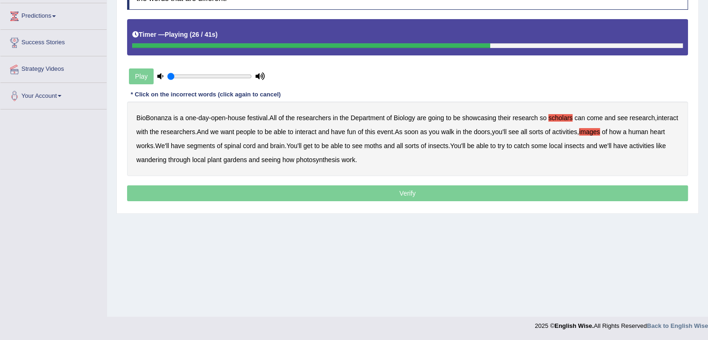
click at [215, 144] on b "segments" at bounding box center [201, 145] width 28 height 7
click at [382, 145] on b "moths" at bounding box center [373, 145] width 18 height 7
click at [167, 158] on b "wandering" at bounding box center [151, 159] width 30 height 7
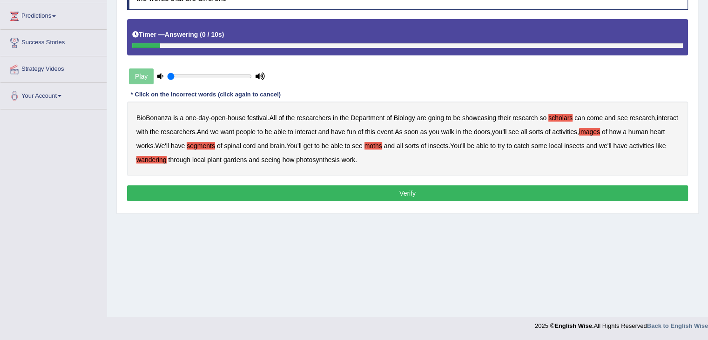
click at [382, 189] on button "Verify" at bounding box center [407, 193] width 561 height 16
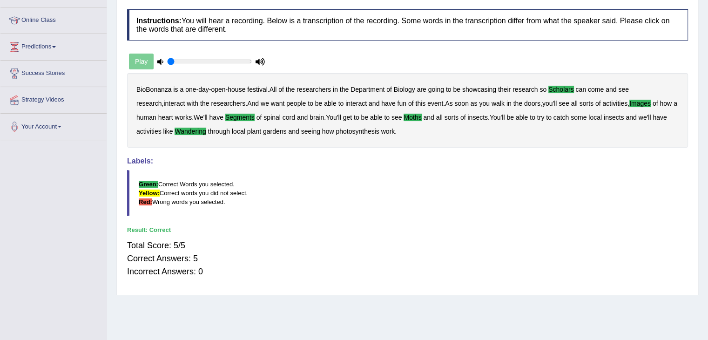
scroll to position [56, 0]
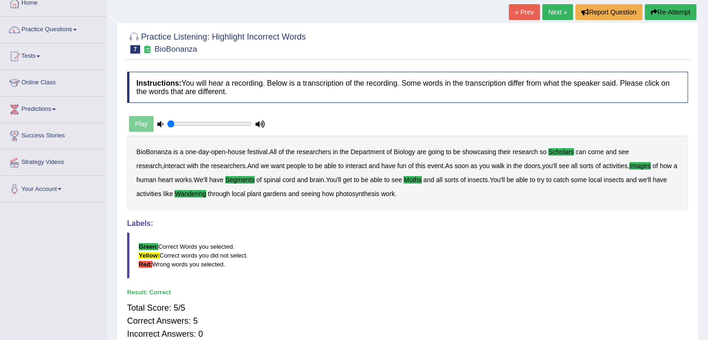
click at [552, 16] on link "Next »" at bounding box center [557, 12] width 31 height 16
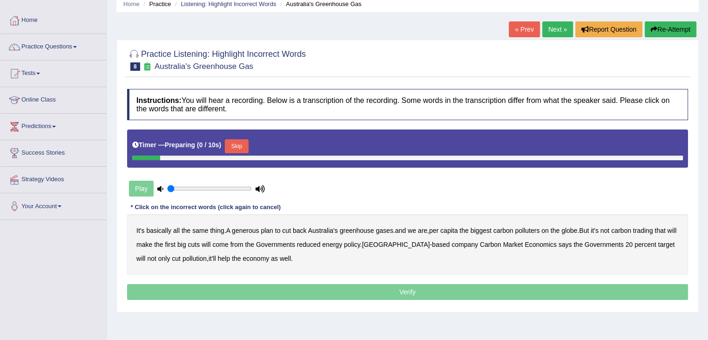
scroll to position [140, 0]
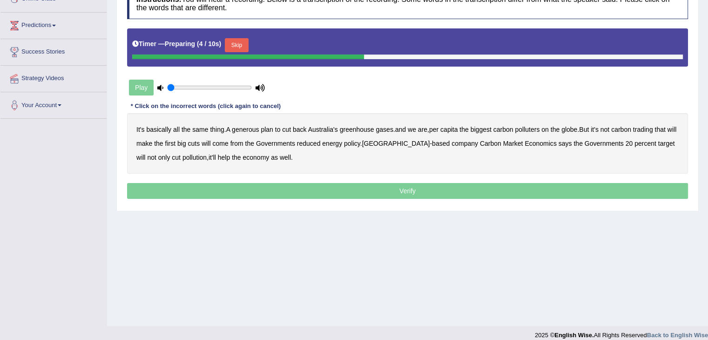
click at [235, 45] on button "Skip" at bounding box center [236, 45] width 23 height 14
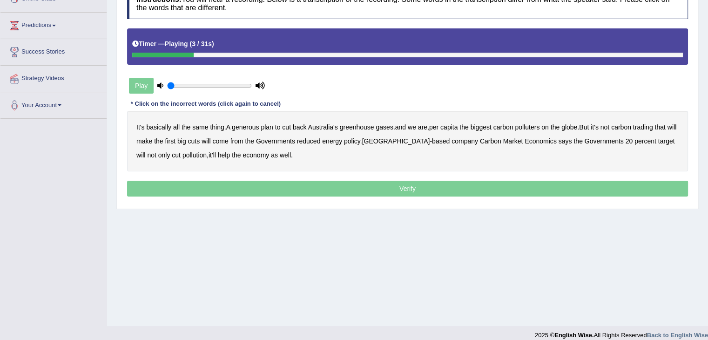
click at [244, 127] on b "generous" at bounding box center [245, 126] width 27 height 7
click at [575, 129] on b "globe" at bounding box center [569, 126] width 16 height 7
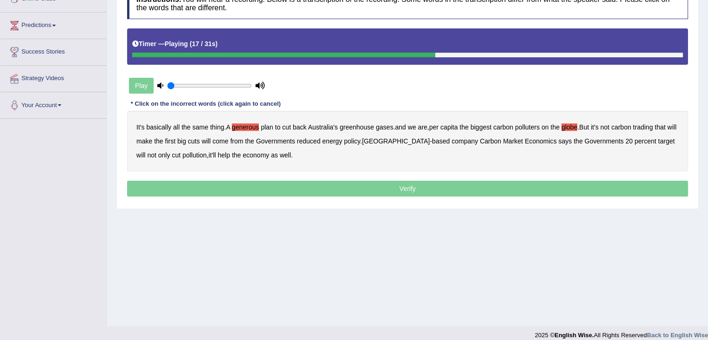
click at [227, 140] on b "come" at bounding box center [220, 140] width 16 height 7
click at [360, 142] on b "policy" at bounding box center [352, 140] width 16 height 7
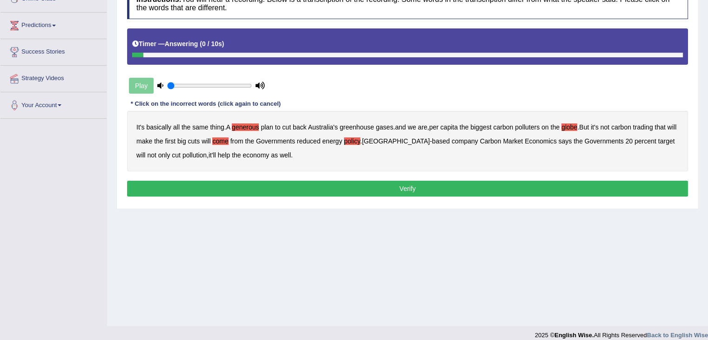
click at [294, 178] on div "Instructions: You will hear a recording. Below is a transcription of the record…" at bounding box center [407, 93] width 565 height 220
click at [296, 183] on button "Verify" at bounding box center [407, 188] width 561 height 16
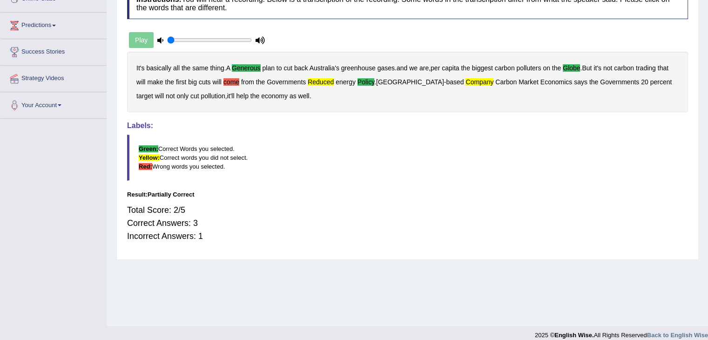
drag, startPoint x: 322, startPoint y: 80, endPoint x: 371, endPoint y: 84, distance: 49.0
click at [322, 80] on b "reduced" at bounding box center [320, 81] width 26 height 7
click at [465, 82] on b "company" at bounding box center [479, 81] width 28 height 7
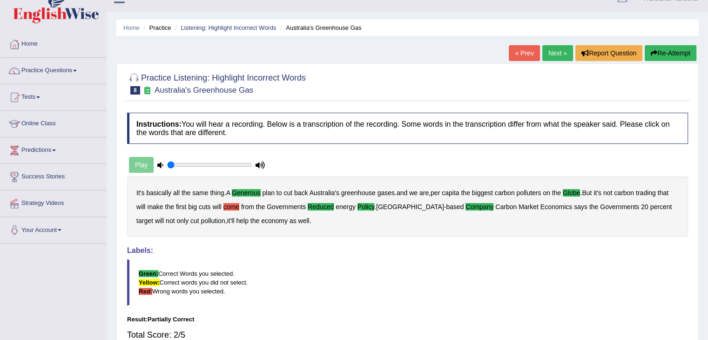
scroll to position [0, 0]
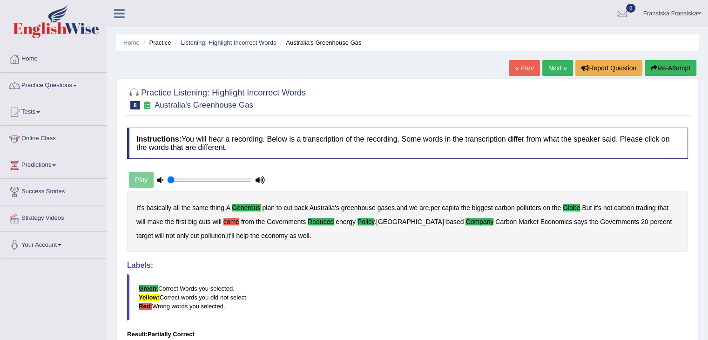
click at [654, 71] on button "Re-Attempt" at bounding box center [670, 68] width 52 height 16
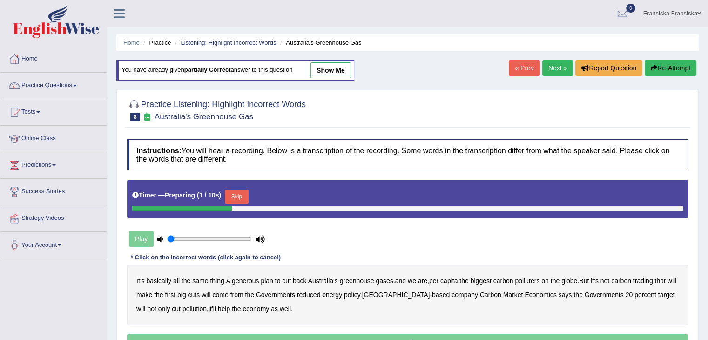
click at [246, 195] on button "Skip" at bounding box center [236, 196] width 23 height 14
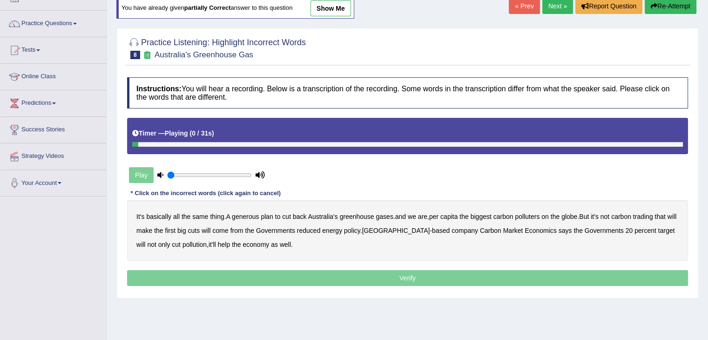
scroll to position [149, 0]
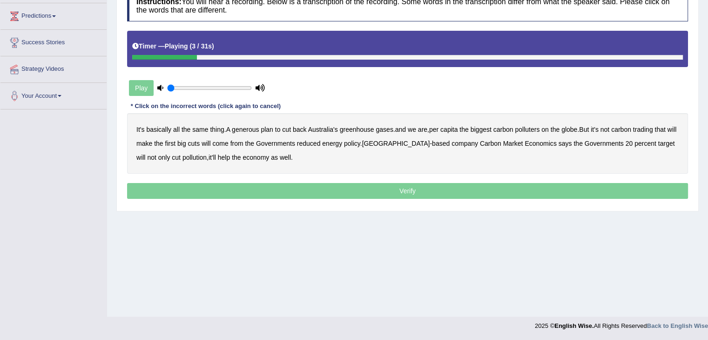
click at [249, 127] on b "generous" at bounding box center [245, 129] width 27 height 7
click at [568, 129] on b "globe" at bounding box center [569, 129] width 16 height 7
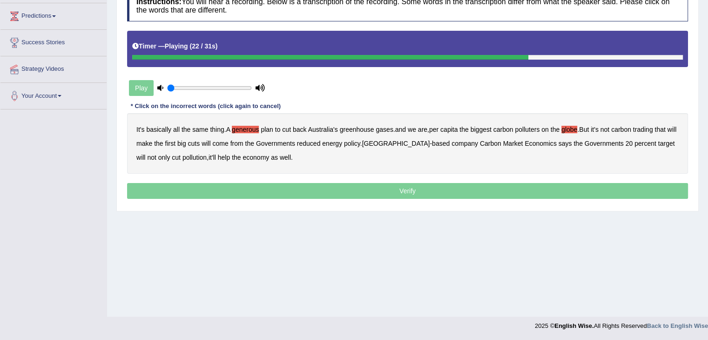
click at [321, 141] on b "reduced" at bounding box center [309, 143] width 24 height 7
click at [360, 143] on b "policy" at bounding box center [352, 143] width 16 height 7
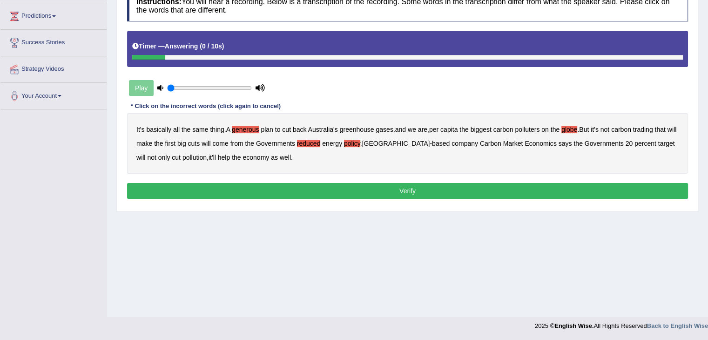
click at [413, 187] on button "Verify" at bounding box center [407, 191] width 561 height 16
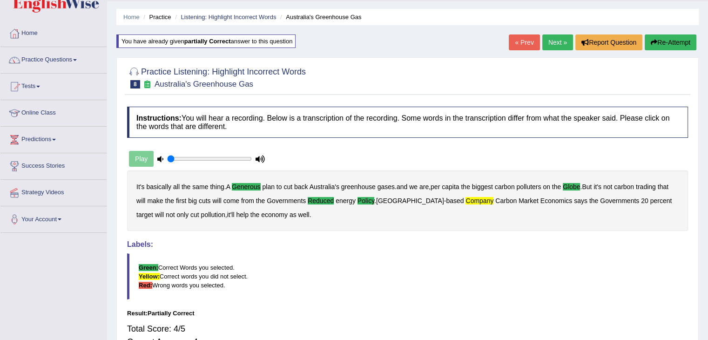
scroll to position [0, 0]
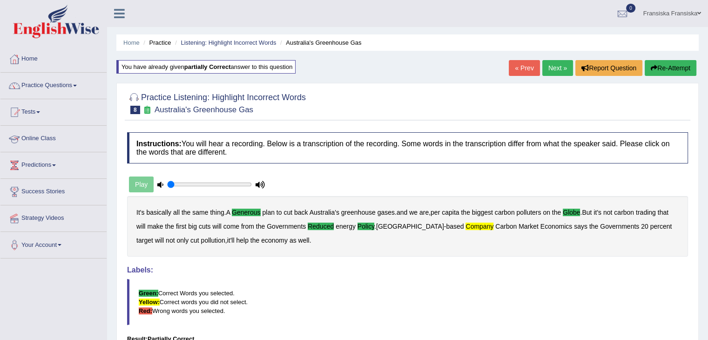
click at [62, 122] on li "Tests Take Practice Sectional Test Take Mock Test History" at bounding box center [53, 112] width 106 height 27
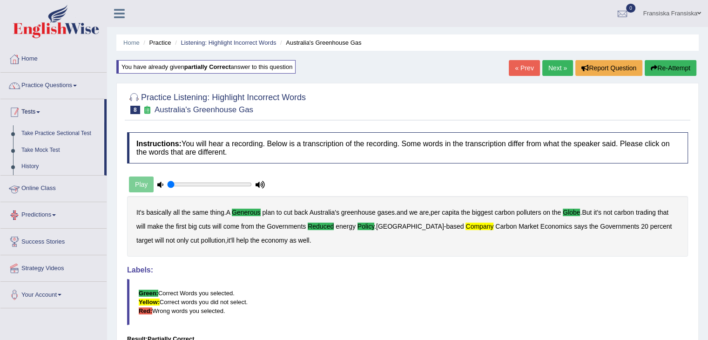
click at [60, 120] on link "Tests" at bounding box center [52, 110] width 104 height 23
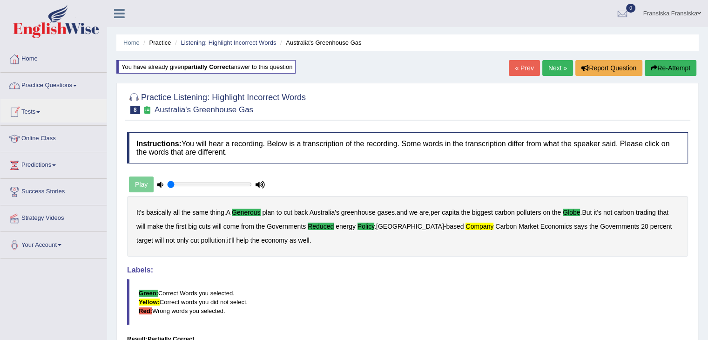
click at [87, 94] on link "Practice Questions" at bounding box center [53, 84] width 106 height 23
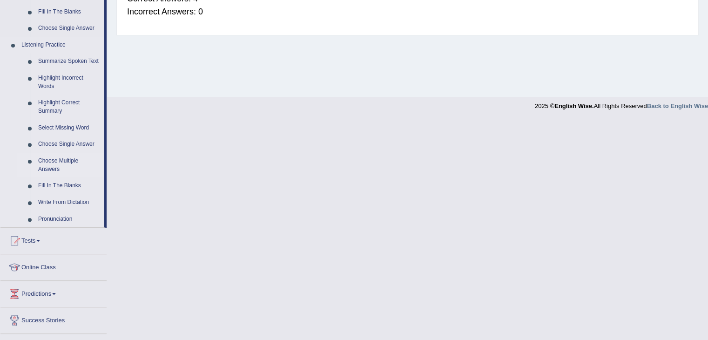
scroll to position [372, 0]
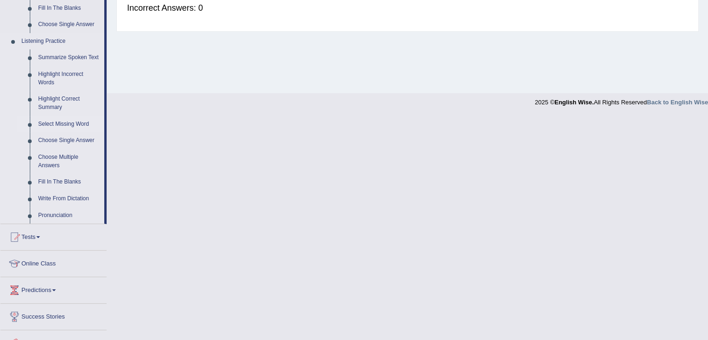
click at [84, 125] on link "Select Missing Word" at bounding box center [69, 124] width 70 height 17
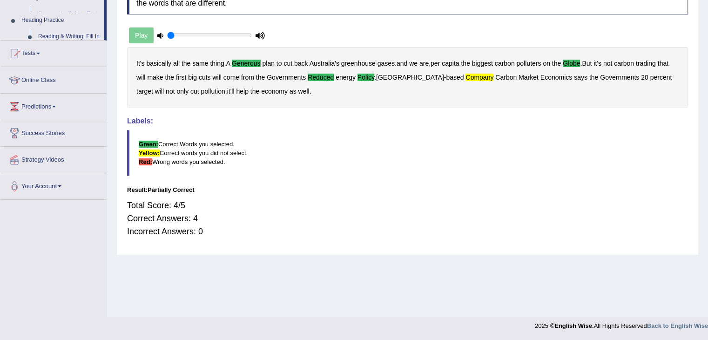
scroll to position [149, 0]
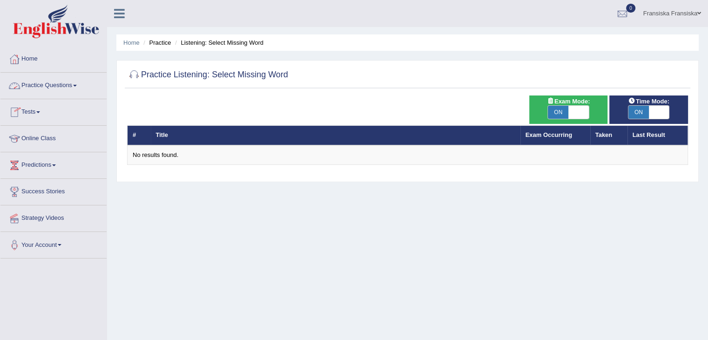
click at [37, 156] on link "Predictions" at bounding box center [53, 163] width 106 height 23
click at [40, 154] on link "Predictions" at bounding box center [52, 163] width 104 height 23
click at [69, 94] on link "Practice Questions" at bounding box center [53, 84] width 106 height 23
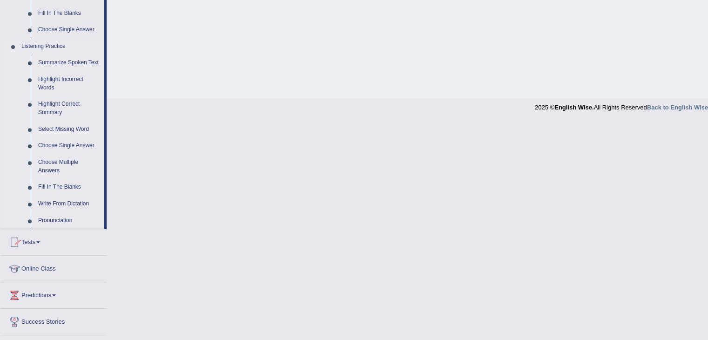
scroll to position [372, 0]
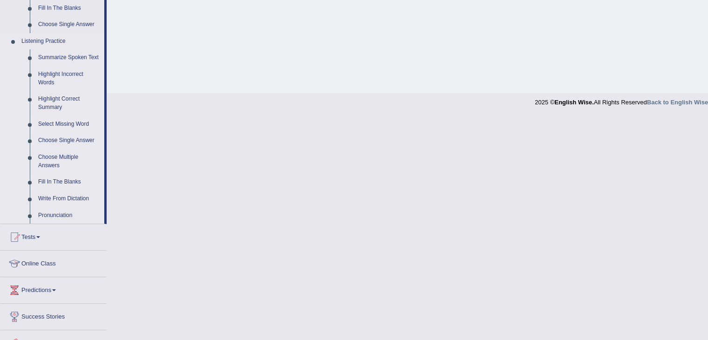
click at [62, 181] on link "Fill In The Blanks" at bounding box center [69, 182] width 70 height 17
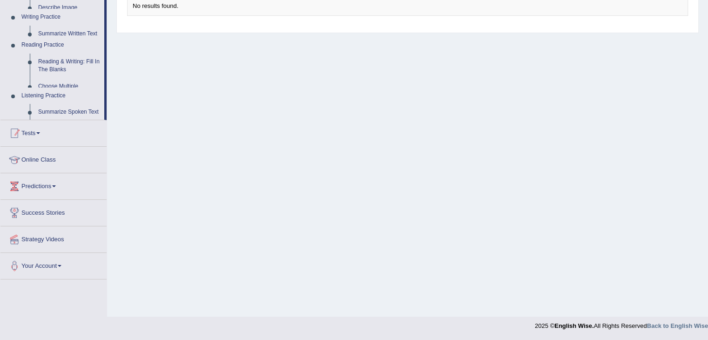
scroll to position [149, 0]
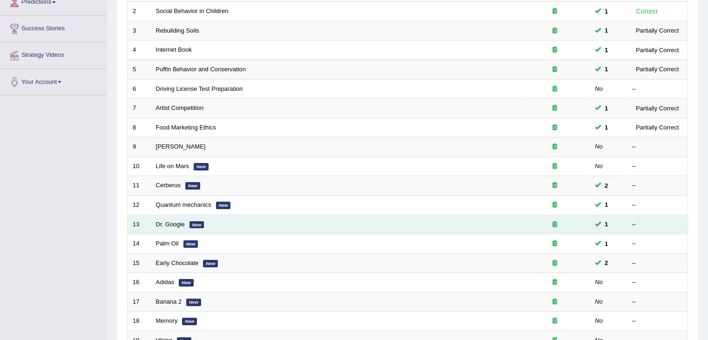
scroll to position [274, 0]
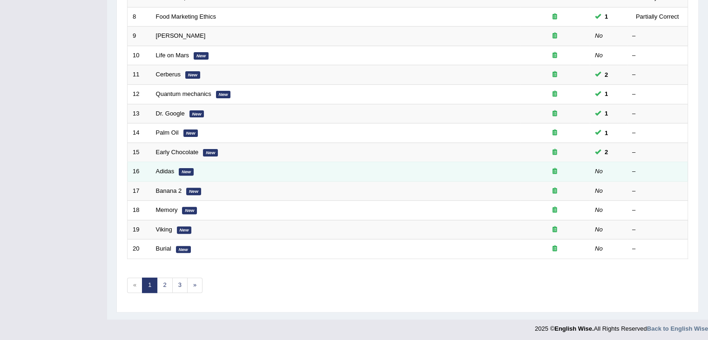
click at [170, 172] on td "Adidas New" at bounding box center [335, 172] width 369 height 20
click at [167, 168] on link "Adidas" at bounding box center [165, 170] width 19 height 7
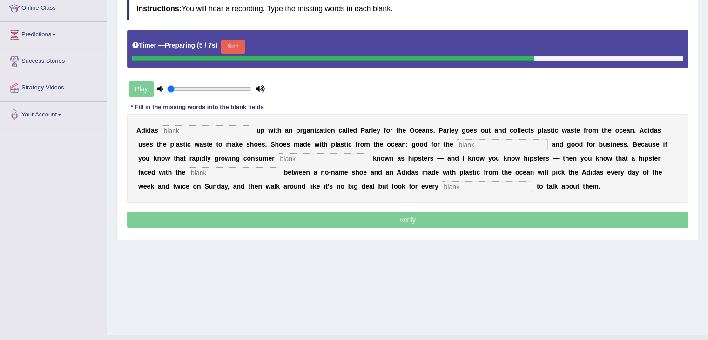
scroll to position [129, 0]
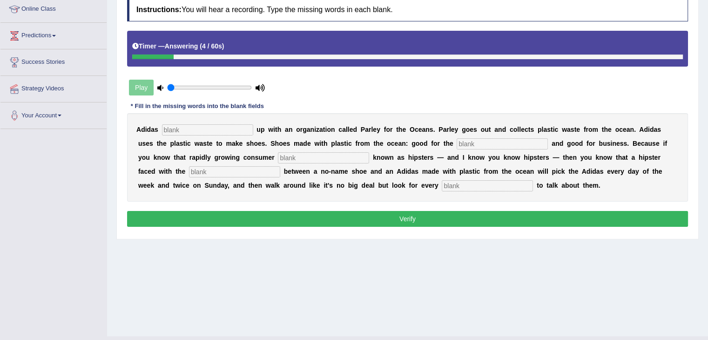
click at [199, 124] on input "text" at bounding box center [207, 129] width 91 height 11
type input "team"
type input "environment"
type input "segment"
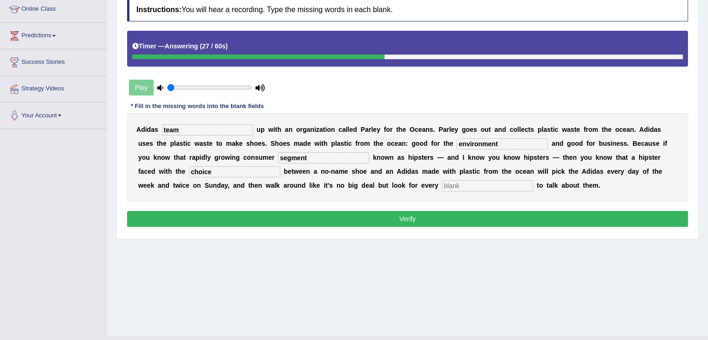
type input "choice"
type input "opportunity"
click at [397, 214] on button "Verify" at bounding box center [407, 219] width 561 height 16
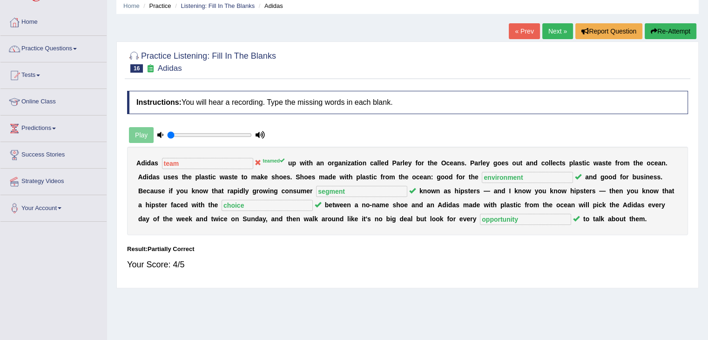
scroll to position [36, 0]
click at [552, 34] on link "Next »" at bounding box center [557, 32] width 31 height 16
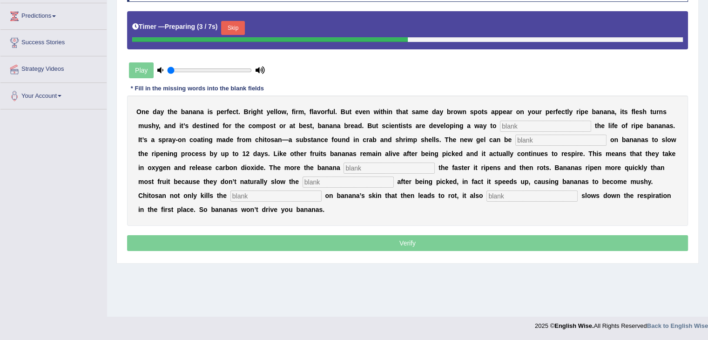
scroll to position [147, 0]
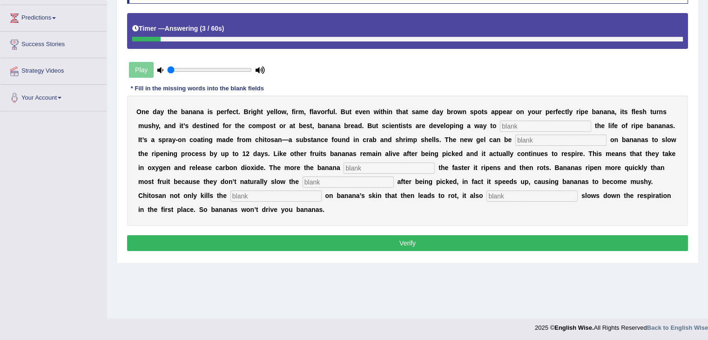
click at [553, 118] on div "O n e d a y t h e b a n a n a i s p e r f e c t . B r i g h t y e l l o w , f i…" at bounding box center [407, 160] width 561 height 130
click at [553, 123] on input "text" at bounding box center [545, 125] width 91 height 11
type input "extend"
type input "spray"
type input "breath"
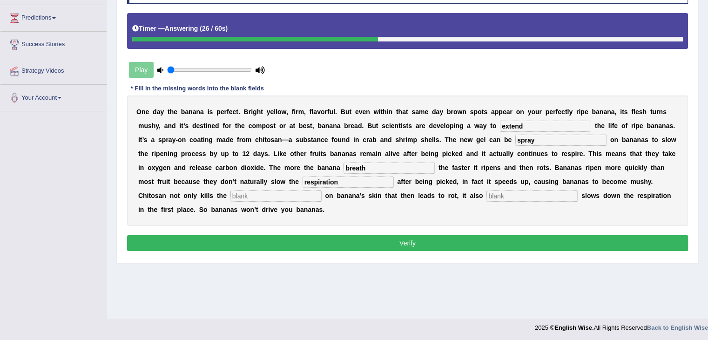
type input "respiration"
type input "bacteria"
type input "significantly"
click at [448, 235] on button "Verify" at bounding box center [407, 243] width 561 height 16
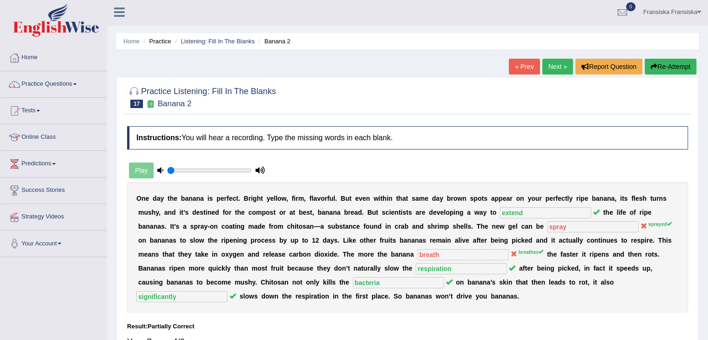
scroll to position [0, 0]
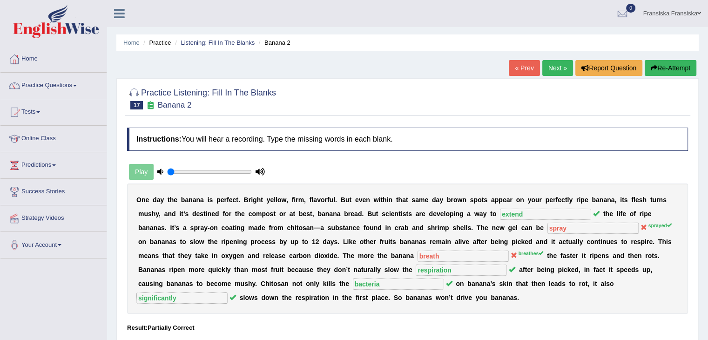
click at [554, 62] on link "Next »" at bounding box center [557, 68] width 31 height 16
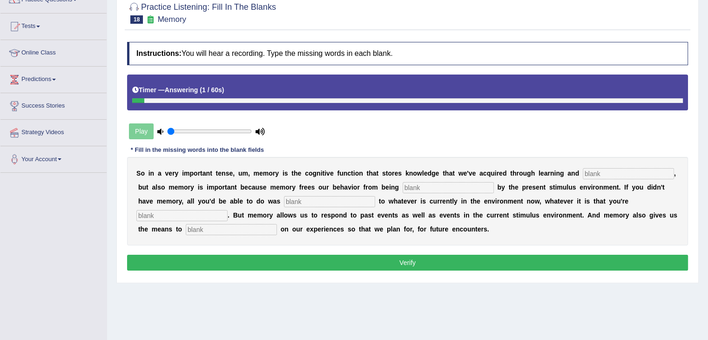
click at [609, 170] on input "text" at bounding box center [627, 173] width 91 height 11
type input "perception"
type input "control"
type input "reacted"
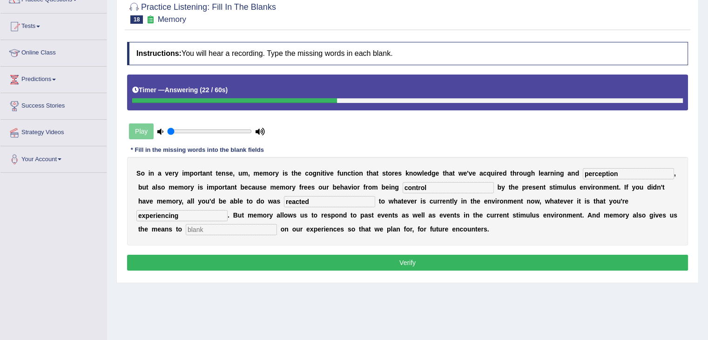
type input "experiencing"
type input "reflect"
click at [428, 251] on div "Instructions: You will hear a recording. Type the missing words in each blank. …" at bounding box center [407, 157] width 565 height 240
click at [424, 258] on button "Verify" at bounding box center [407, 262] width 561 height 16
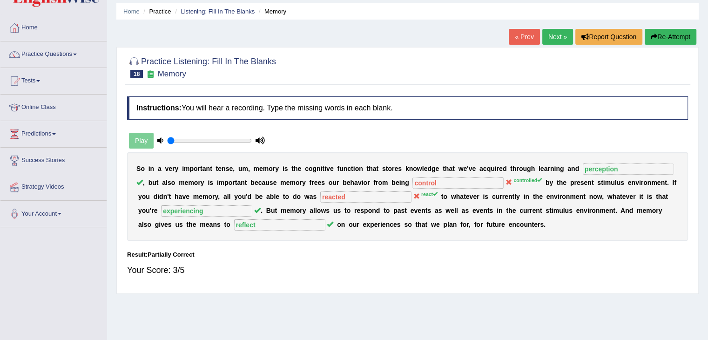
scroll to position [47, 0]
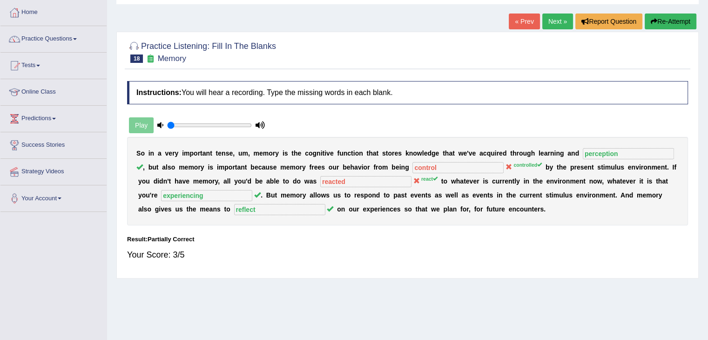
click at [558, 23] on link "Next »" at bounding box center [557, 21] width 31 height 16
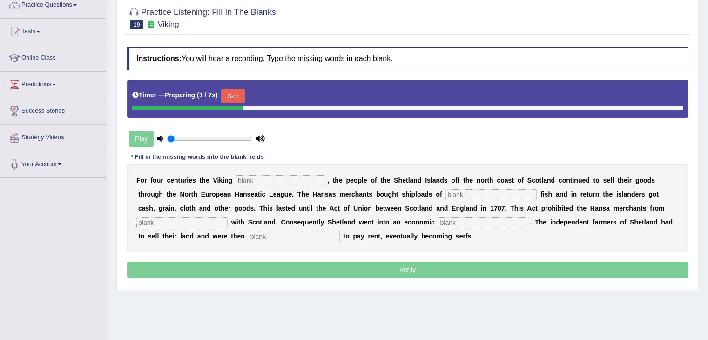
scroll to position [149, 0]
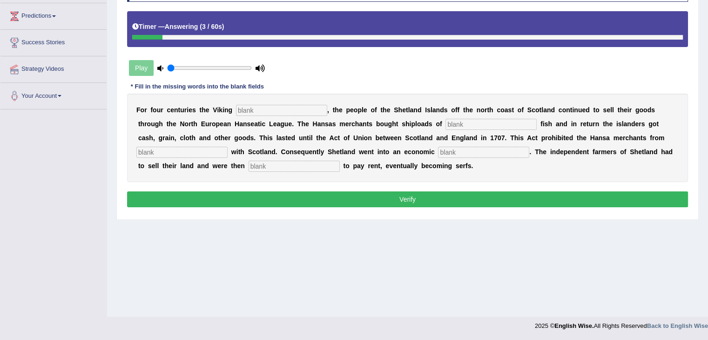
click at [282, 109] on input "text" at bounding box center [281, 110] width 91 height 11
type input "declined"
type input "salted"
type input "treating"
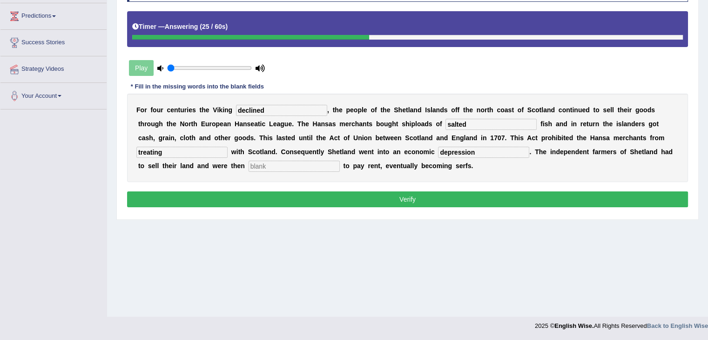
type input "depression"
type input "obligated"
click at [460, 198] on button "Verify" at bounding box center [407, 199] width 561 height 16
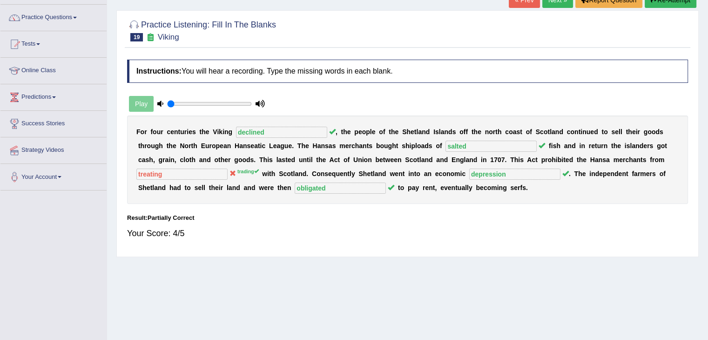
scroll to position [56, 0]
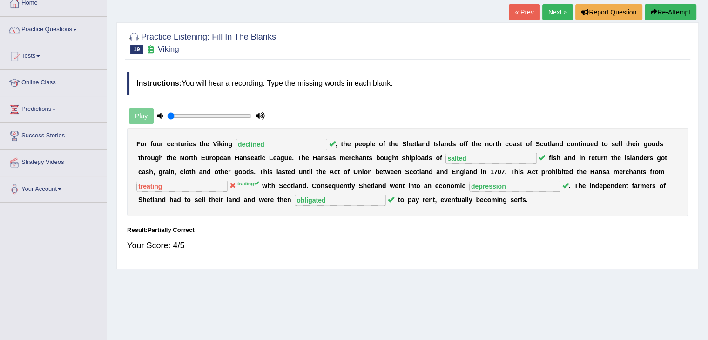
click at [549, 20] on div "« Prev Next » Report Question Re-Attempt" at bounding box center [603, 13] width 190 height 18
click at [551, 16] on link "Next »" at bounding box center [557, 12] width 31 height 16
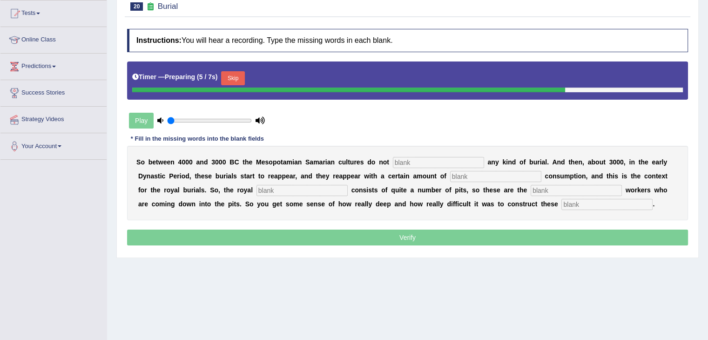
scroll to position [99, 0]
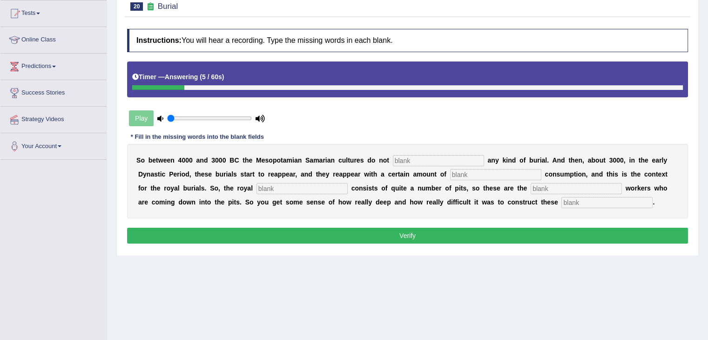
click at [442, 155] on input "text" at bounding box center [438, 160] width 91 height 11
type input "practise"
type input "conspiques"
type input "C"
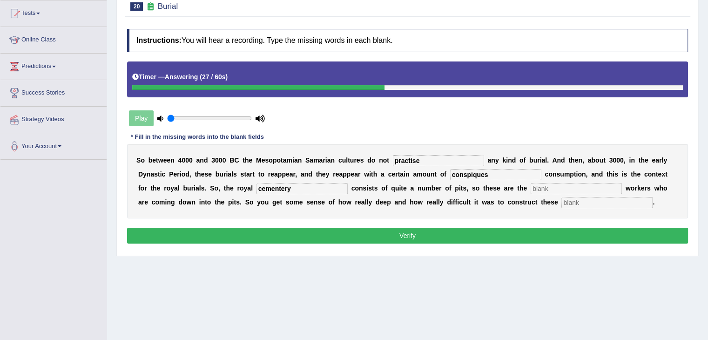
type input "cementery"
type input "excavation"
type input "[PERSON_NAME]"
click at [495, 235] on button "Verify" at bounding box center [407, 235] width 561 height 16
